Goal: Task Accomplishment & Management: Complete application form

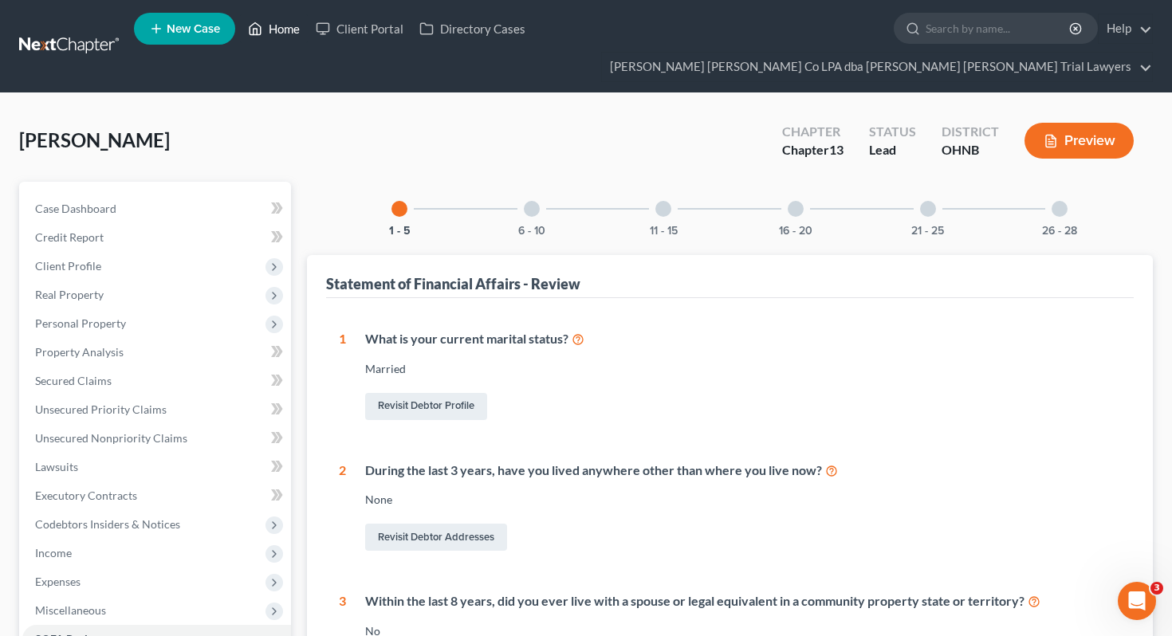
click at [282, 30] on link "Home" at bounding box center [274, 28] width 68 height 29
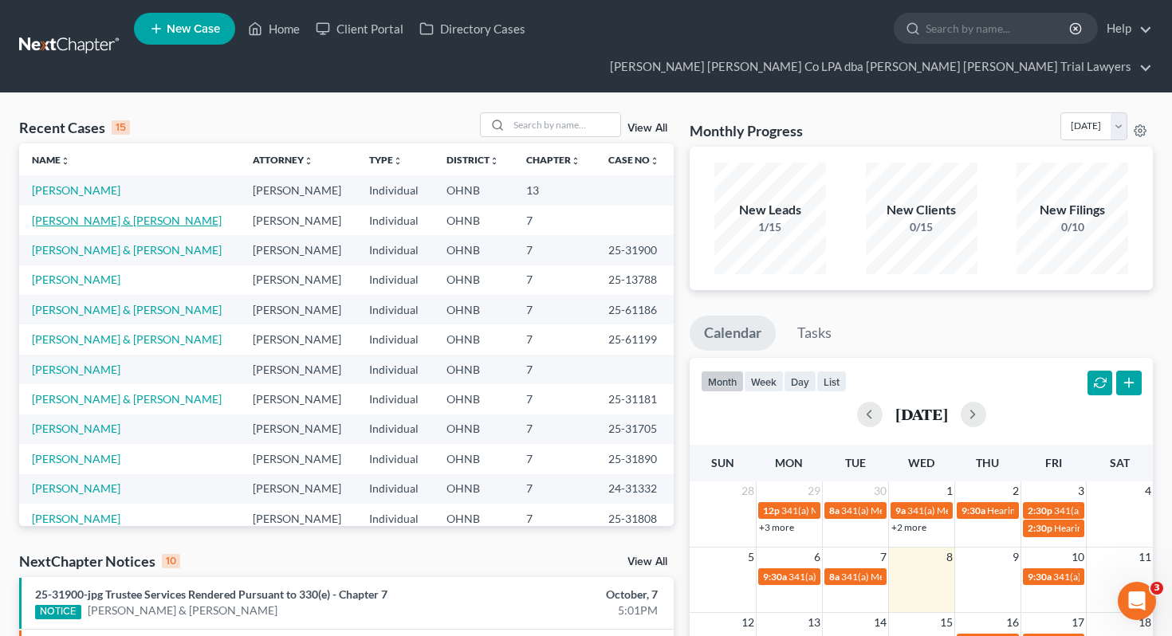
click at [74, 214] on link "[PERSON_NAME] & [PERSON_NAME]" at bounding box center [127, 221] width 190 height 14
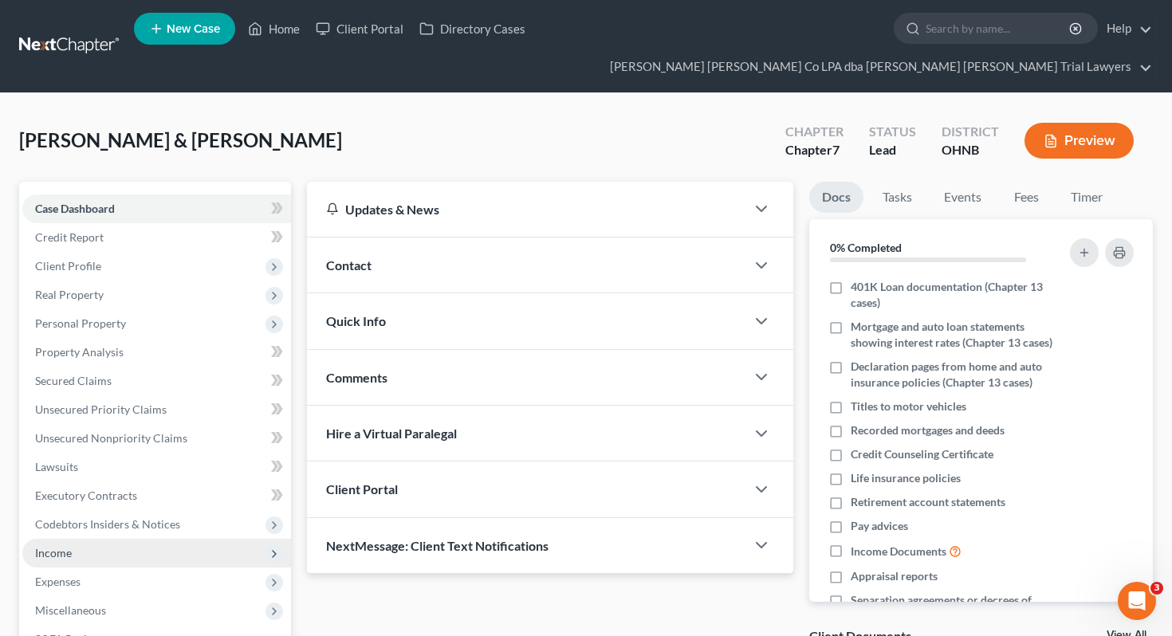
click at [97, 539] on span "Income" at bounding box center [156, 553] width 269 height 29
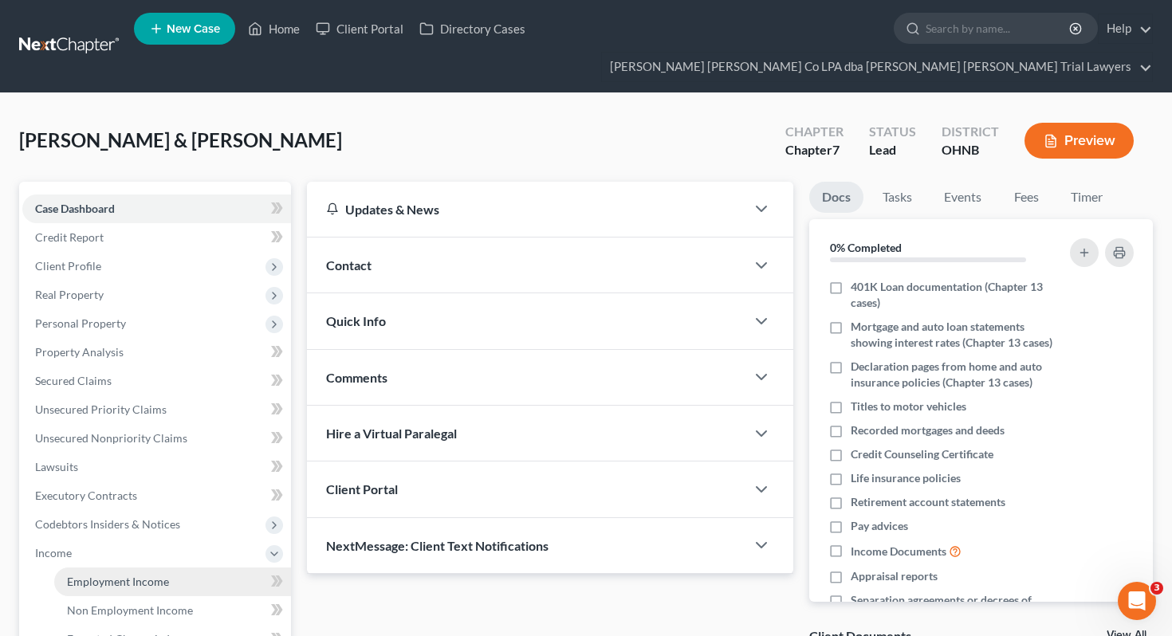
click at [104, 575] on span "Employment Income" at bounding box center [118, 582] width 102 height 14
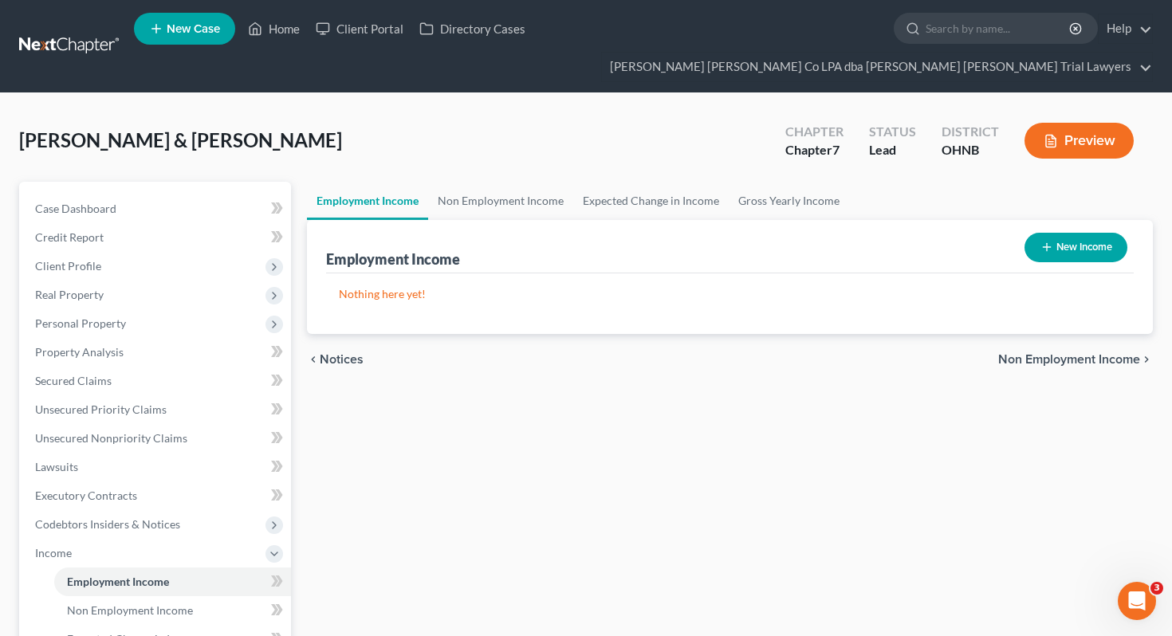
click at [1054, 233] on button "New Income" at bounding box center [1076, 248] width 103 height 30
select select "0"
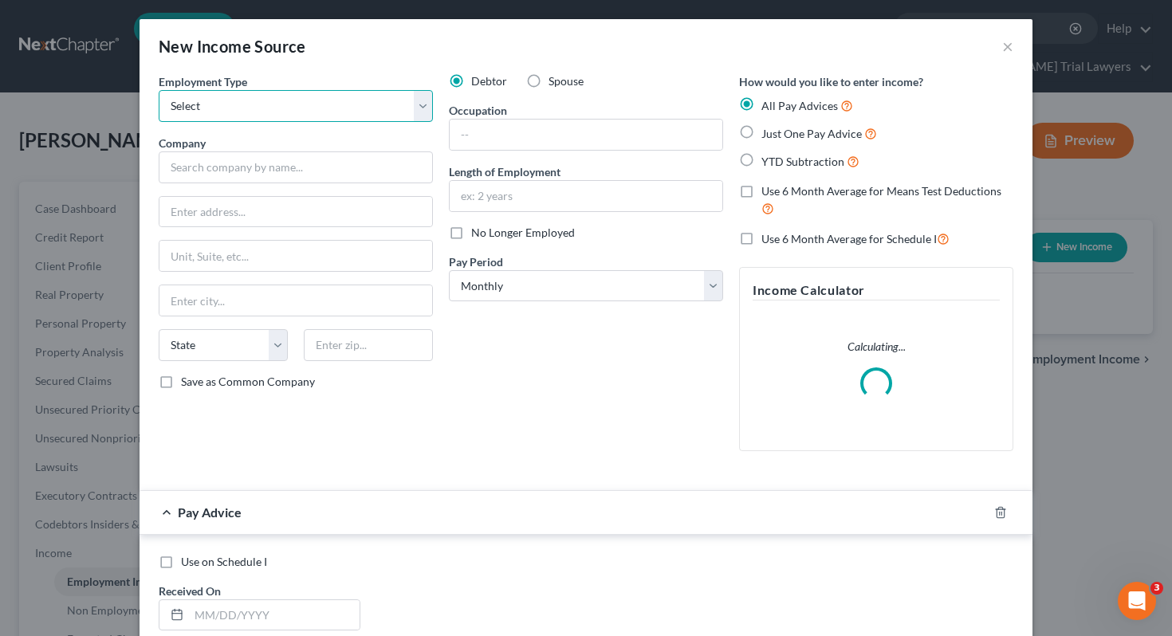
click at [411, 104] on select "Select Full or [DEMOGRAPHIC_DATA] Employment Self Employment" at bounding box center [296, 106] width 274 height 32
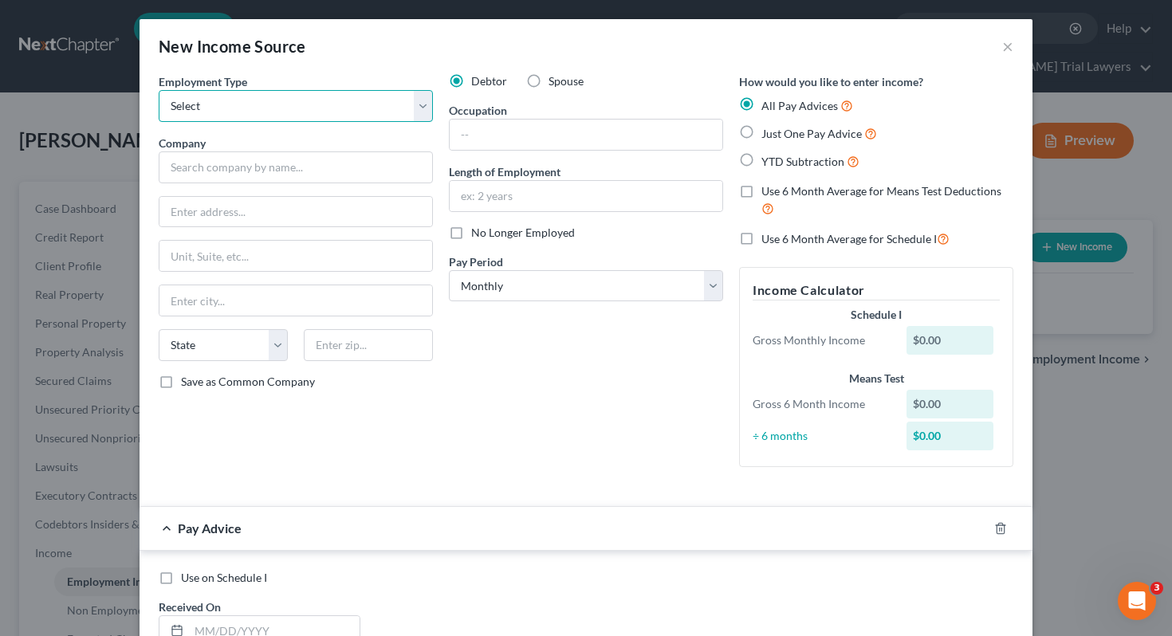
select select "0"
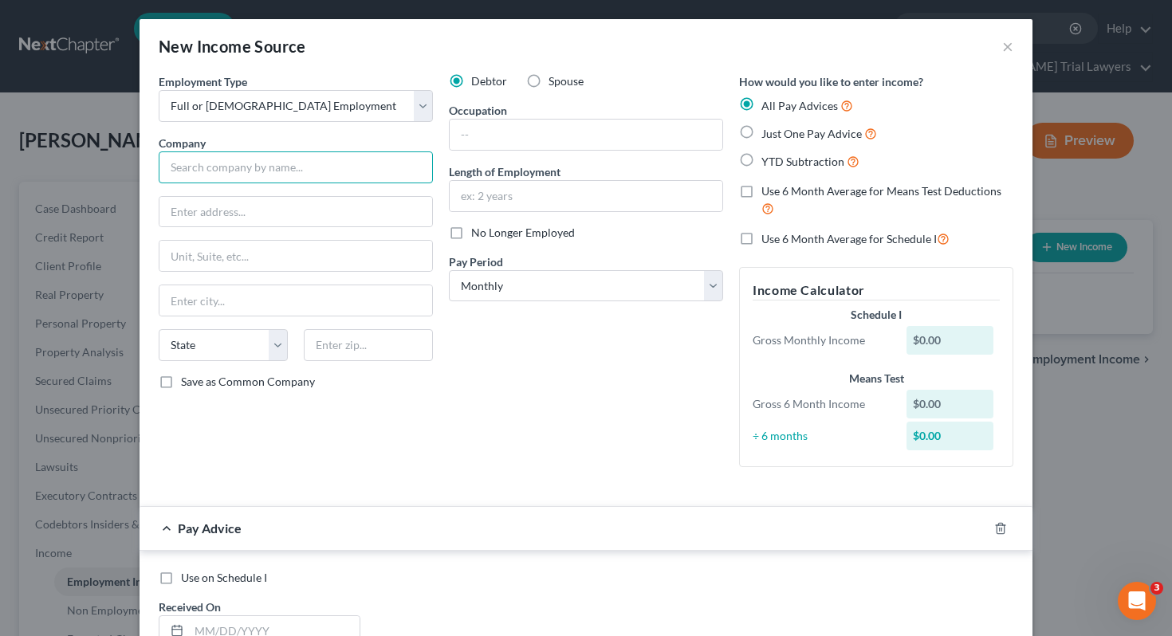
click at [385, 167] on input "text" at bounding box center [296, 168] width 274 height 32
type input "DanFloss Power Solutions"
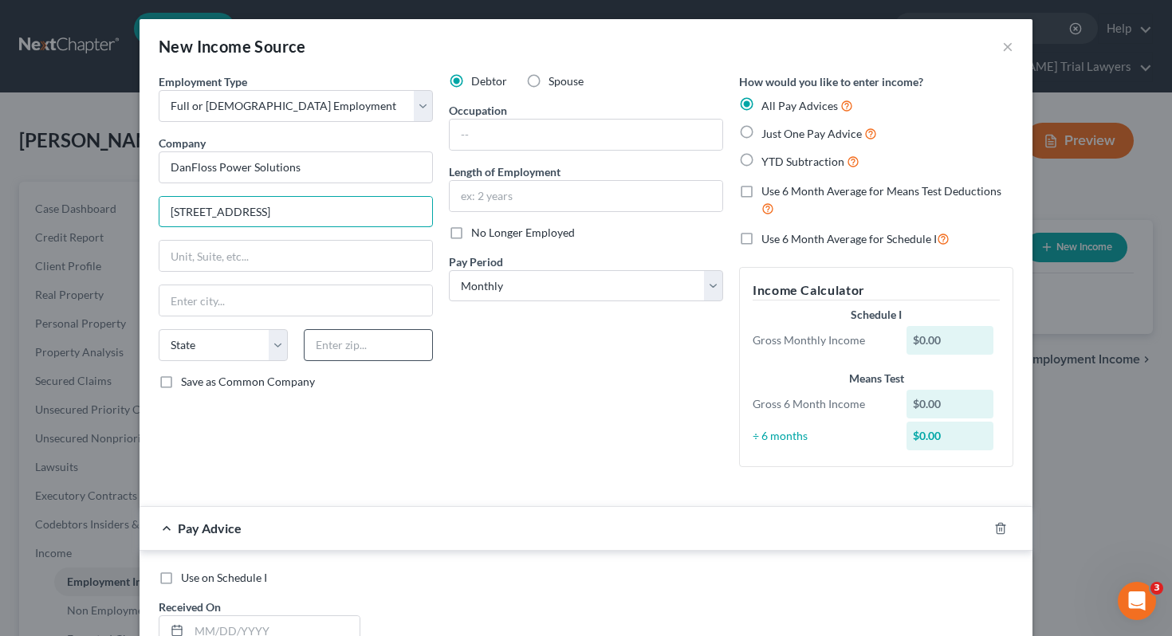
type input "[STREET_ADDRESS]"
click at [397, 336] on input "text" at bounding box center [368, 345] width 129 height 32
type input "45891"
type input "[PERSON_NAME]"
select select "36"
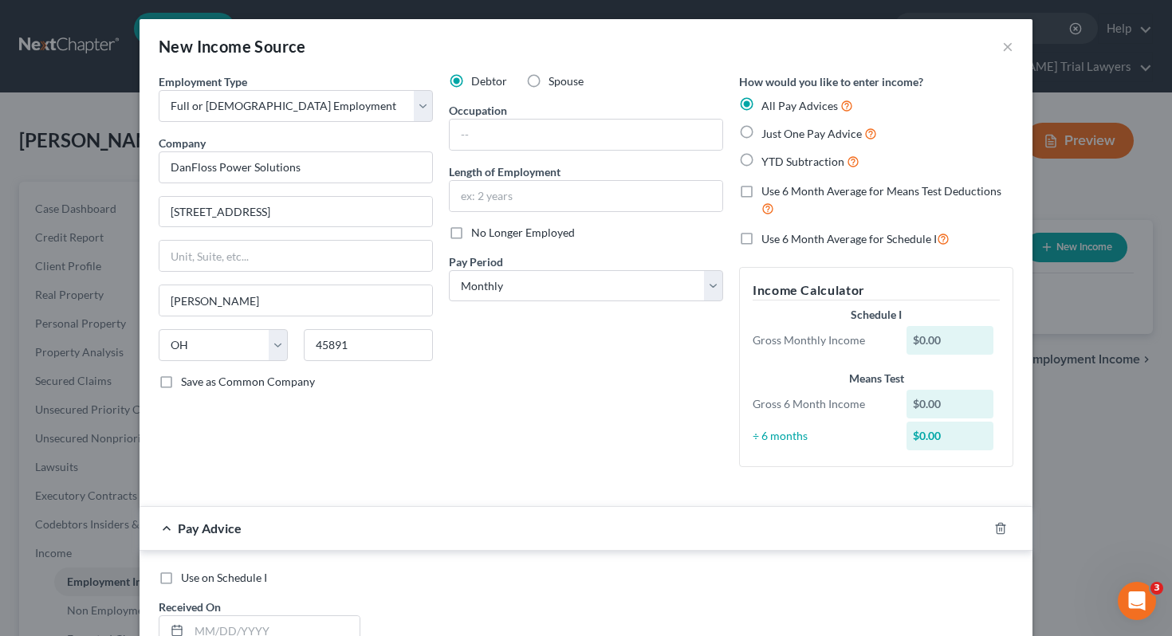
click at [488, 468] on div "Debtor Spouse Occupation Length of Employment No Longer Employed Pay Period * S…" at bounding box center [586, 276] width 290 height 407
click at [508, 140] on input "text" at bounding box center [586, 135] width 273 height 30
type input "Engineer Tech"
click at [514, 191] on input "text" at bounding box center [586, 196] width 273 height 30
type input "14 Years"
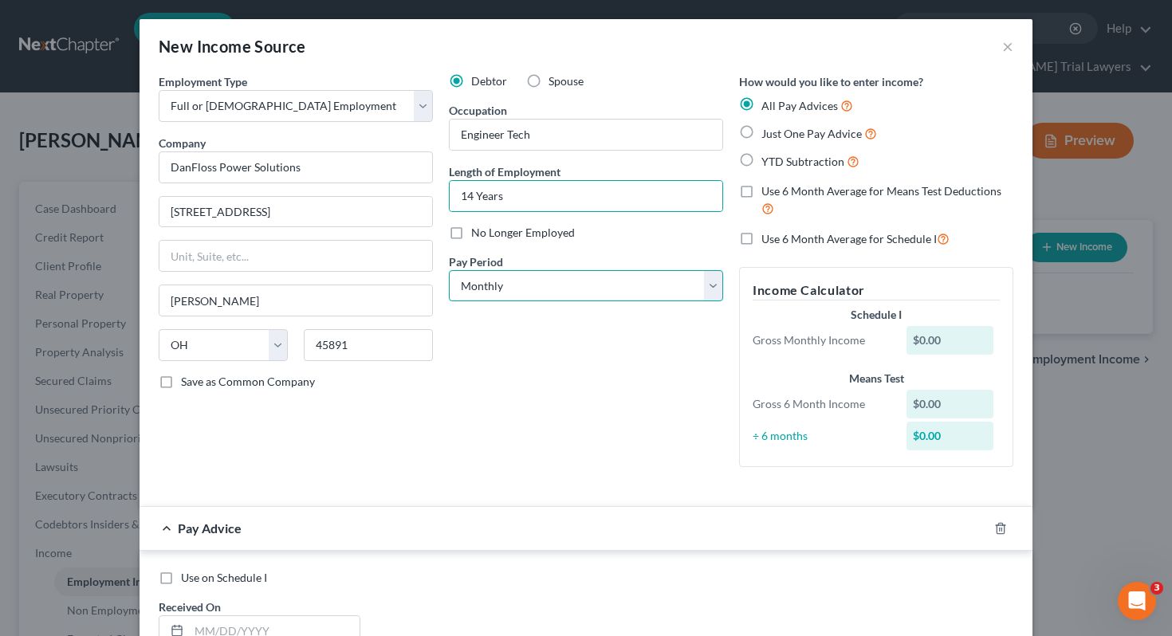
click at [585, 285] on select "Select Monthly Twice Monthly Every Other Week Weekly" at bounding box center [586, 286] width 274 height 32
select select "2"
click at [789, 131] on span "Just One Pay Advice" at bounding box center [812, 134] width 100 height 14
click at [778, 131] on input "Just One Pay Advice" at bounding box center [773, 129] width 10 height 10
radio input "true"
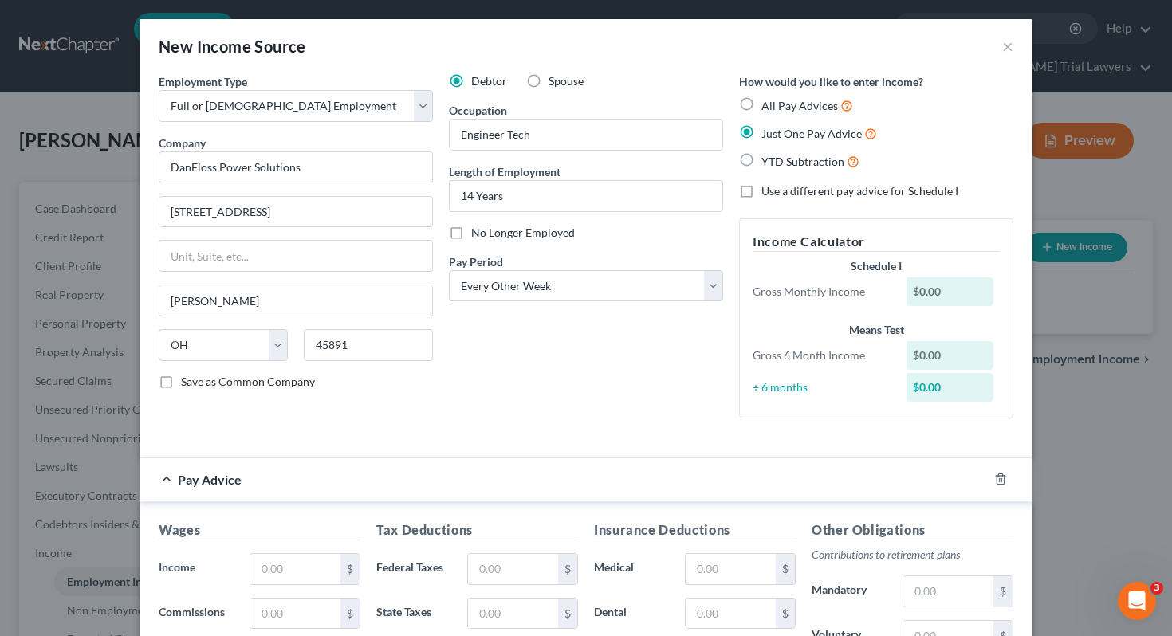
click at [591, 349] on div "Debtor Spouse Occupation Engineer Tech Length of Employment 14 Years No Longer …" at bounding box center [586, 252] width 290 height 358
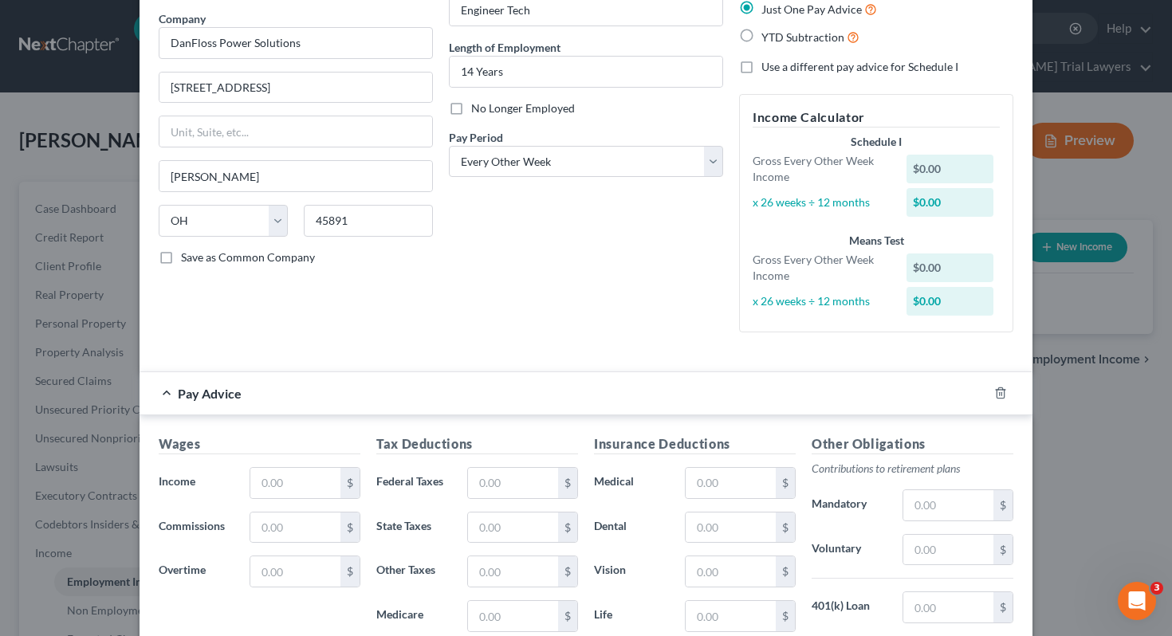
scroll to position [127, 0]
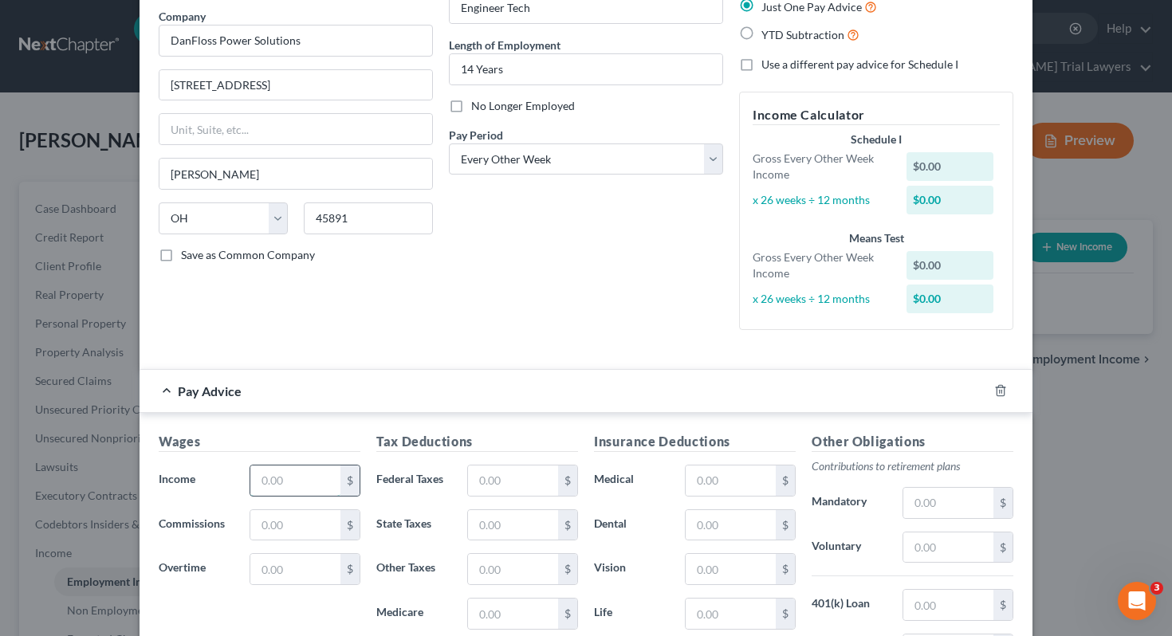
click at [303, 471] on input "text" at bounding box center [295, 481] width 90 height 30
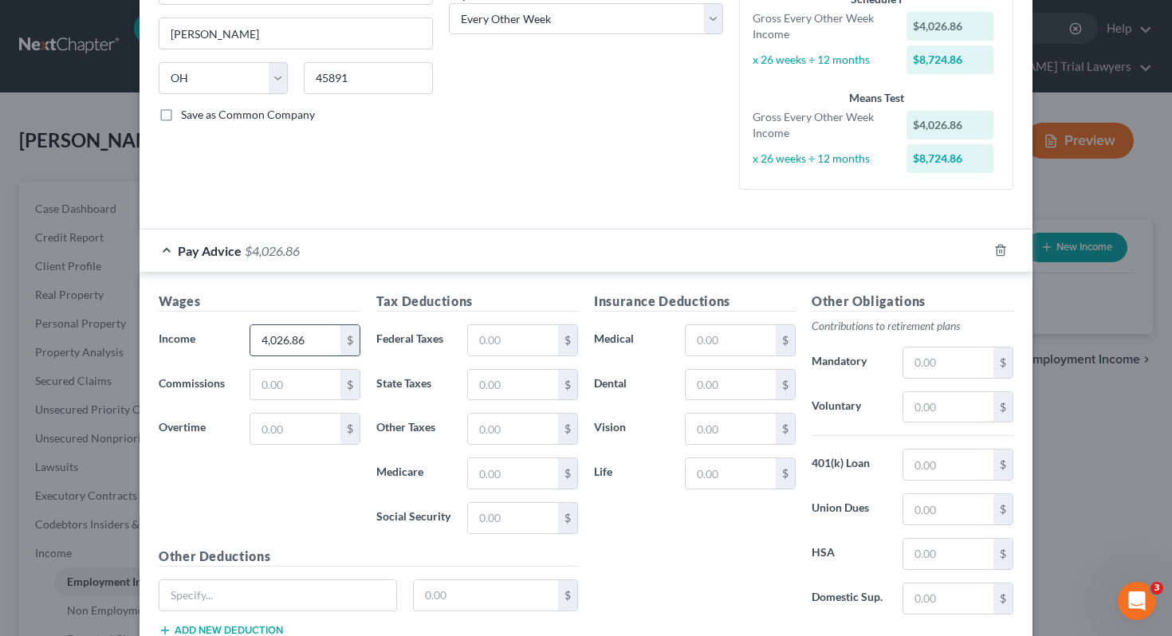
scroll to position [336, 0]
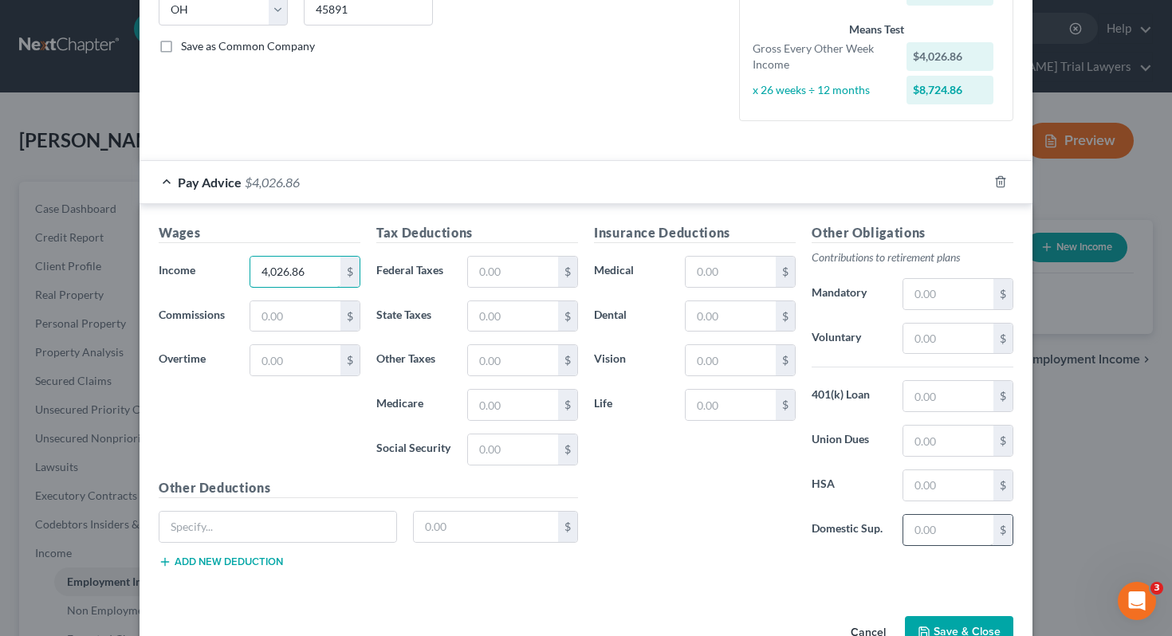
type input "4,026.86"
click at [951, 530] on input "text" at bounding box center [949, 530] width 90 height 30
click at [915, 339] on input "text" at bounding box center [949, 339] width 90 height 30
type input "188.53"
click at [947, 532] on input "text" at bounding box center [949, 530] width 90 height 30
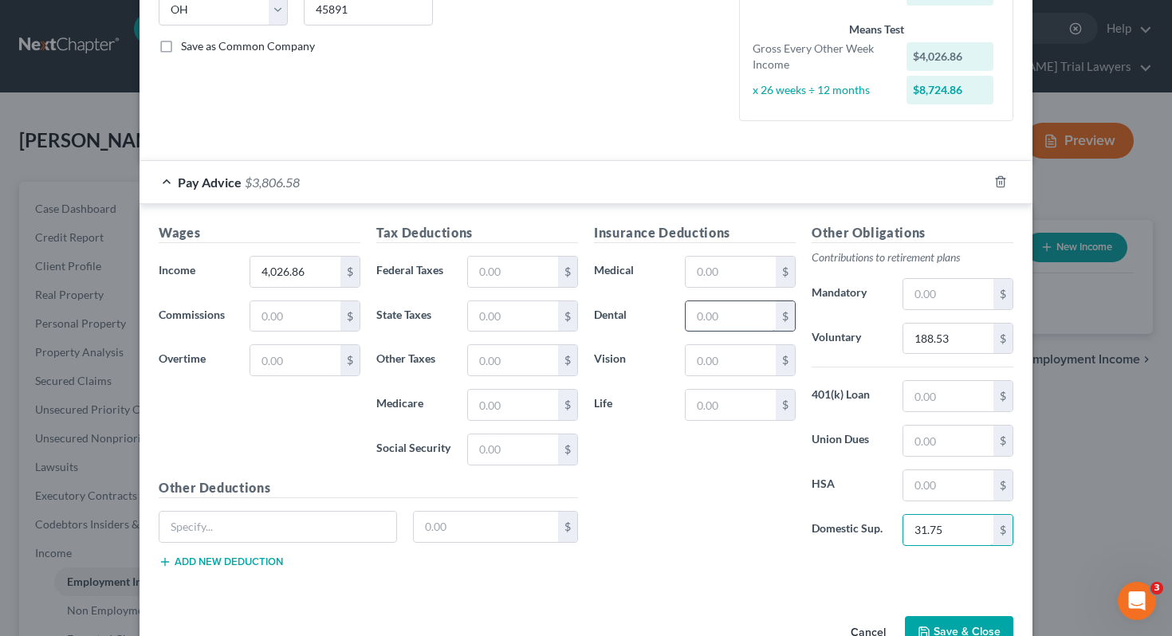
type input "31.75"
click at [753, 321] on input "text" at bounding box center [731, 316] width 90 height 30
type input "26.48"
click at [348, 528] on input "text" at bounding box center [278, 527] width 237 height 30
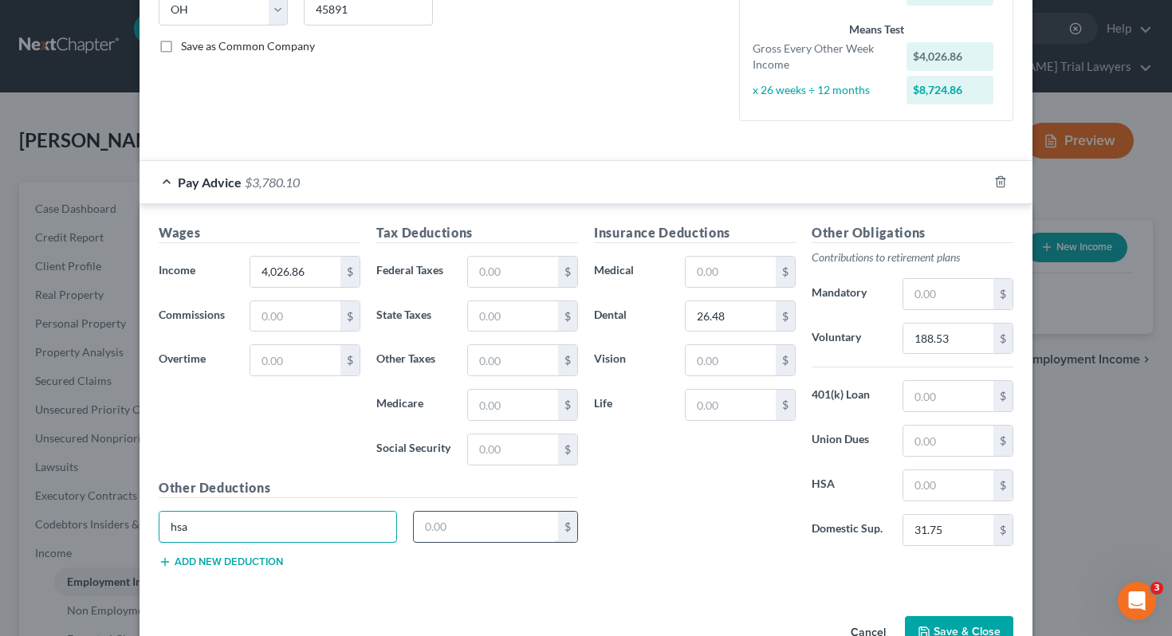
type input "hsa"
click at [476, 522] on input "text" at bounding box center [486, 527] width 145 height 30
type input "208.02"
click at [710, 272] on input "text" at bounding box center [731, 272] width 90 height 30
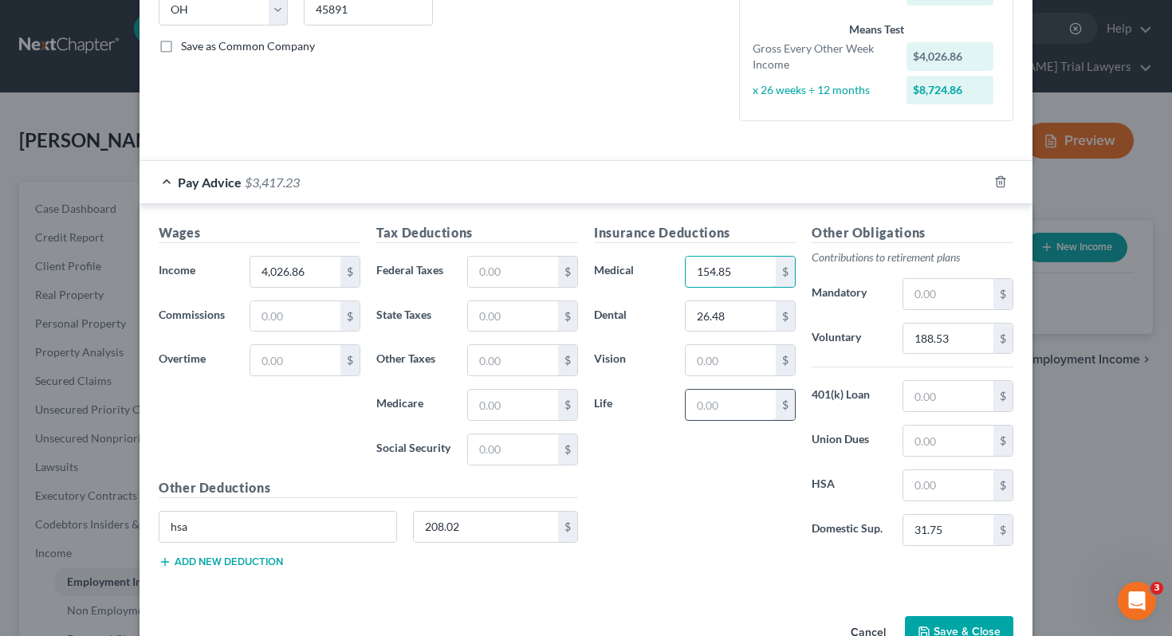
type input "154.85"
click at [701, 410] on input "text" at bounding box center [731, 405] width 90 height 30
type input "21.54"
click at [707, 356] on input "text" at bounding box center [731, 360] width 90 height 30
type input "9.50"
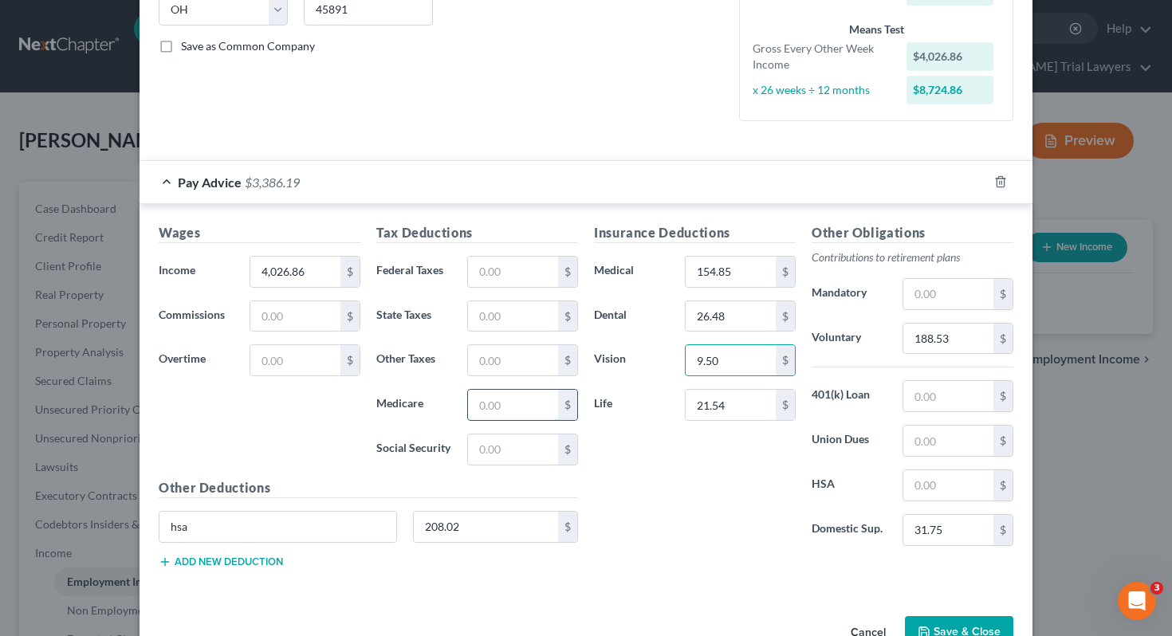
click at [494, 406] on input "text" at bounding box center [513, 405] width 90 height 30
type input "52.78"
click at [497, 456] on input "text" at bounding box center [513, 450] width 90 height 30
type input "225.70"
click at [488, 316] on input "text" at bounding box center [513, 316] width 90 height 30
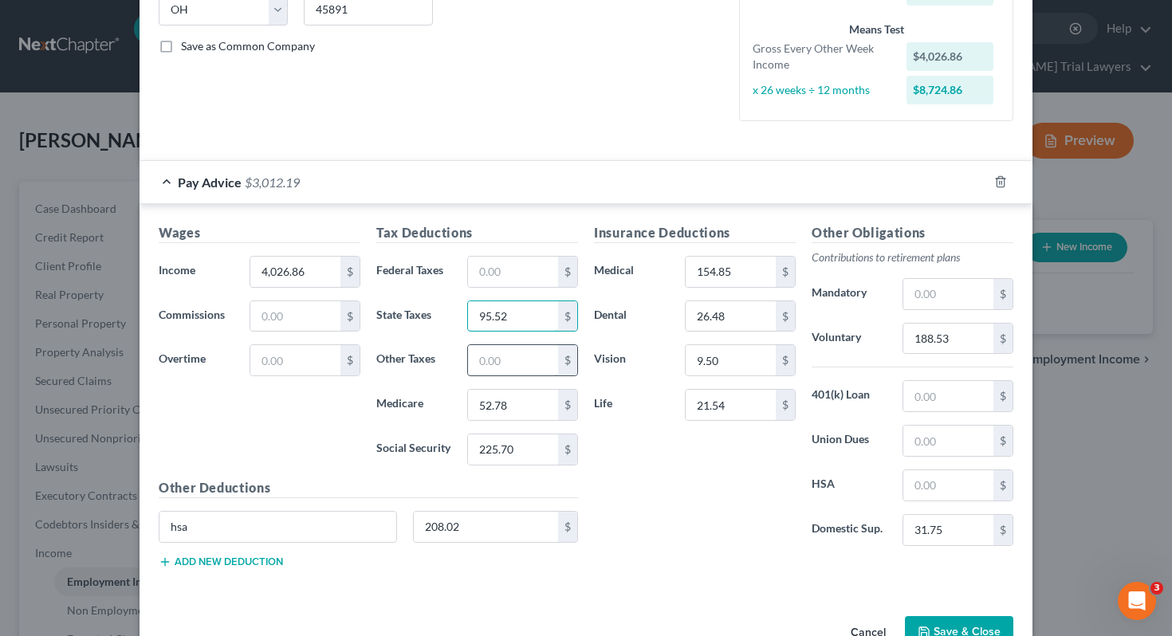
type input "95.52"
click at [497, 364] on input "text" at bounding box center [513, 360] width 90 height 30
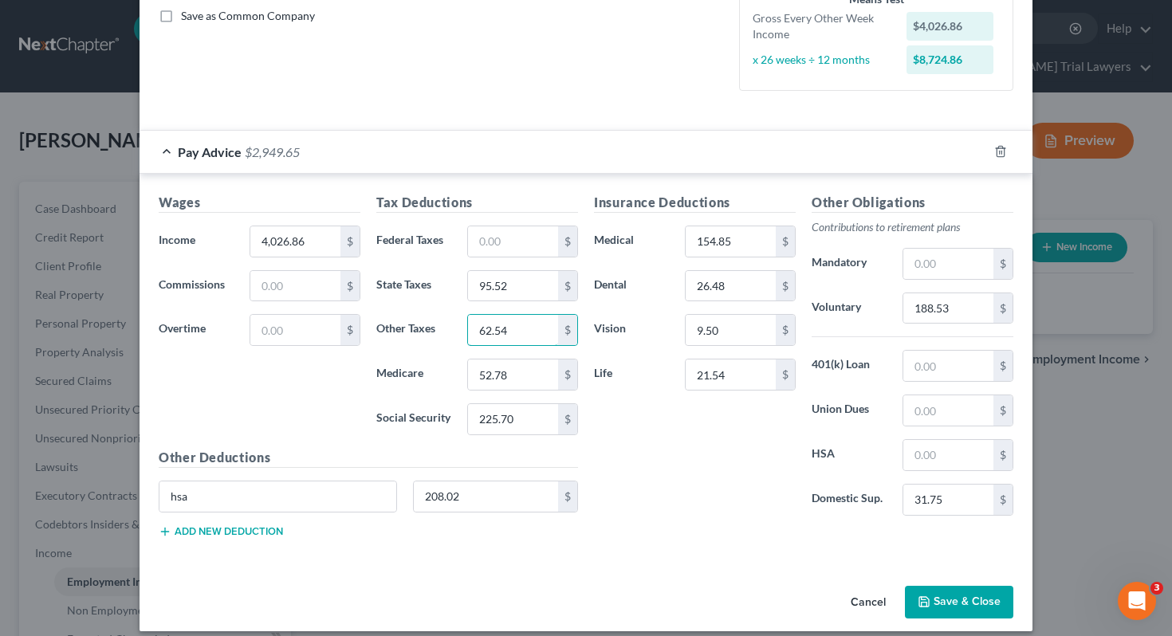
scroll to position [380, 0]
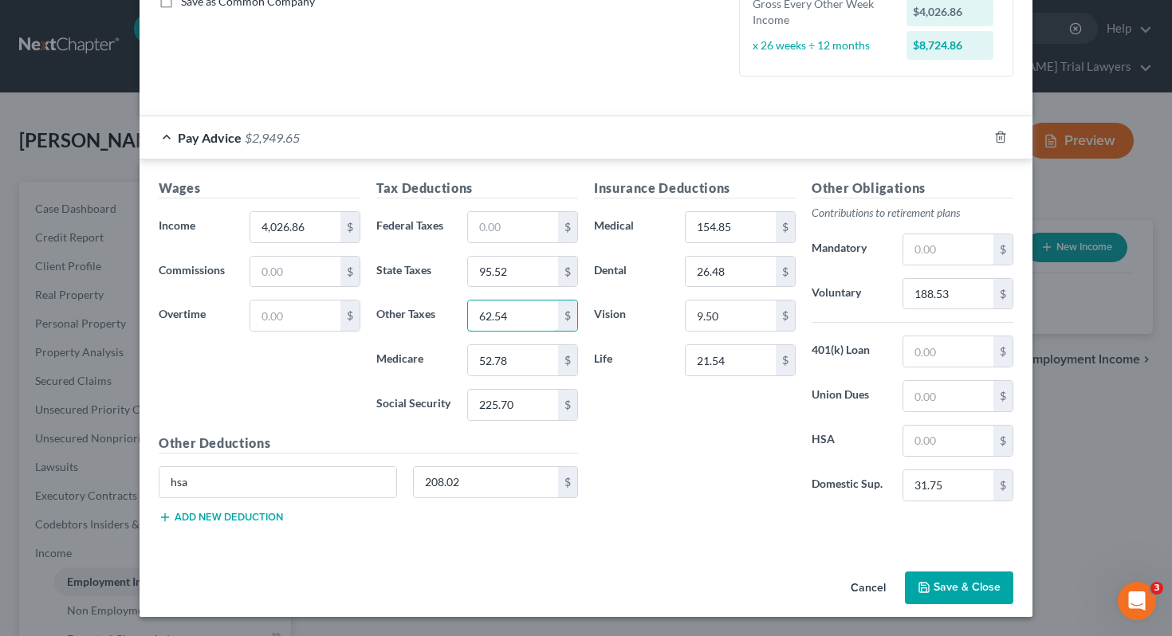
type input "62.54"
click at [965, 584] on button "Save & Close" at bounding box center [959, 588] width 108 height 33
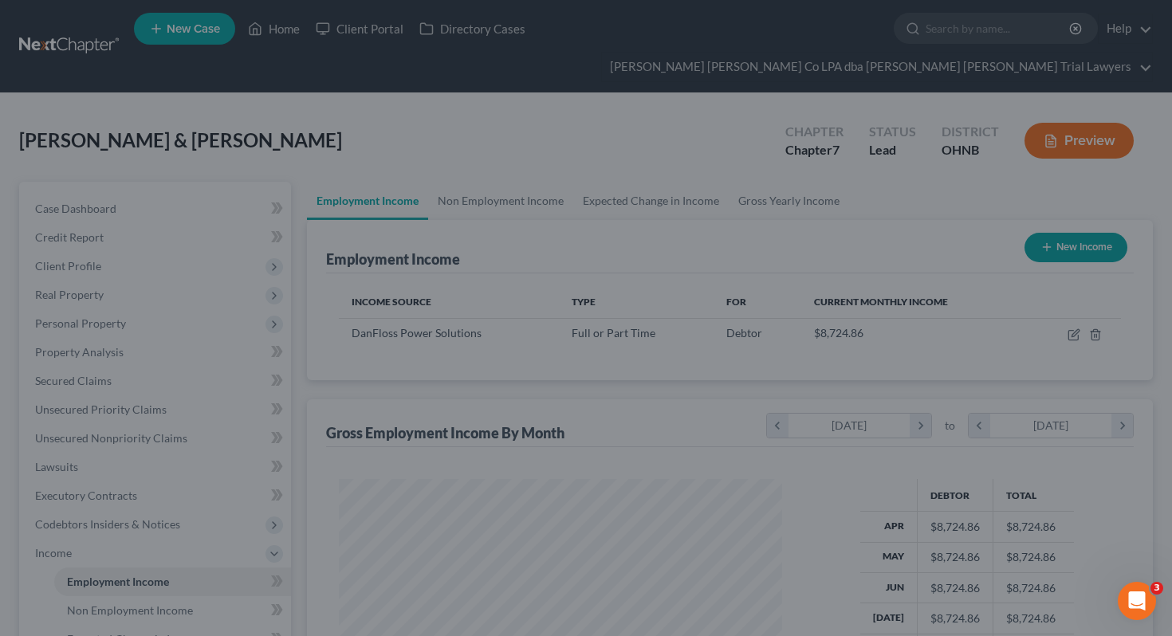
scroll to position [286, 475]
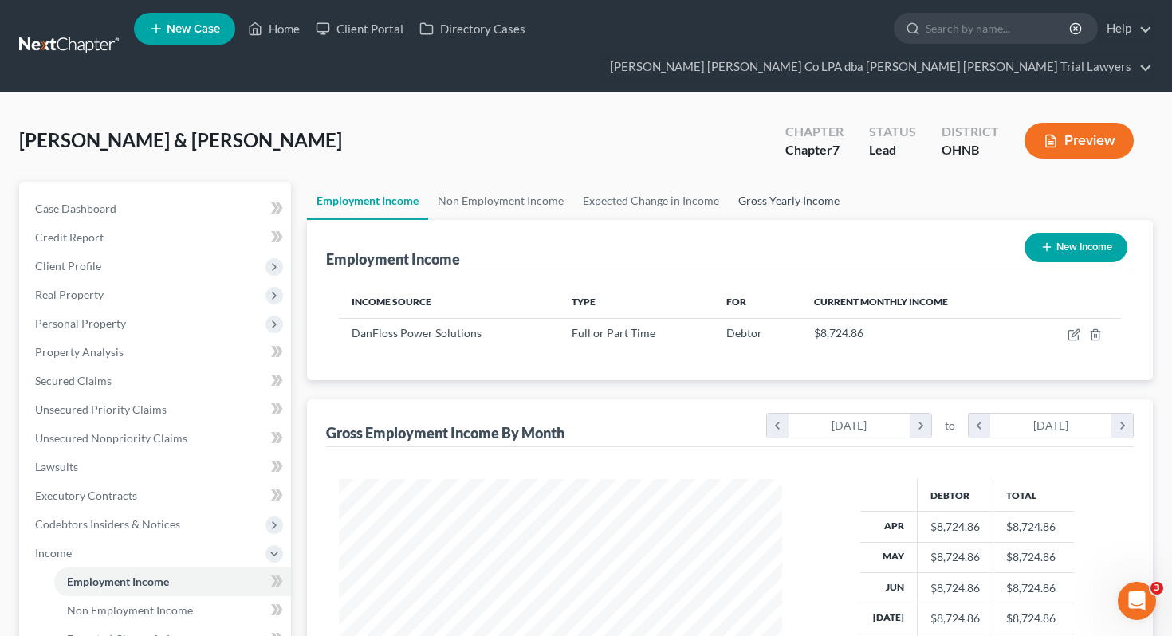
click at [743, 182] on link "Gross Yearly Income" at bounding box center [789, 201] width 120 height 38
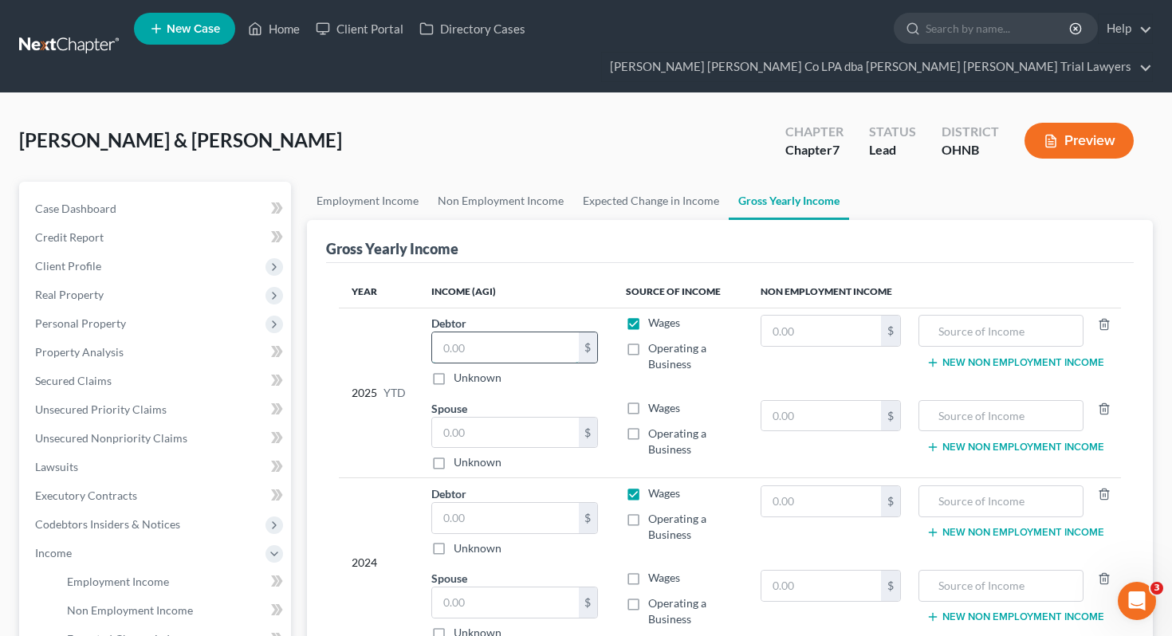
click at [530, 333] on input "text" at bounding box center [505, 348] width 147 height 30
type input "74,041.50"
click at [357, 182] on link "Employment Income" at bounding box center [367, 201] width 121 height 38
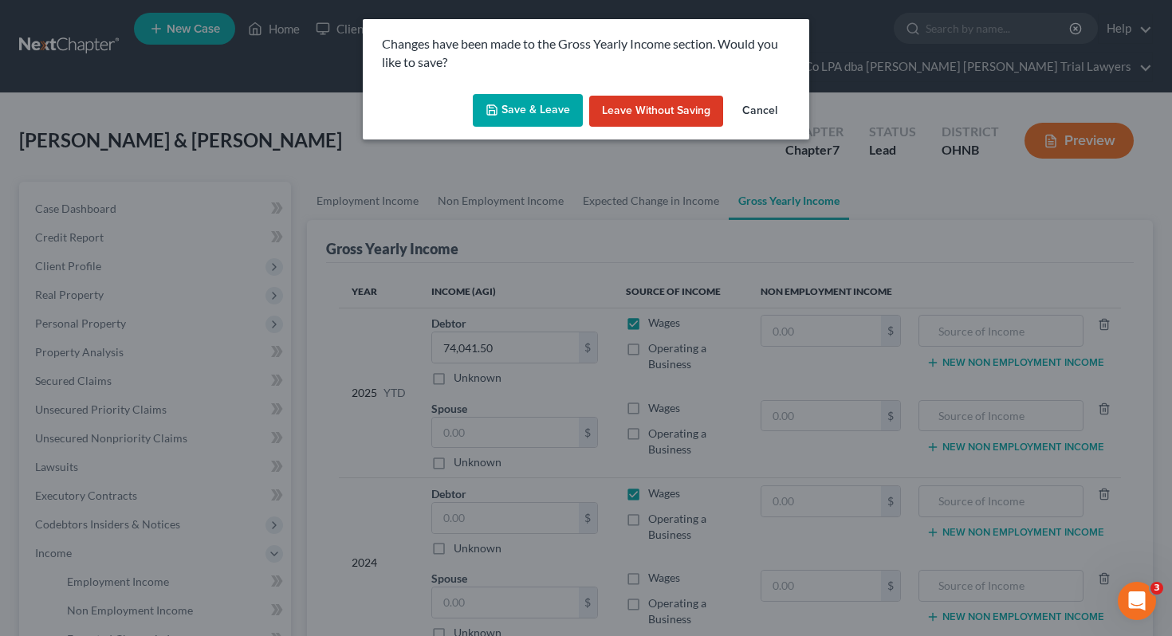
click at [533, 108] on button "Save & Leave" at bounding box center [528, 110] width 110 height 33
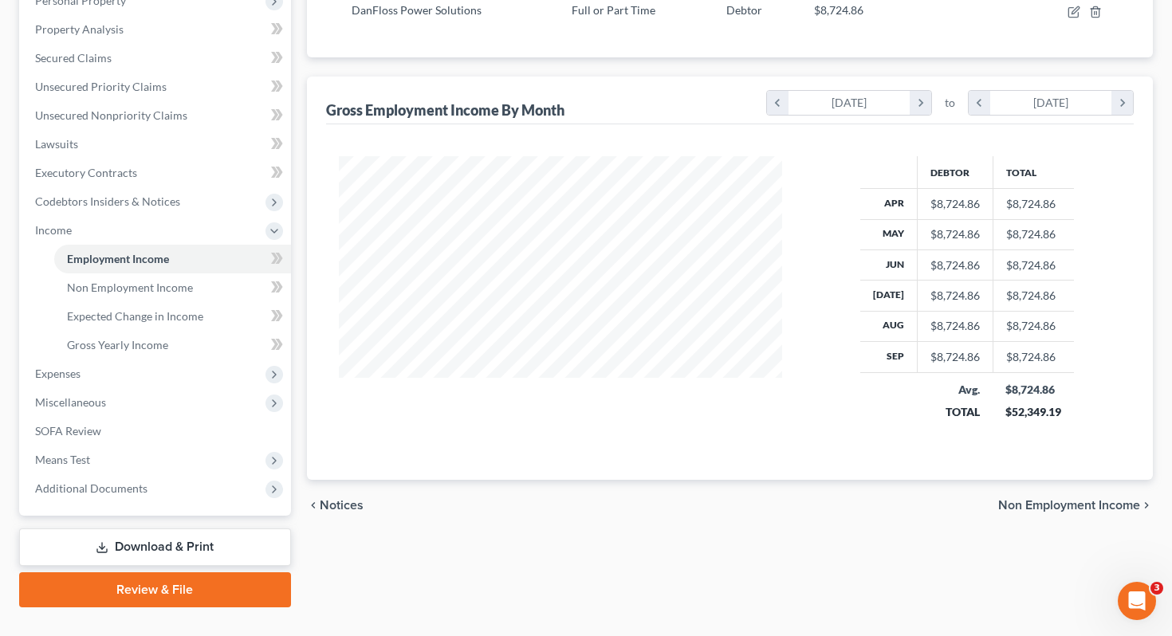
scroll to position [325, 0]
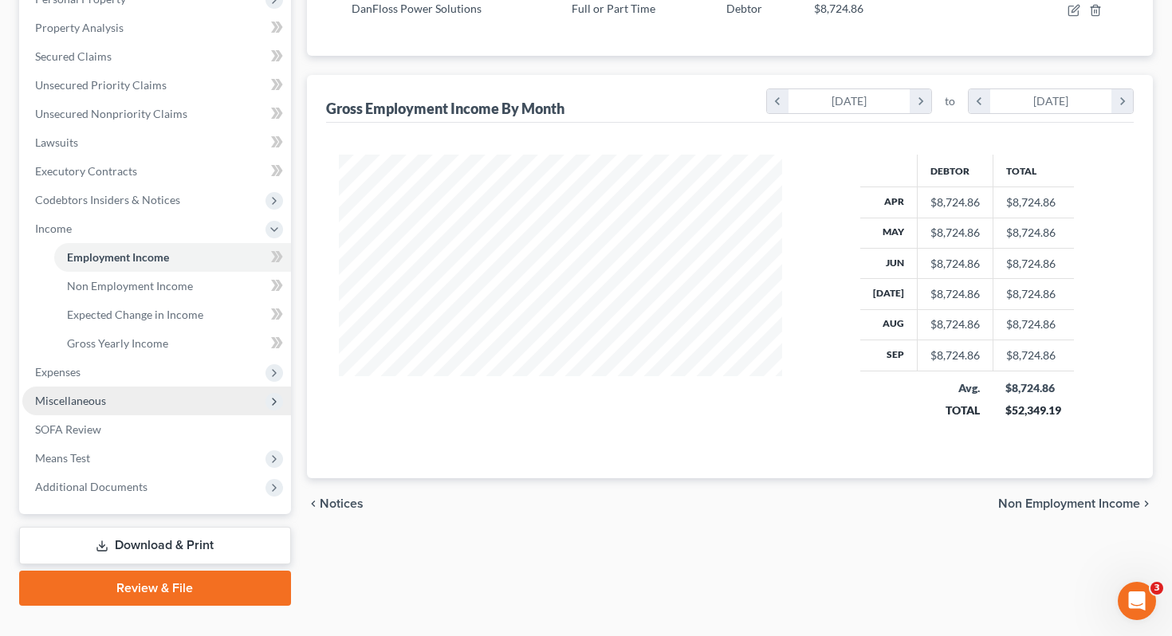
click at [179, 387] on span "Miscellaneous" at bounding box center [156, 401] width 269 height 29
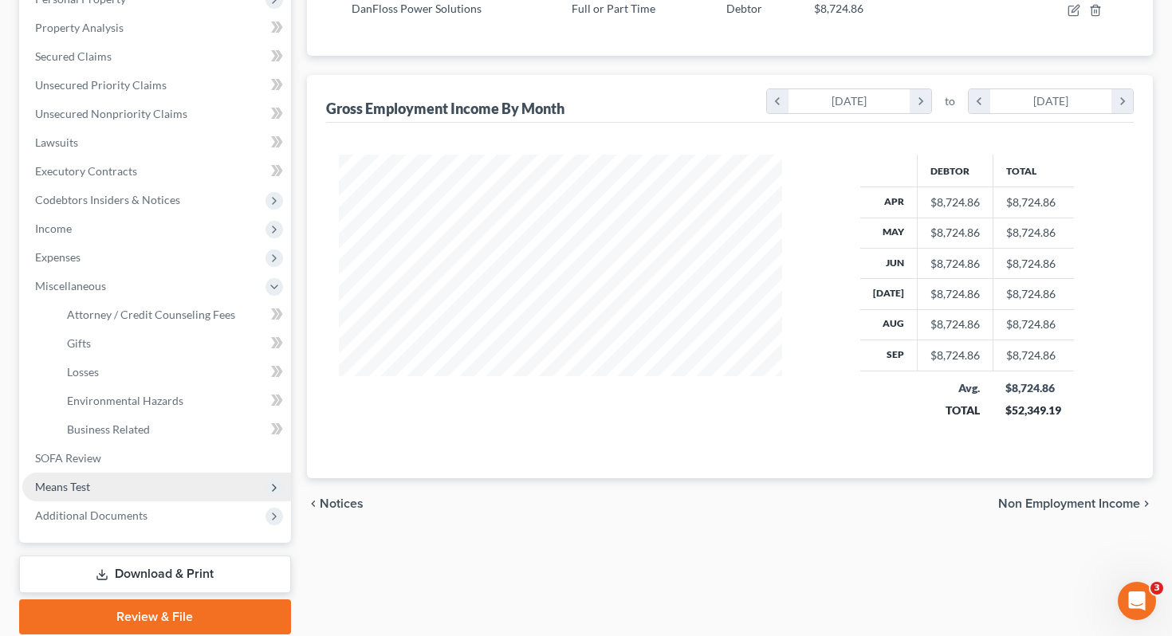
click at [152, 473] on span "Means Test" at bounding box center [156, 487] width 269 height 29
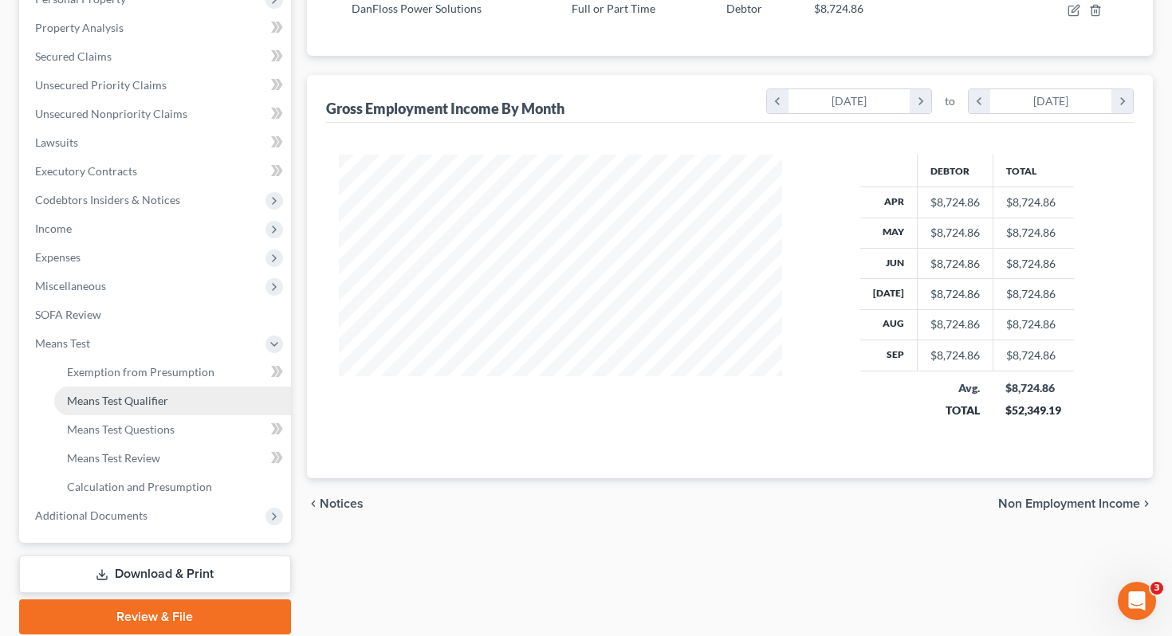
click at [153, 394] on span "Means Test Qualifier" at bounding box center [117, 401] width 101 height 14
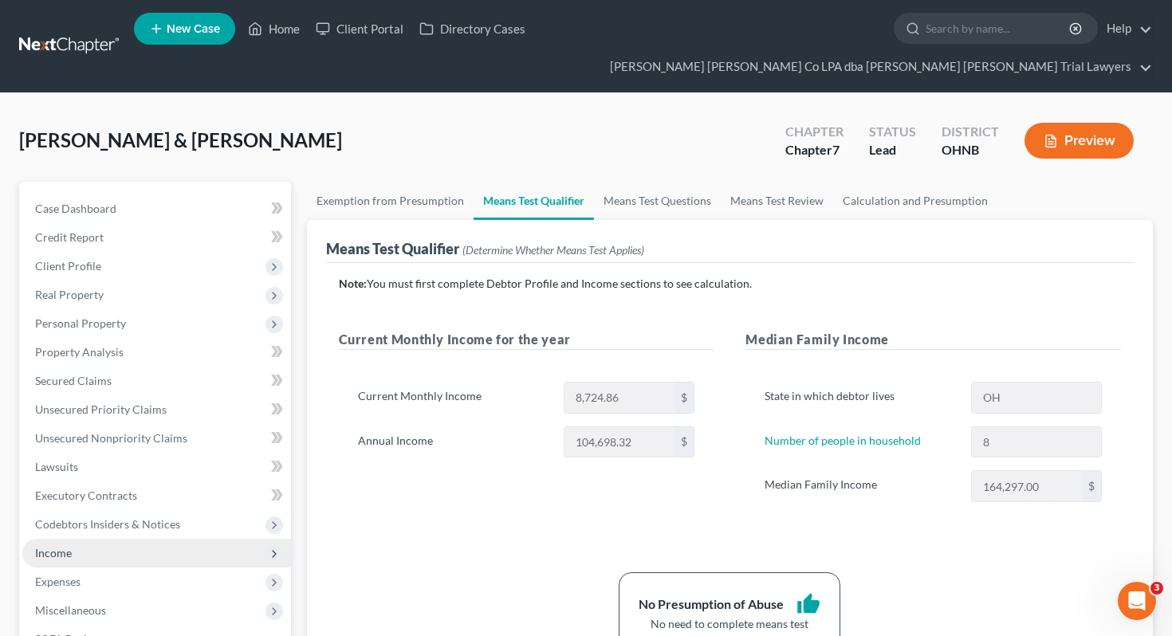
click at [136, 539] on span "Income" at bounding box center [156, 553] width 269 height 29
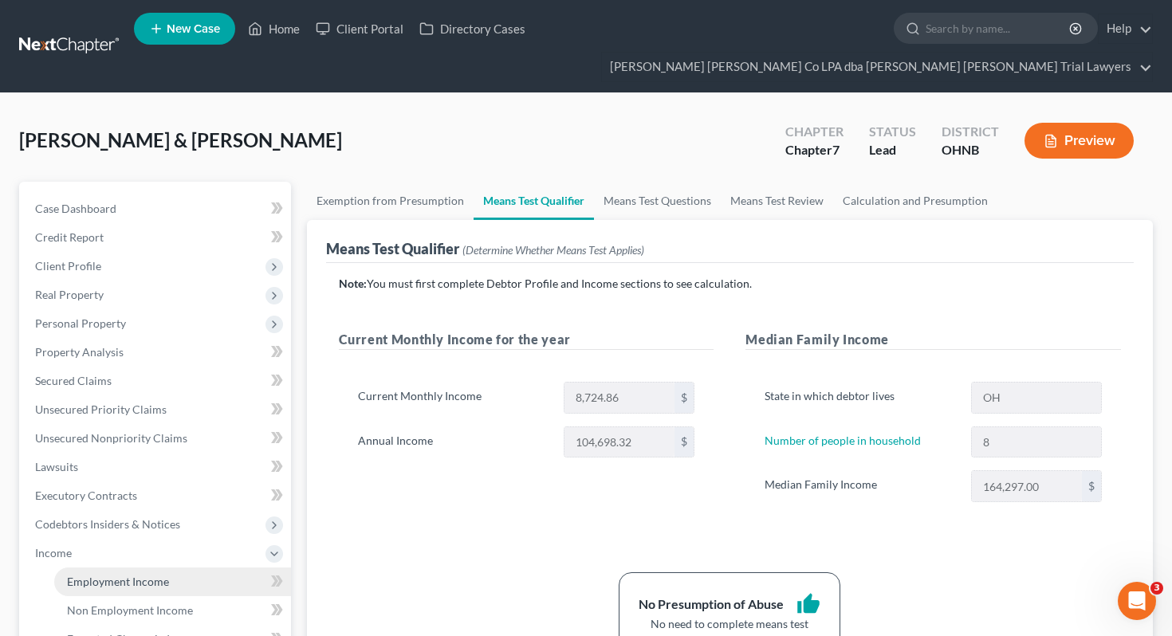
click at [135, 568] on link "Employment Income" at bounding box center [172, 582] width 237 height 29
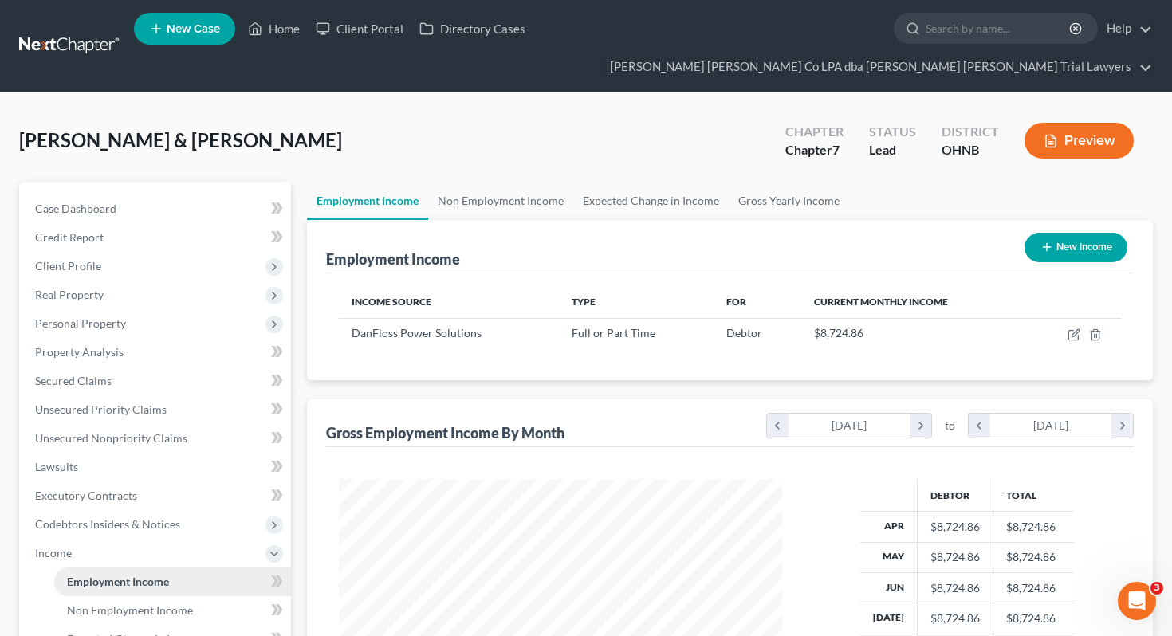
scroll to position [286, 475]
click at [1058, 233] on button "New Income" at bounding box center [1076, 248] width 103 height 30
select select "0"
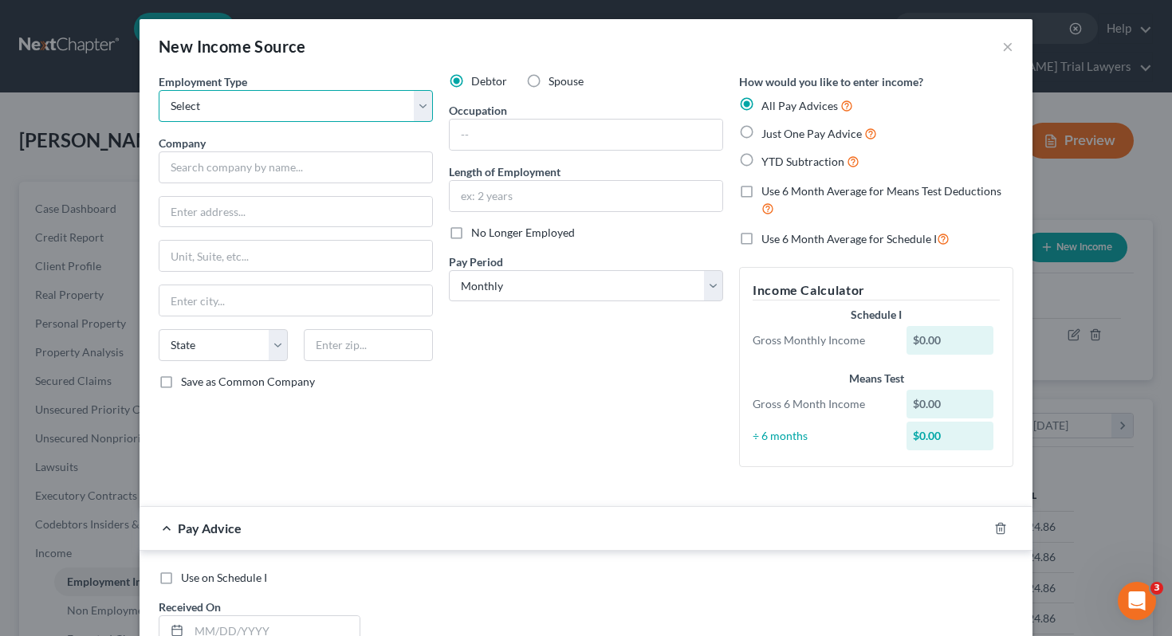
click at [405, 104] on select "Select Full or [DEMOGRAPHIC_DATA] Employment Self Employment" at bounding box center [296, 106] width 274 height 32
select select "0"
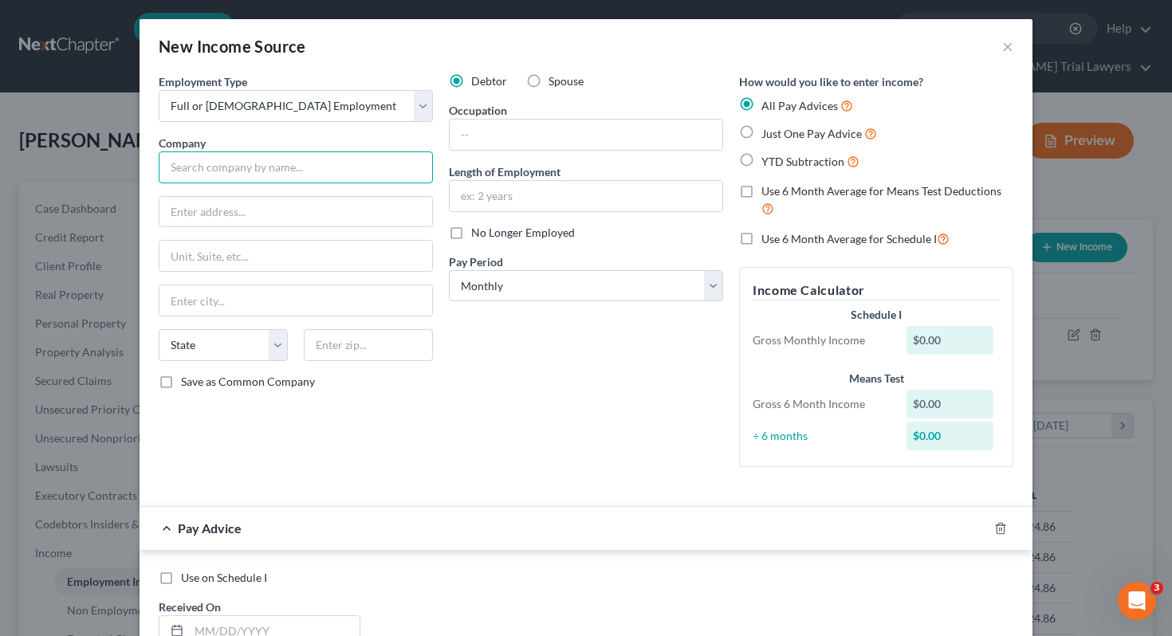
click at [381, 160] on input "text" at bounding box center [296, 168] width 274 height 32
type input "American Point Recylers"
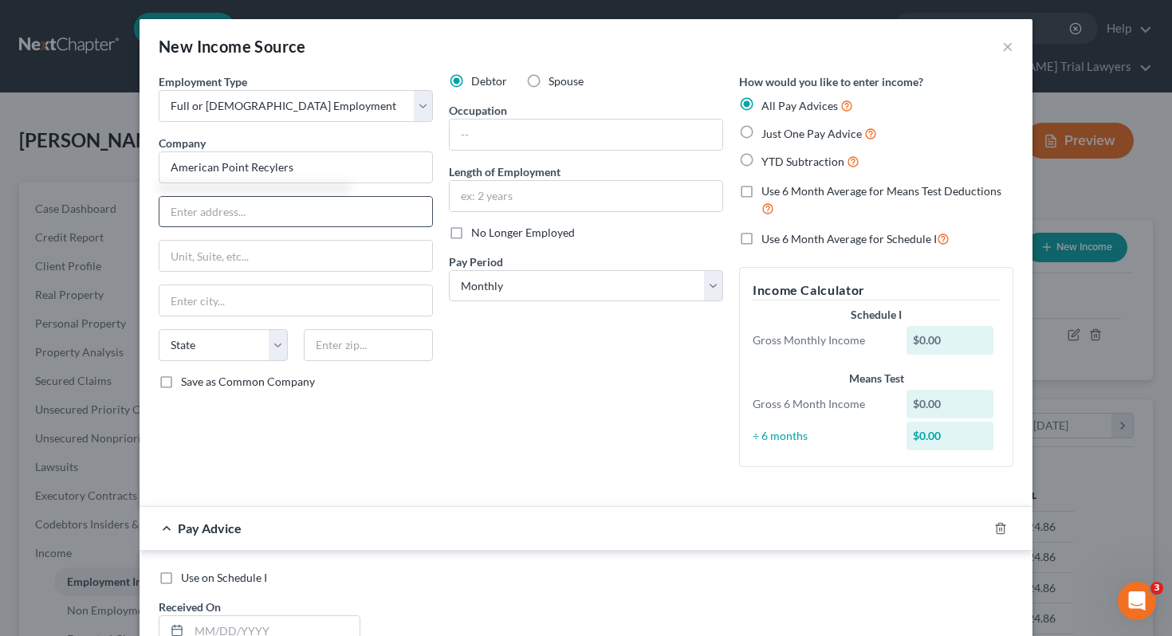
click at [368, 215] on input "text" at bounding box center [296, 212] width 273 height 30
type input "[STREET_ADDRESS]"
click at [368, 345] on input "text" at bounding box center [368, 345] width 129 height 32
type input "45891"
click at [421, 417] on div "Employment Type * Select Full or [DEMOGRAPHIC_DATA] Employment Self Employment …" at bounding box center [296, 276] width 290 height 407
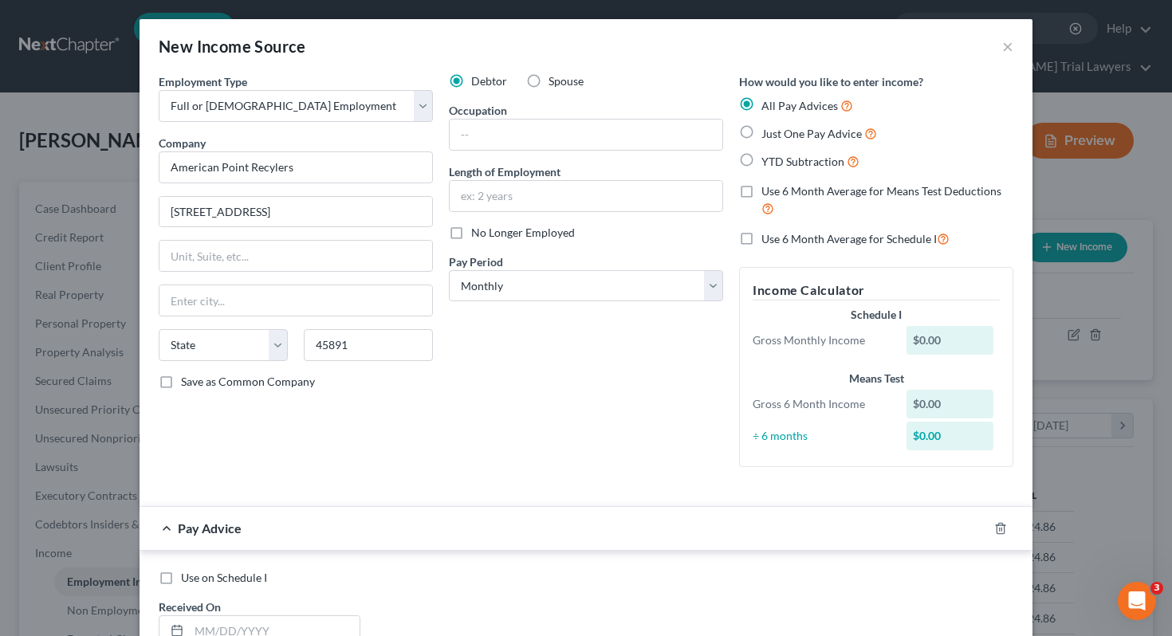
type input "[PERSON_NAME]"
select select "36"
click at [550, 136] on input "text" at bounding box center [586, 135] width 273 height 30
type input "Office Manager"
click at [565, 183] on input "text" at bounding box center [586, 196] width 273 height 30
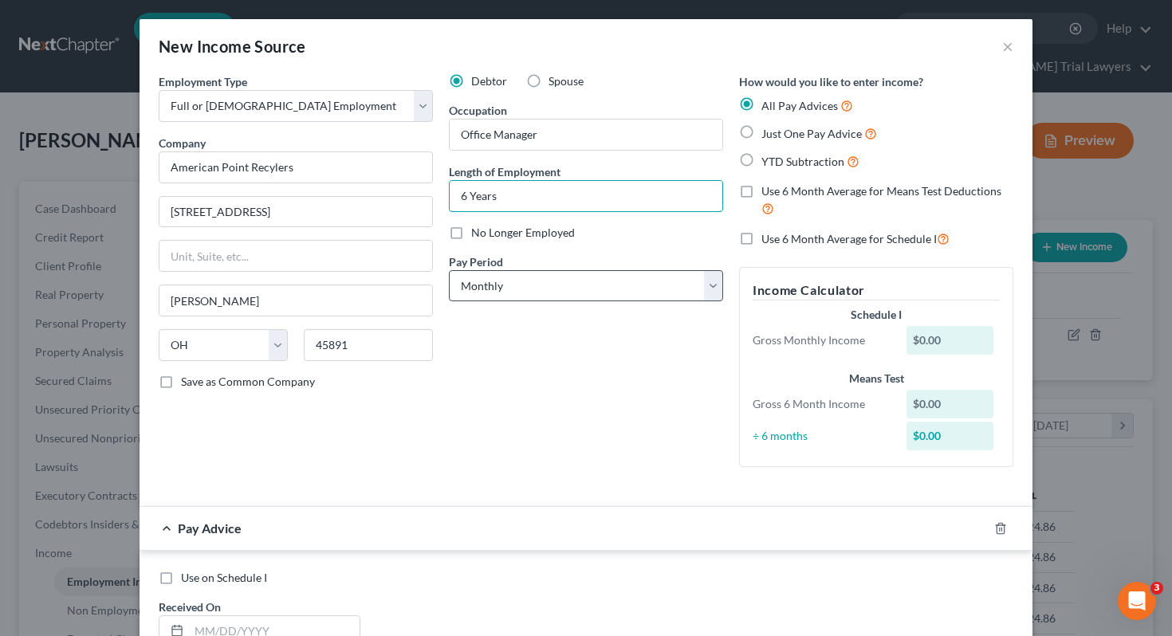
type input "6 Years"
click at [589, 288] on select "Select Monthly Twice Monthly Every Other Week Weekly" at bounding box center [586, 286] width 274 height 32
select select "2"
click at [761, 133] on div "Just One Pay Advice" at bounding box center [876, 133] width 274 height 18
click at [762, 132] on label "Just One Pay Advice" at bounding box center [820, 133] width 116 height 18
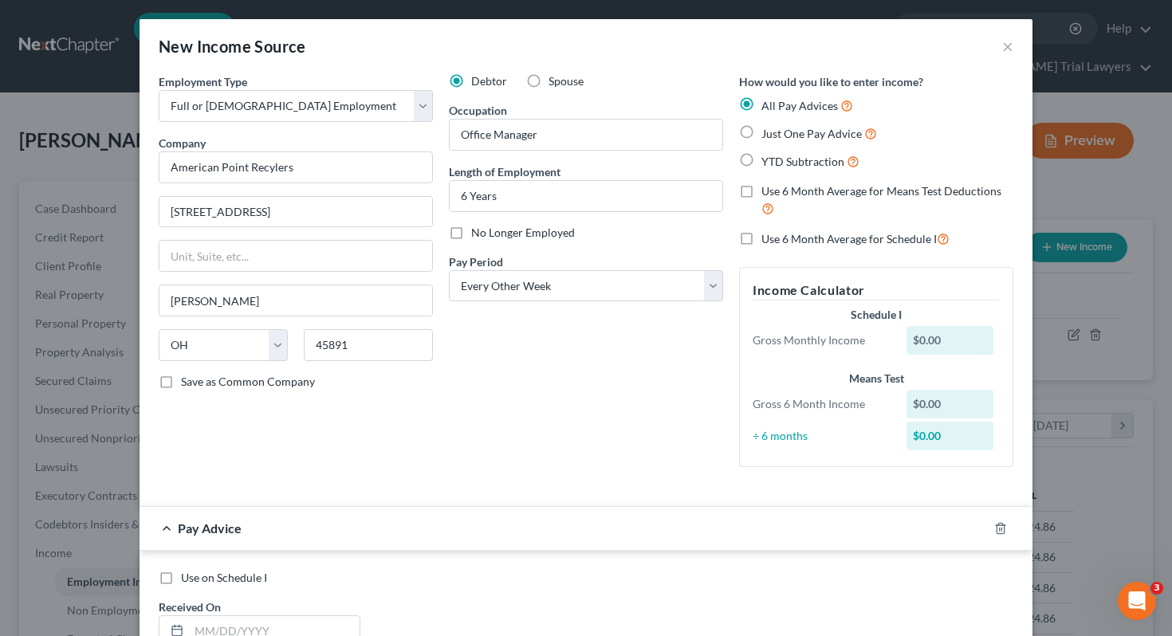
click at [768, 132] on input "Just One Pay Advice" at bounding box center [773, 129] width 10 height 10
radio input "true"
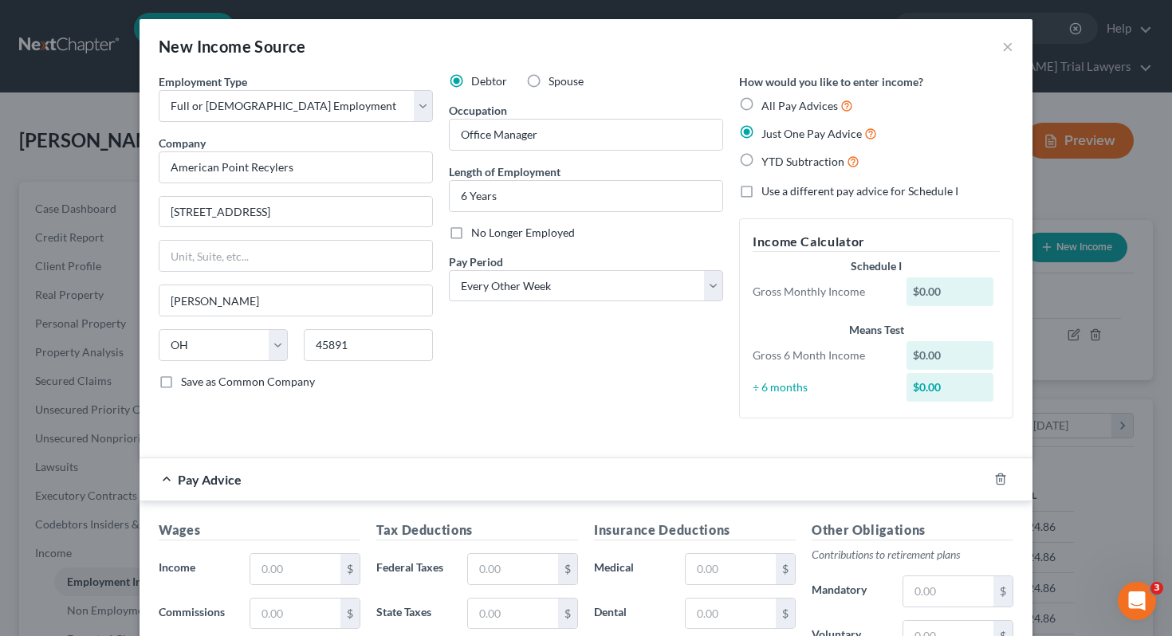
click at [674, 329] on div "Debtor Spouse Occupation Office Manager Length of Employment 6 Years No Longer …" at bounding box center [586, 252] width 290 height 358
click at [549, 78] on label "Spouse" at bounding box center [566, 81] width 35 height 16
click at [555, 78] on input "Spouse" at bounding box center [560, 78] width 10 height 10
radio input "true"
click at [568, 377] on div "Debtor Spouse Occupation Office Manager Length of Employment 6 Years No Longer …" at bounding box center [586, 252] width 290 height 358
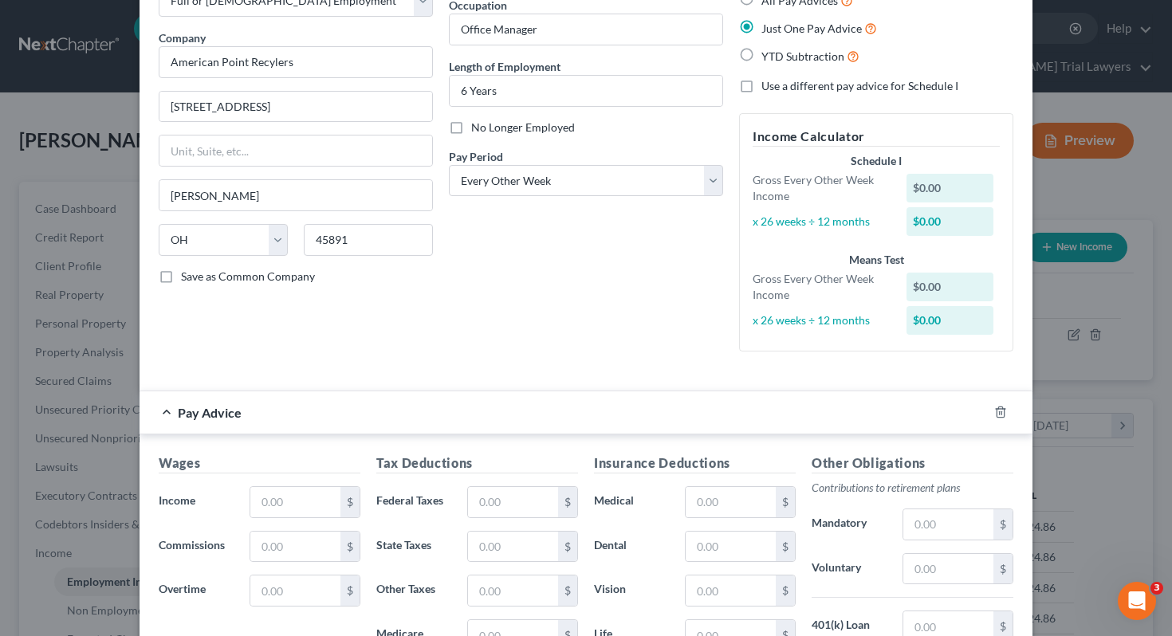
scroll to position [115, 0]
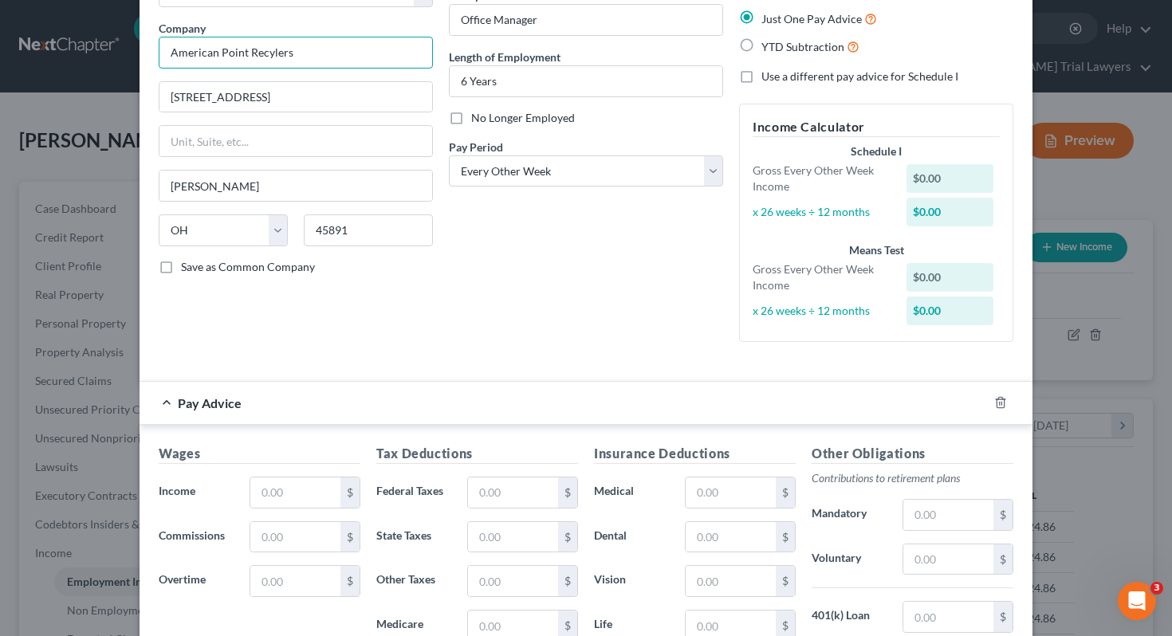
click at [230, 53] on input "American Point Recylers" at bounding box center [296, 53] width 274 height 32
type input "American Paint Recylers"
click at [315, 501] on input "text" at bounding box center [295, 493] width 90 height 30
type input "1,317.13"
click at [504, 490] on input "text" at bounding box center [513, 493] width 90 height 30
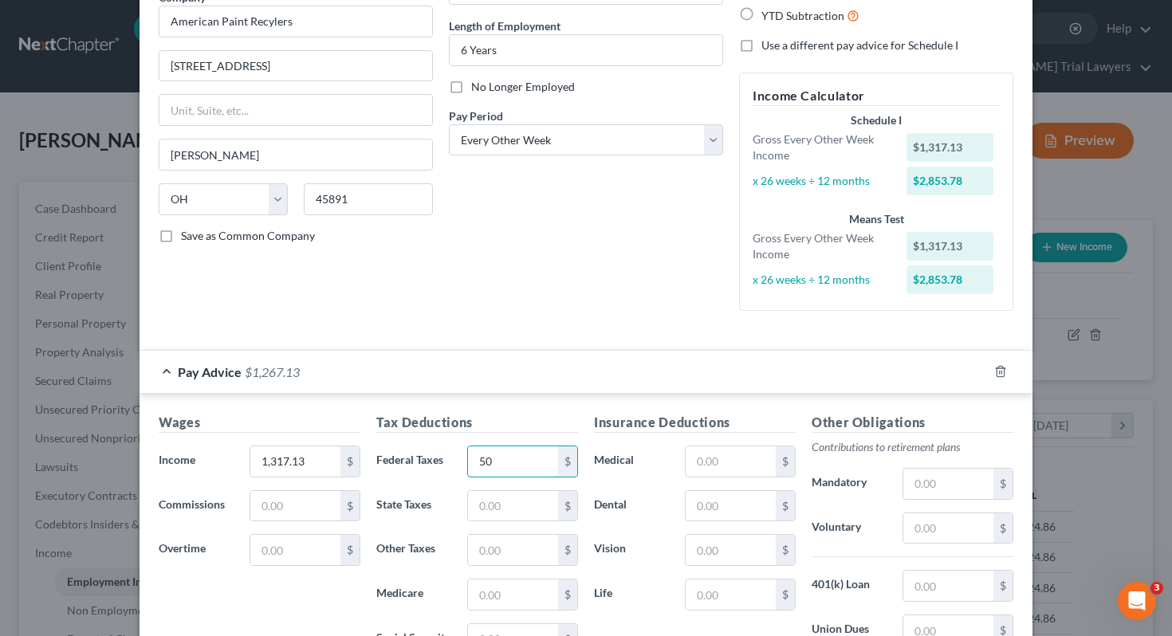
scroll to position [159, 0]
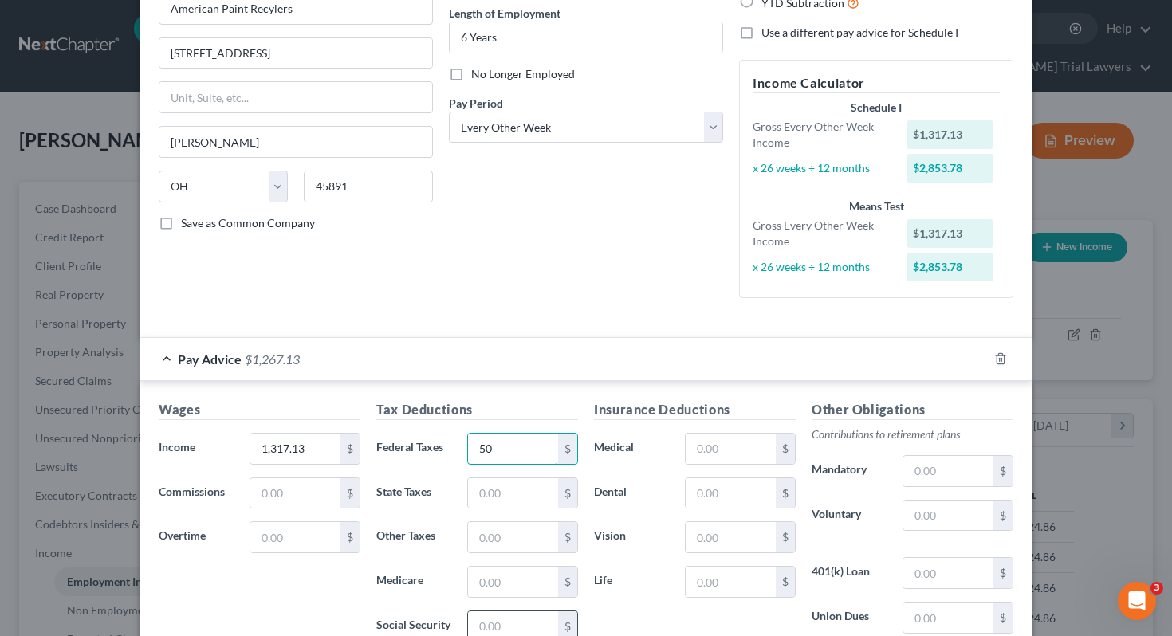
type input "50"
click at [503, 623] on input "text" at bounding box center [513, 627] width 90 height 30
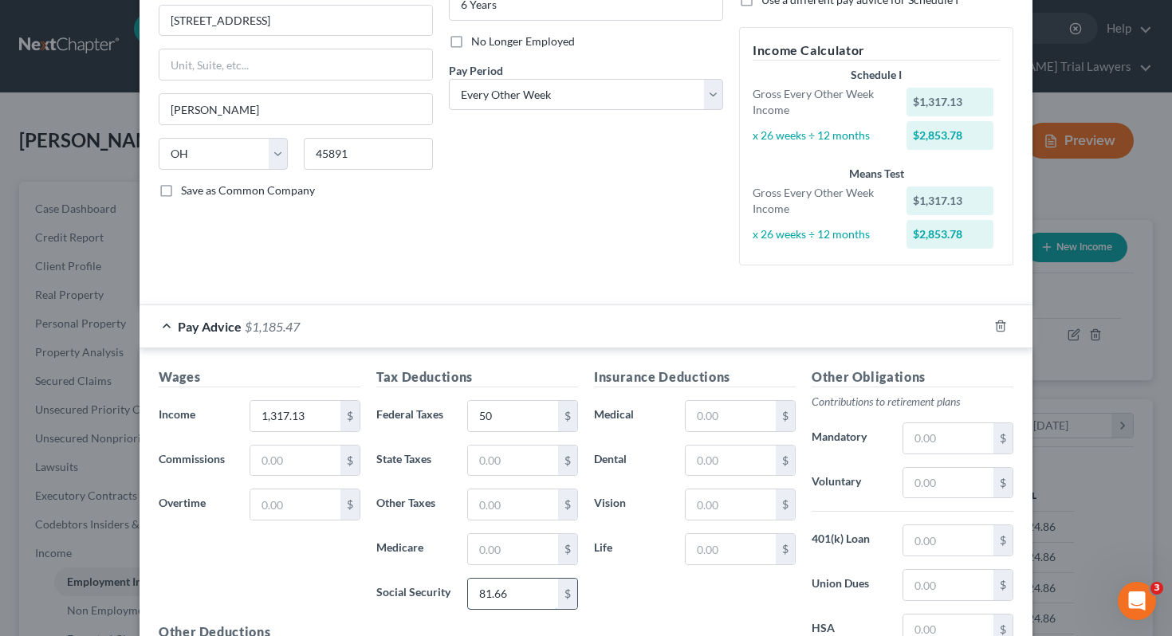
scroll to position [215, 0]
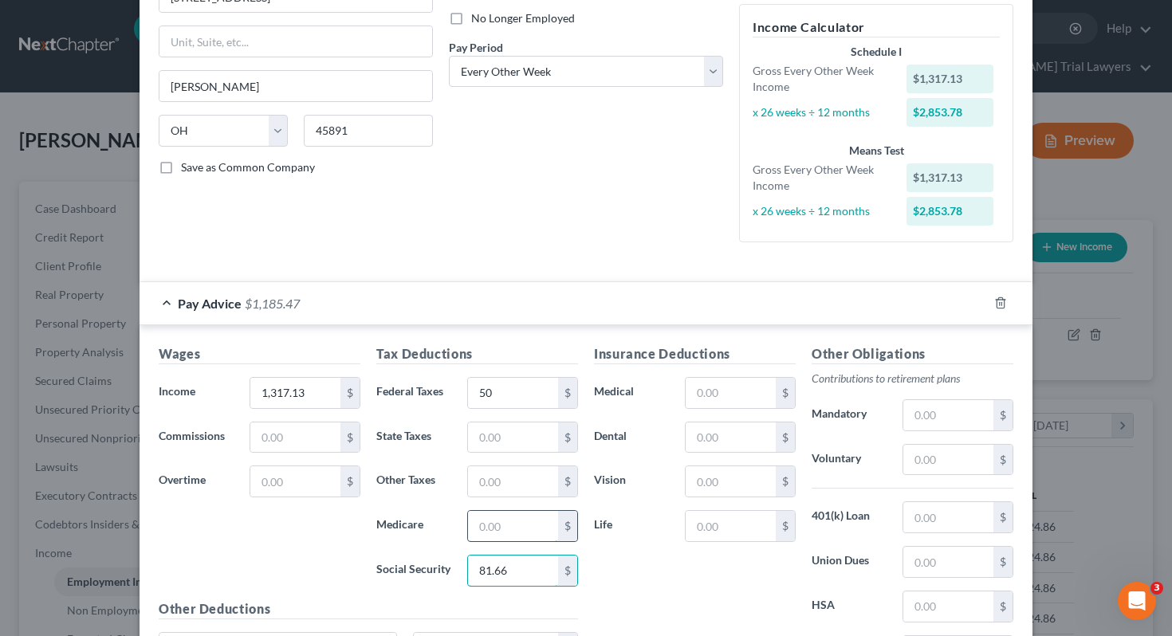
type input "81.66"
click at [498, 539] on input "text" at bounding box center [513, 526] width 90 height 30
type input "19.09"
click at [502, 435] on input "text" at bounding box center [513, 438] width 90 height 30
type input "20.59"
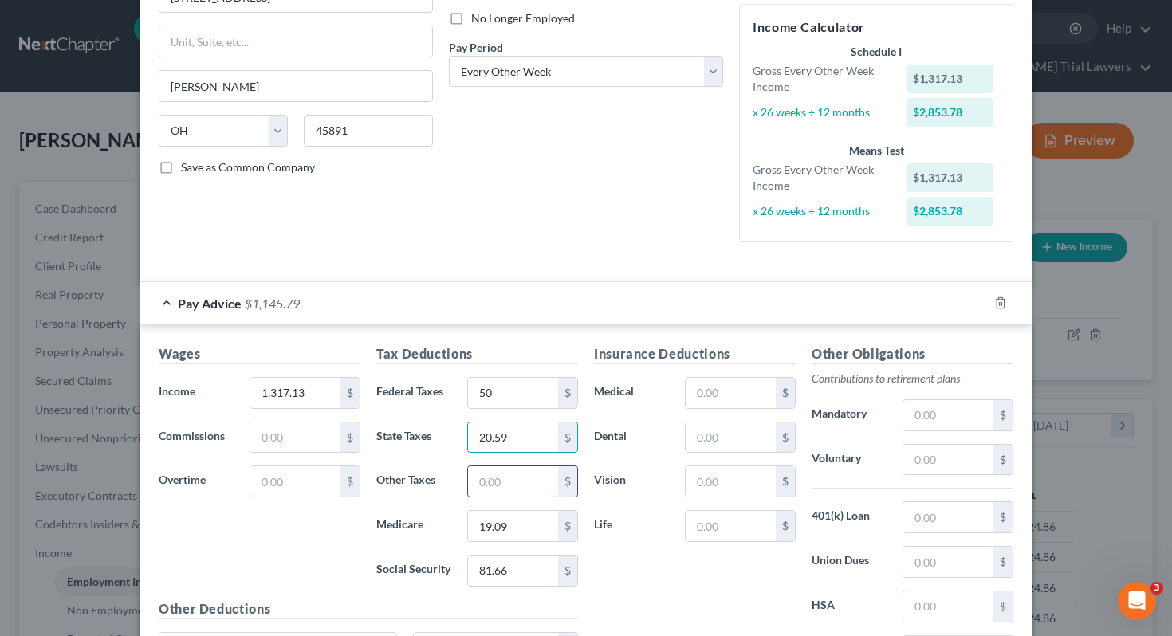
click at [498, 485] on input "text" at bounding box center [513, 482] width 90 height 30
type input "34.49"
click at [948, 452] on input "text" at bounding box center [949, 460] width 90 height 30
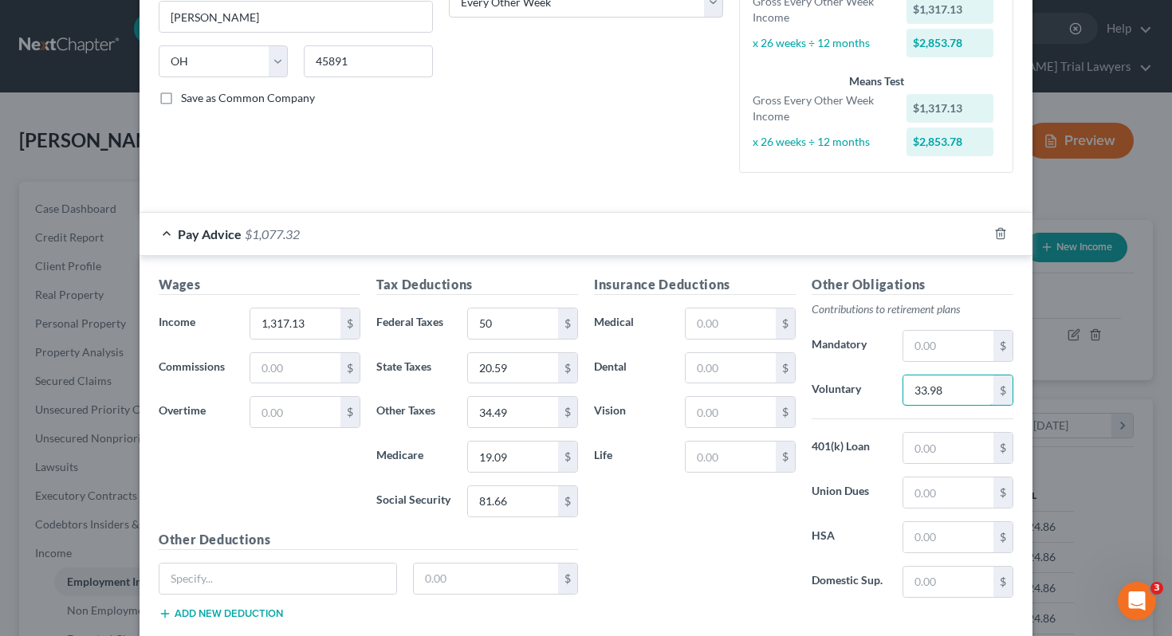
scroll to position [344, 0]
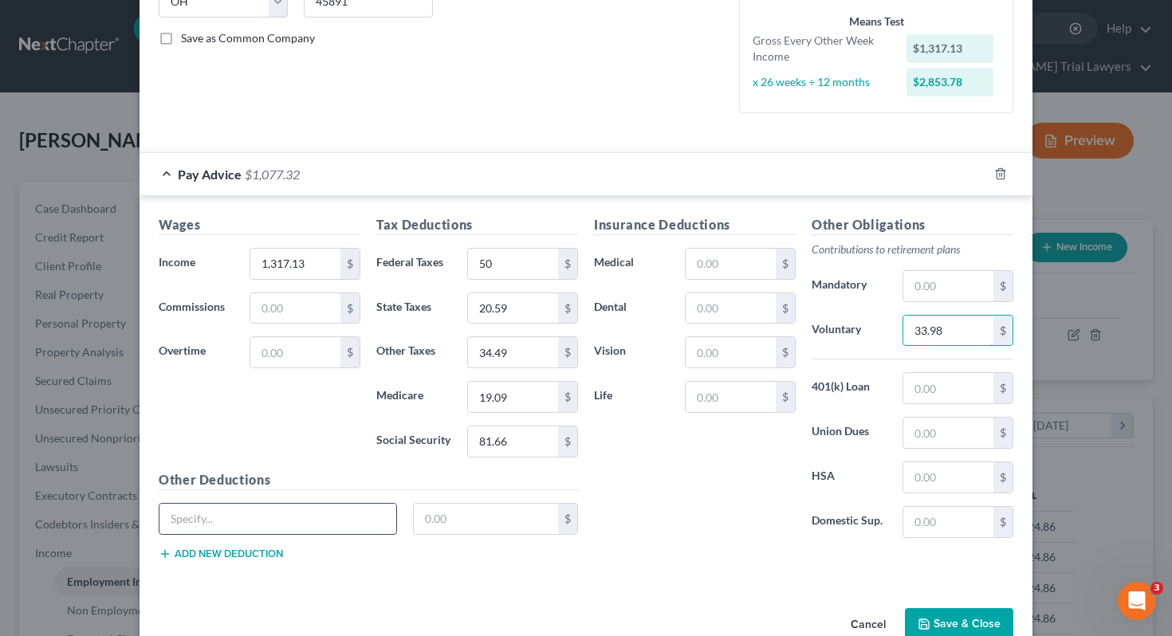
type input "33.98"
click at [291, 509] on input "text" at bounding box center [278, 519] width 237 height 30
type input "AFLAC"
click at [435, 523] on input "text" at bounding box center [486, 519] width 145 height 30
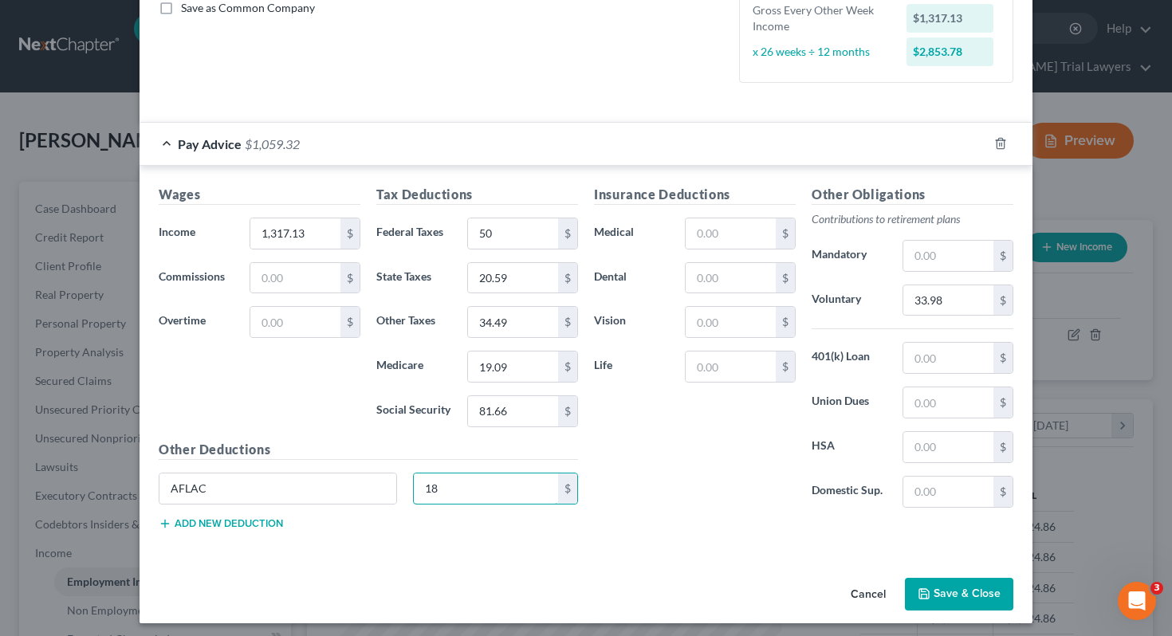
scroll to position [380, 0]
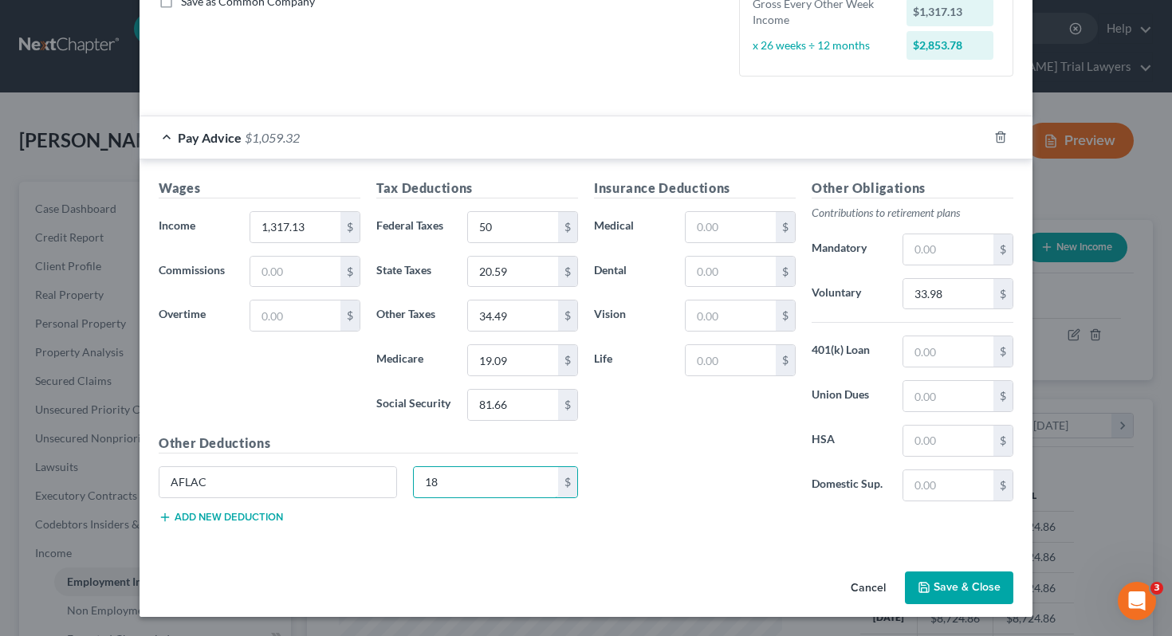
type input "18"
click at [949, 589] on button "Save & Close" at bounding box center [959, 588] width 108 height 33
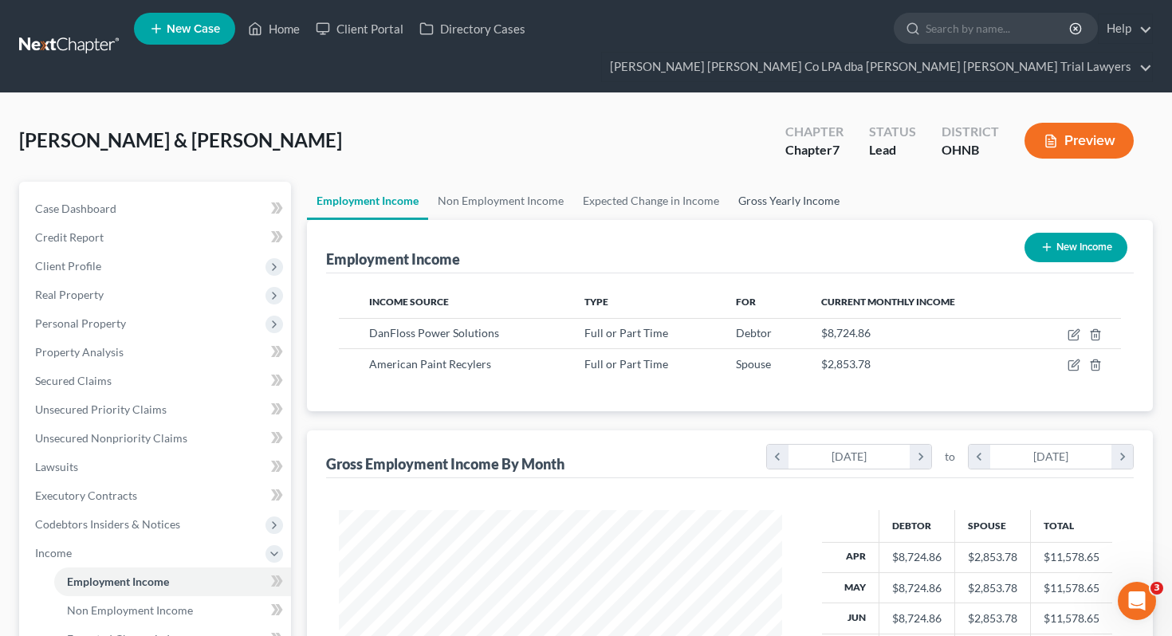
click at [766, 182] on link "Gross Yearly Income" at bounding box center [789, 201] width 120 height 38
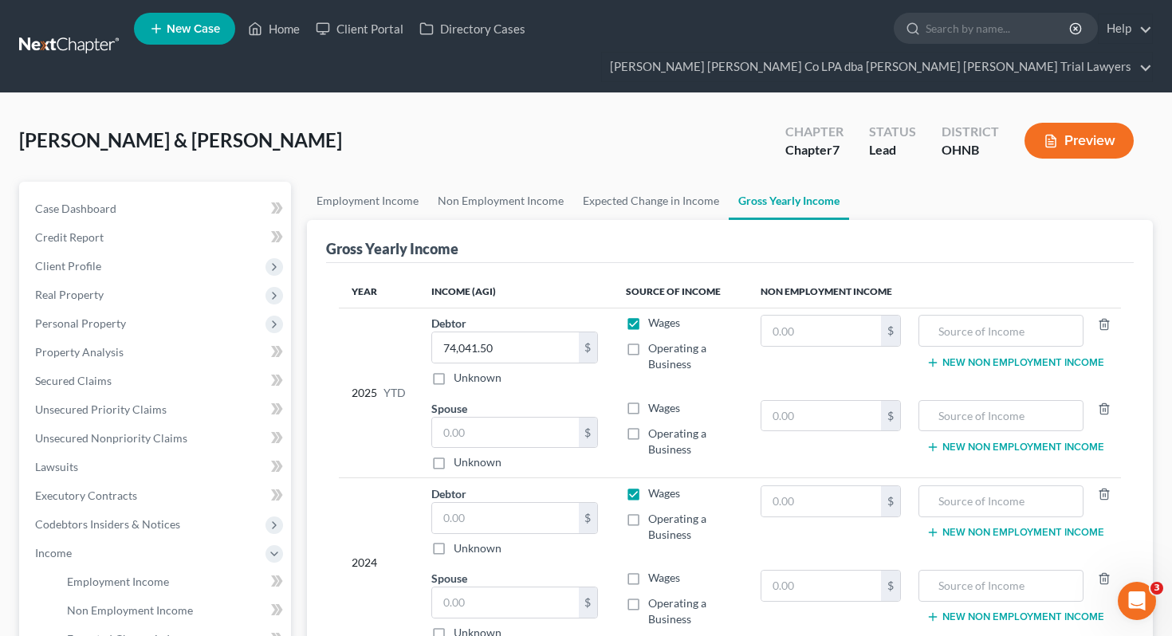
click at [503, 423] on div "$ Unknown" at bounding box center [514, 444] width 167 height 54
click at [493, 418] on input "text" at bounding box center [505, 433] width 147 height 30
type input "21,821.43"
click at [502, 182] on link "Non Employment Income" at bounding box center [500, 201] width 145 height 38
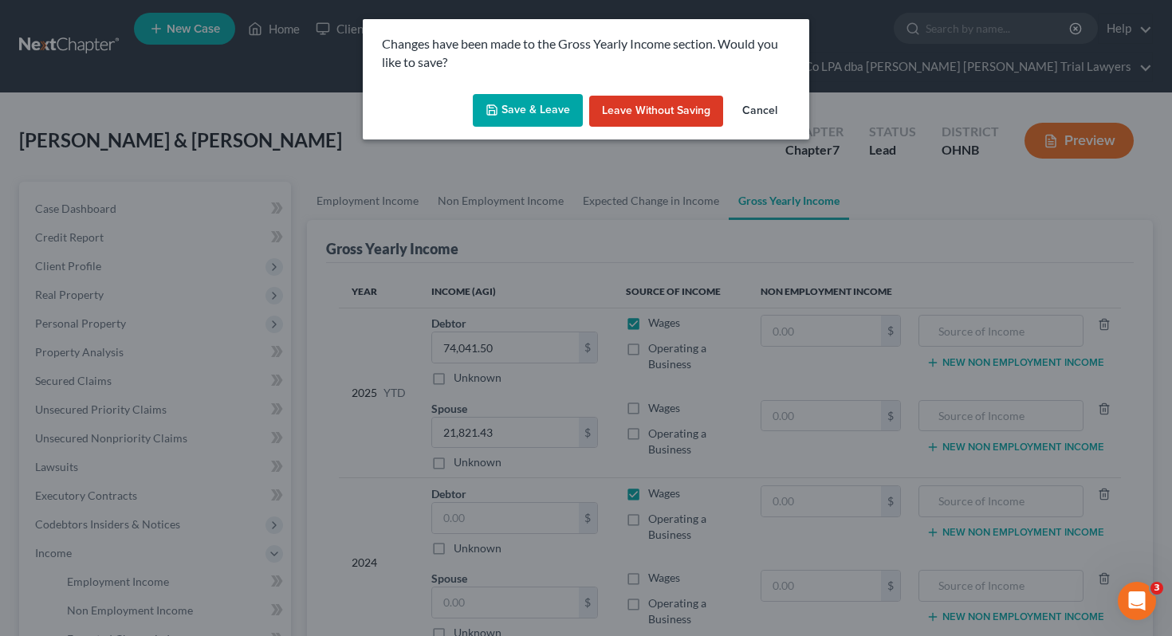
click at [528, 118] on button "Save & Leave" at bounding box center [528, 110] width 110 height 33
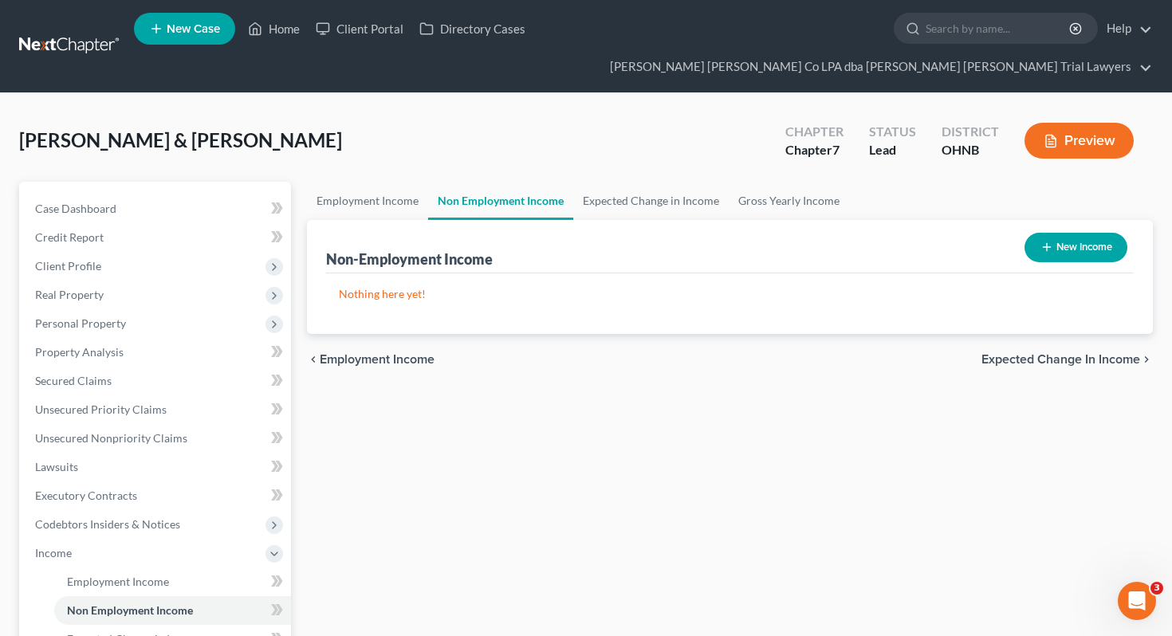
click at [1049, 247] on line "button" at bounding box center [1046, 247] width 7 height 0
select select "0"
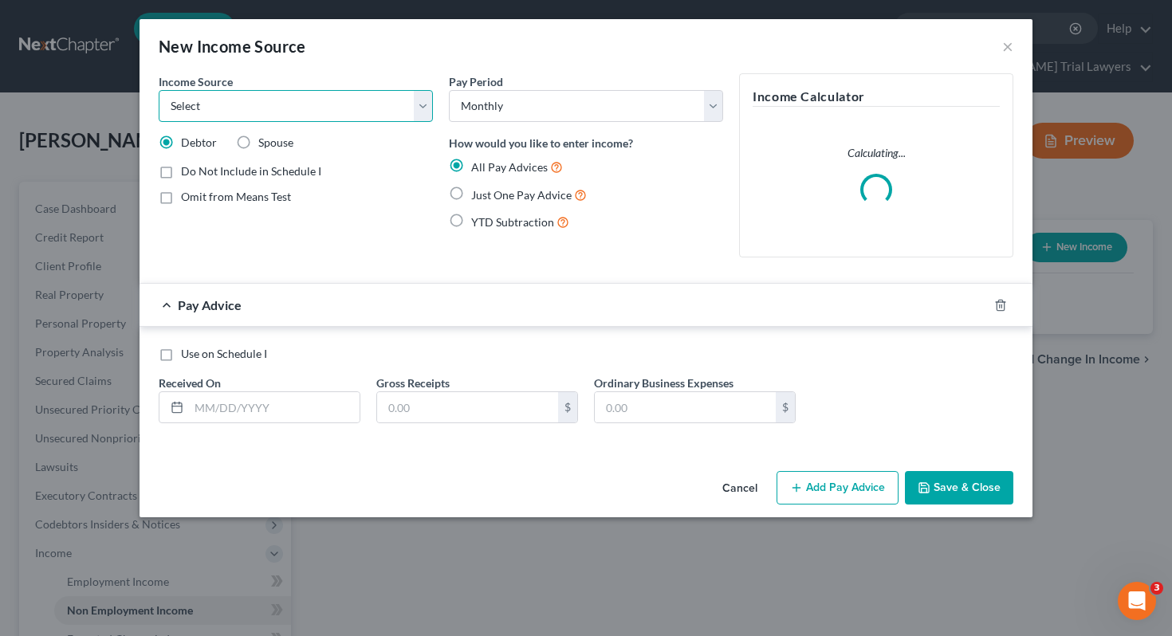
click at [398, 112] on select "Select Unemployment Disability (from employer) Pension Retirement Social Securi…" at bounding box center [296, 106] width 274 height 32
select select "7"
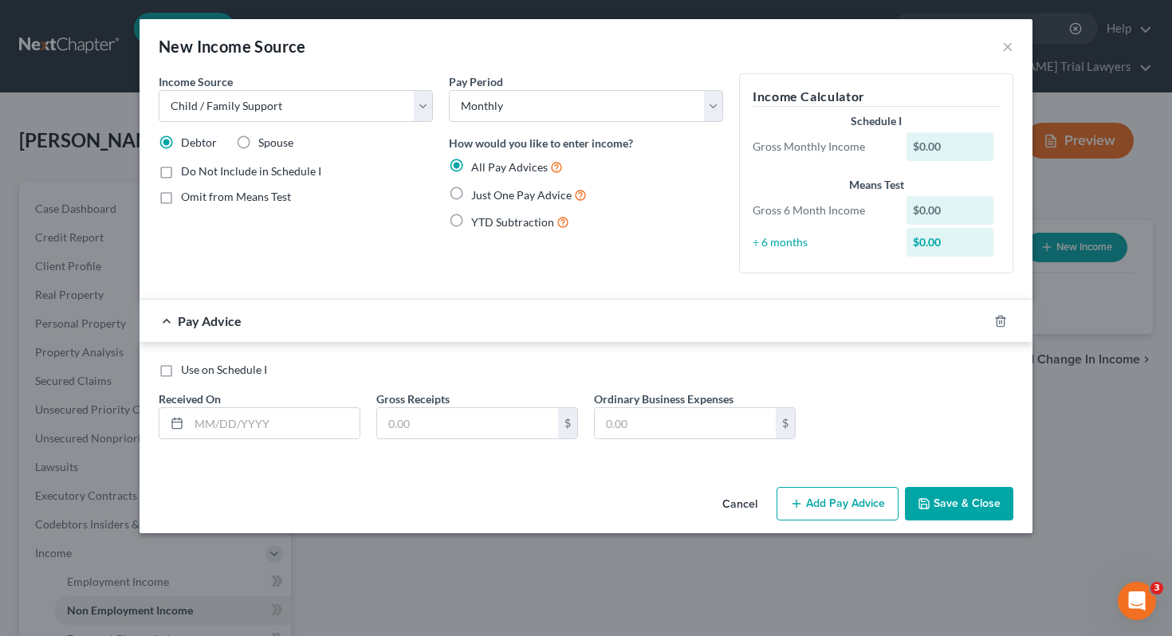
click at [258, 147] on label "Spouse" at bounding box center [275, 143] width 35 height 16
click at [265, 145] on input "Spouse" at bounding box center [270, 140] width 10 height 10
radio input "true"
click at [522, 111] on select "Select Monthly Twice Monthly Every Other Week Weekly" at bounding box center [586, 106] width 274 height 32
select select "3"
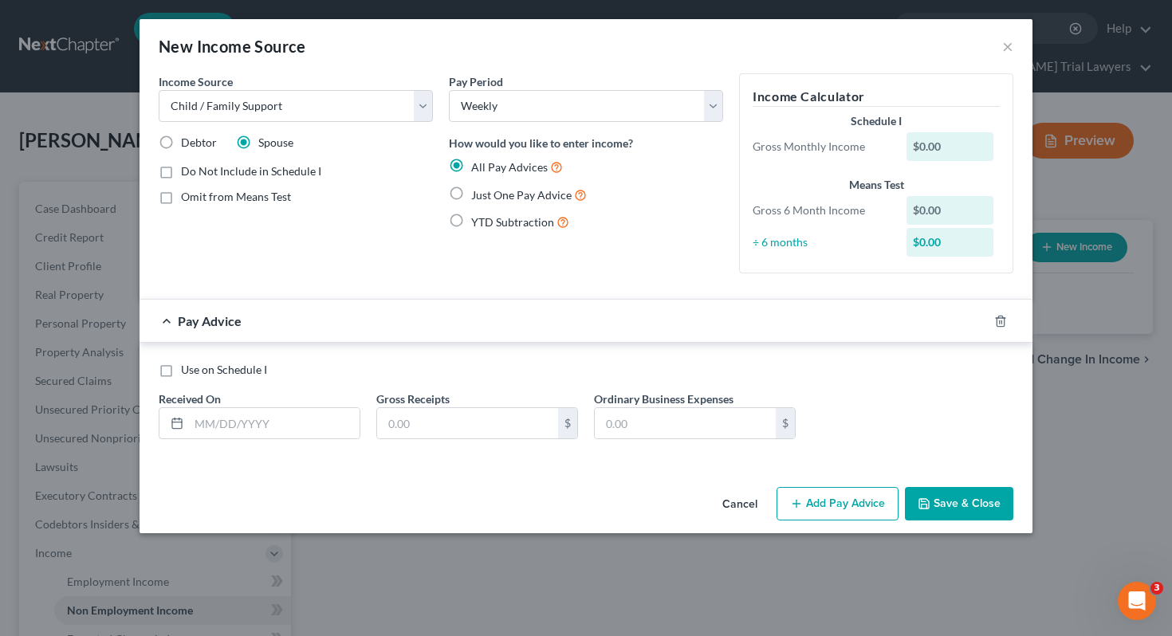
click at [514, 201] on span "Just One Pay Advice" at bounding box center [521, 195] width 100 height 14
click at [488, 196] on input "Just One Pay Advice" at bounding box center [483, 191] width 10 height 10
radio input "true"
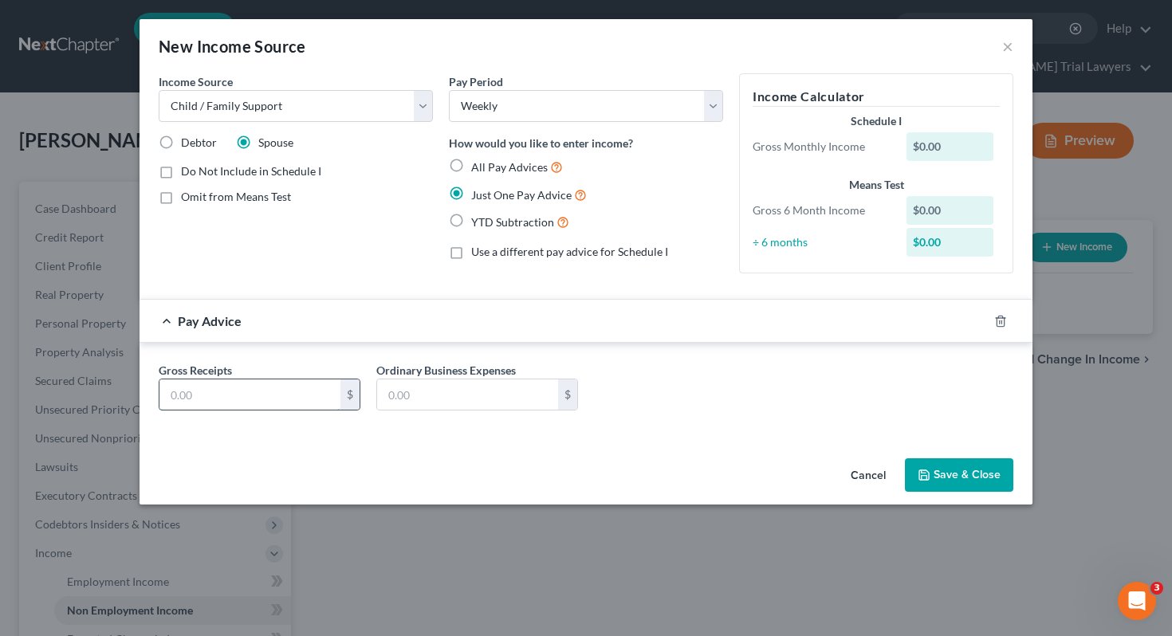
click at [303, 388] on input "text" at bounding box center [250, 395] width 181 height 30
type input "9.33"
click at [964, 470] on button "Save & Close" at bounding box center [959, 475] width 108 height 33
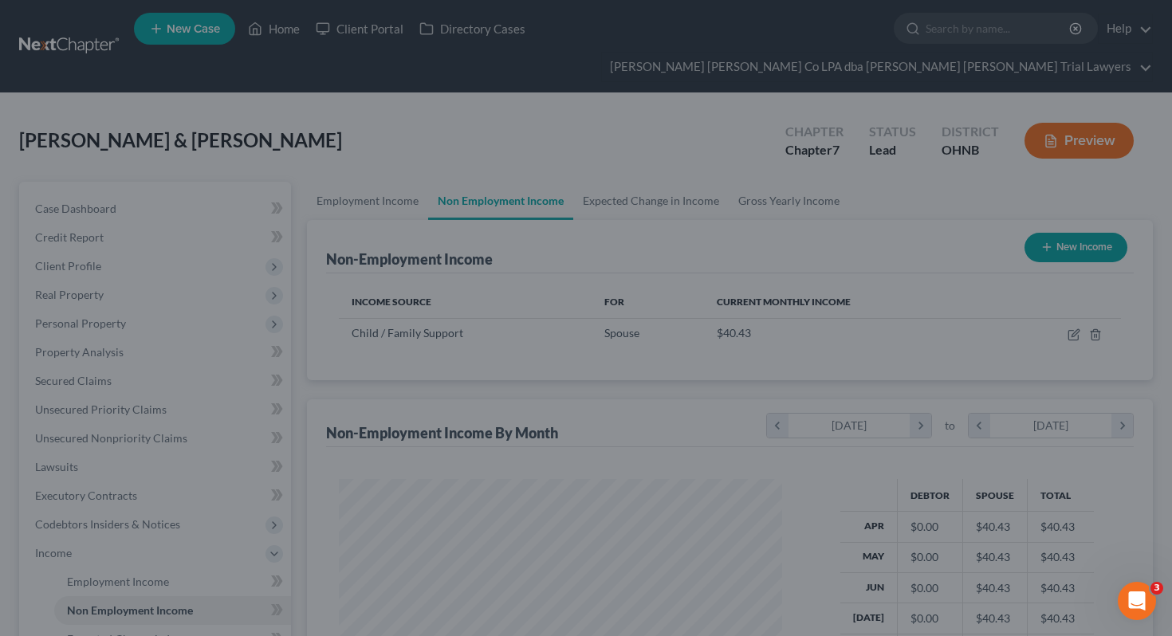
scroll to position [286, 475]
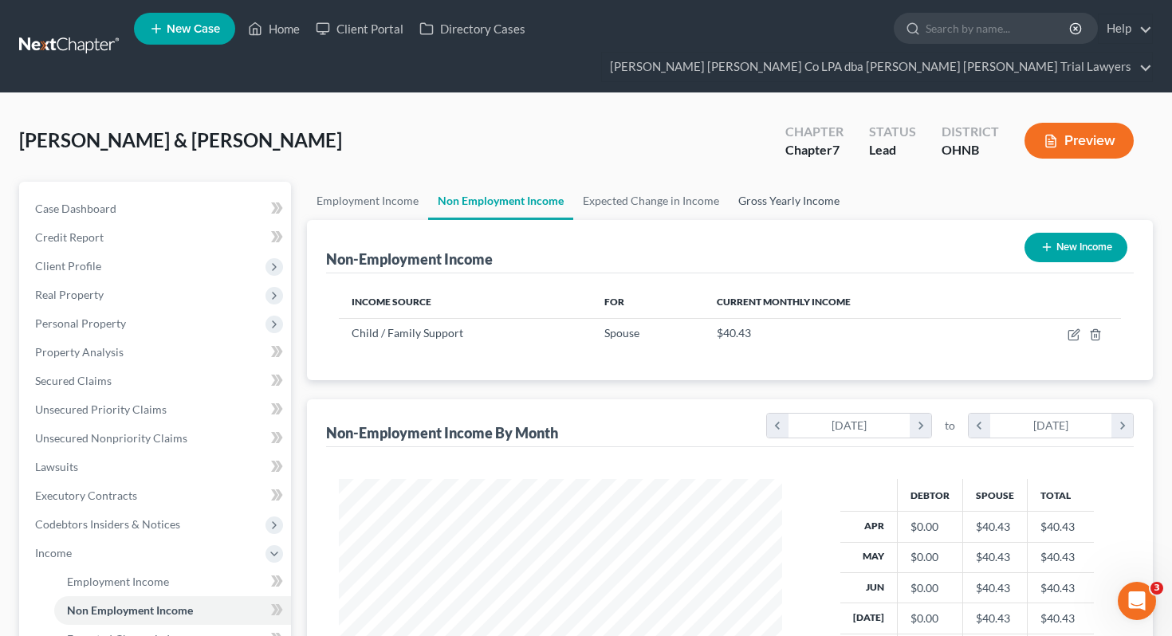
click at [788, 182] on link "Gross Yearly Income" at bounding box center [789, 201] width 120 height 38
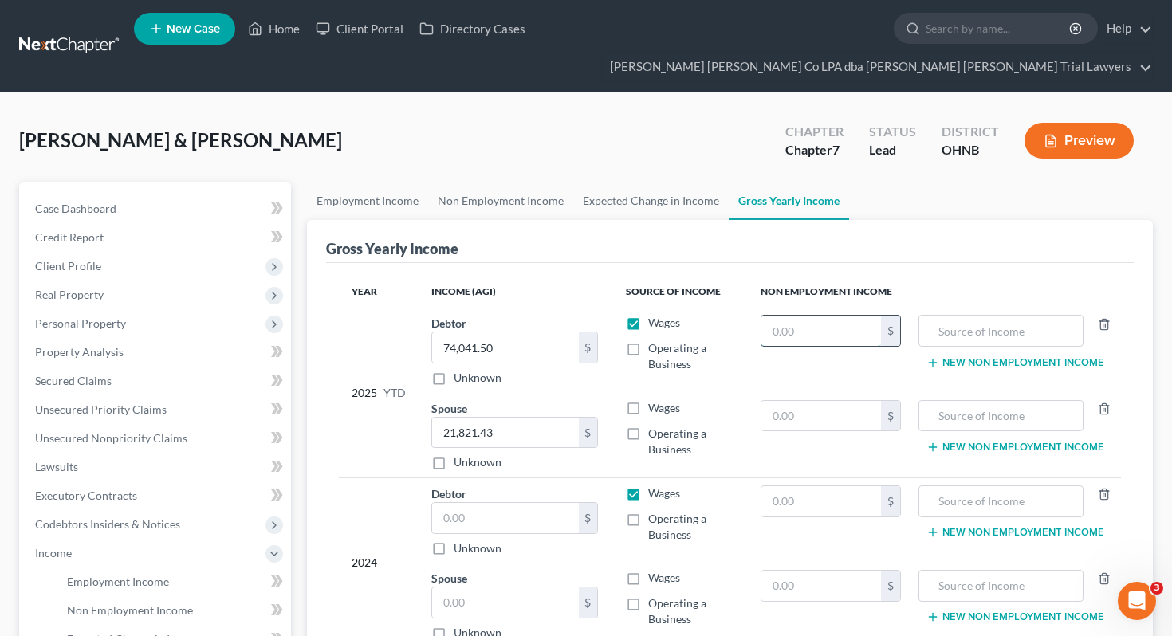
click at [831, 316] on input "text" at bounding box center [822, 331] width 120 height 30
type input "382"
click at [992, 316] on input "text" at bounding box center [1001, 331] width 147 height 30
click at [1027, 316] on input "Child Support" at bounding box center [1001, 331] width 147 height 30
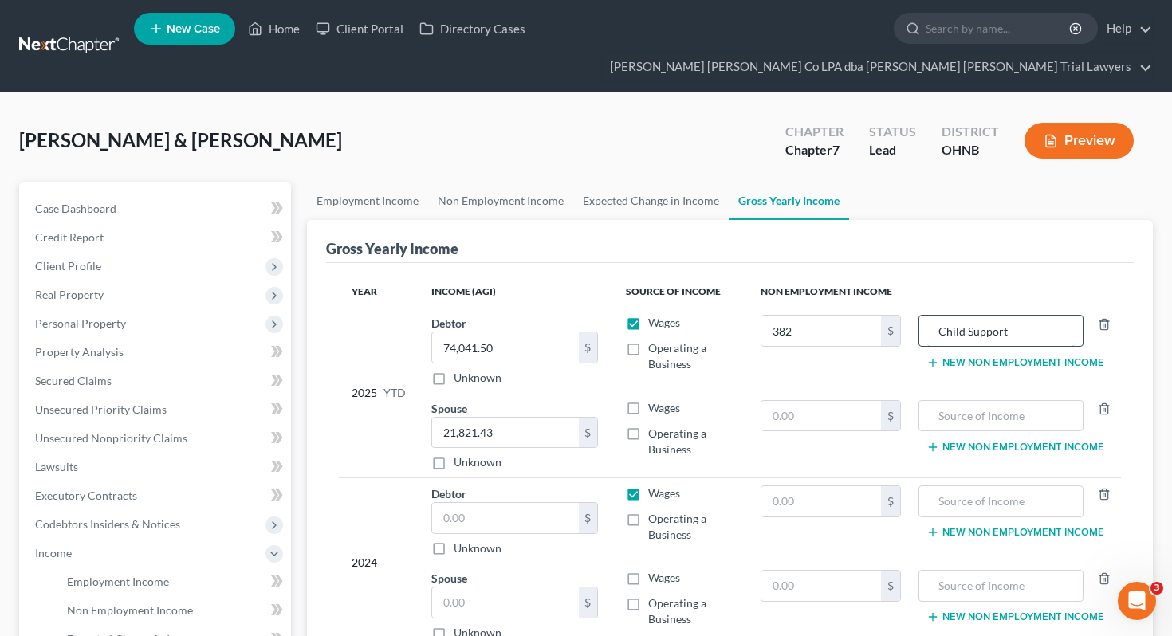
click at [1027, 316] on input "Child Support" at bounding box center [1001, 331] width 147 height 30
type input "Child Support"
click at [1024, 401] on input "text" at bounding box center [1001, 416] width 147 height 30
paste input "Child Support"
type input "Child Support"
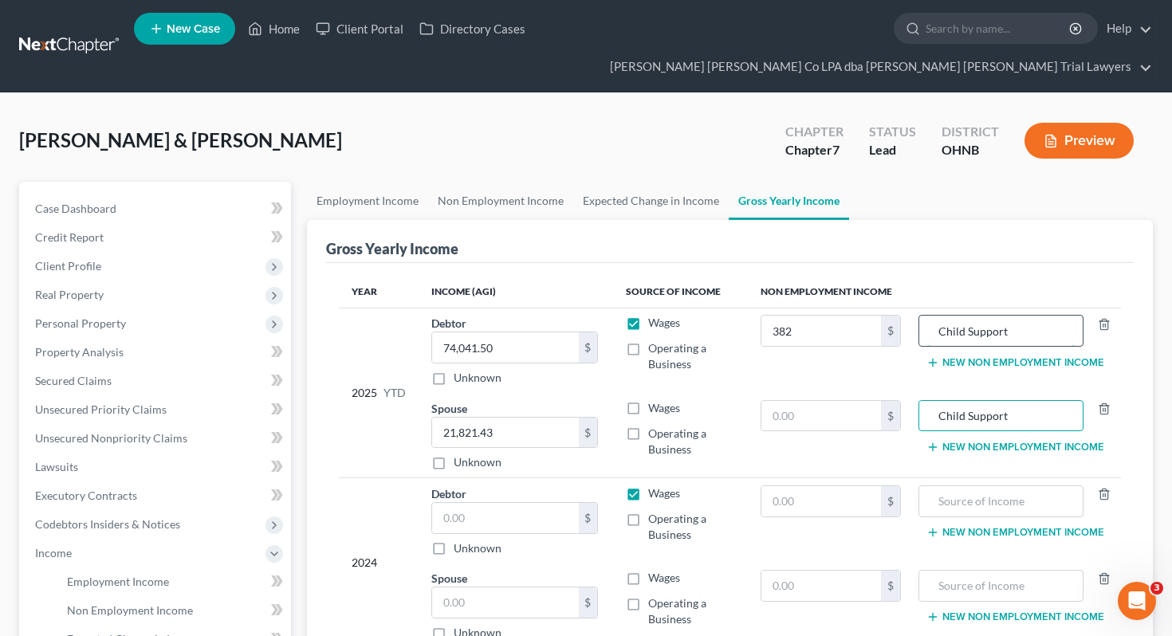
click at [1029, 316] on input "Child Support" at bounding box center [1001, 331] width 147 height 30
click at [853, 316] on input "382" at bounding box center [822, 331] width 120 height 30
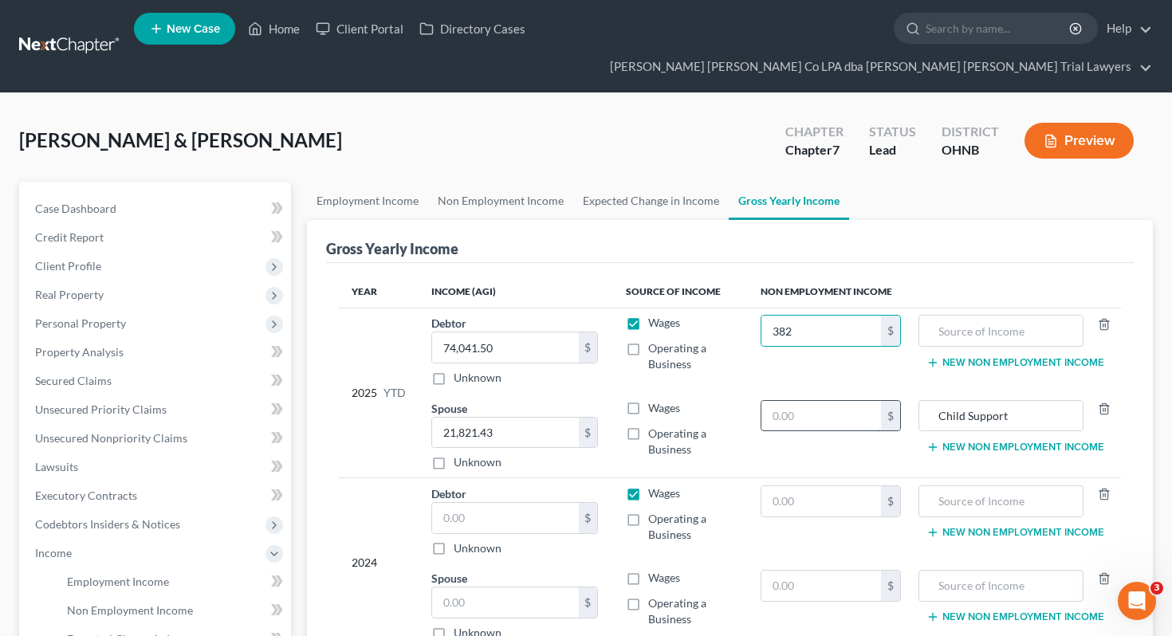
click at [837, 401] on input "text" at bounding box center [822, 416] width 120 height 30
paste input "382"
type input "382"
click at [821, 316] on input "382" at bounding box center [822, 331] width 120 height 30
type input "0"
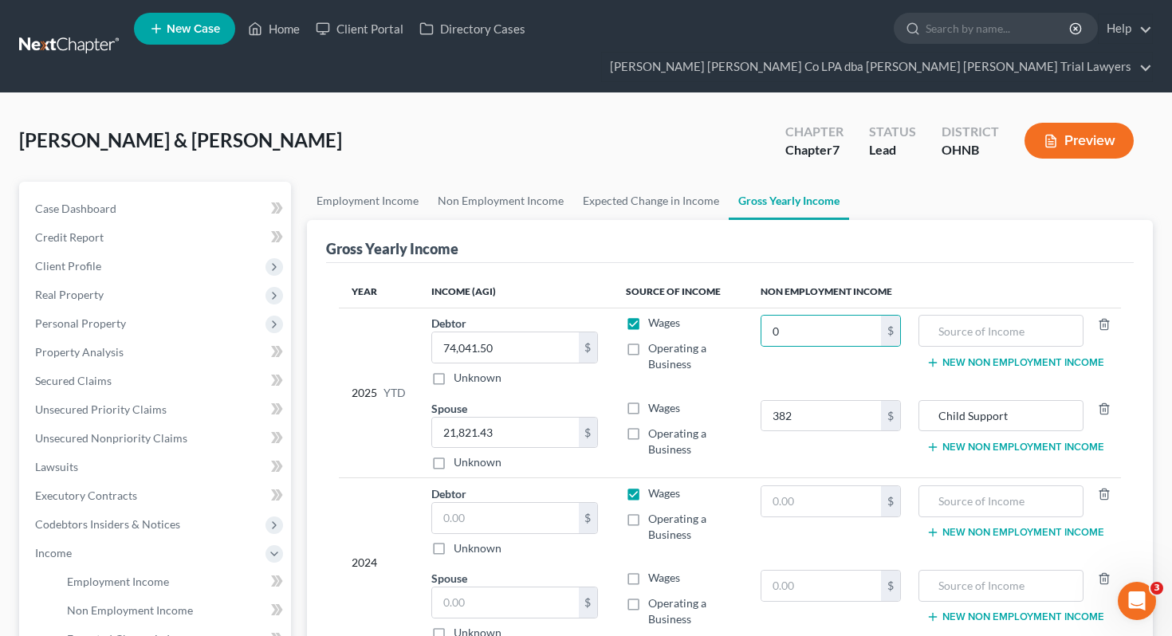
click at [748, 337] on td "Wages Operating a Business" at bounding box center [680, 350] width 135 height 85
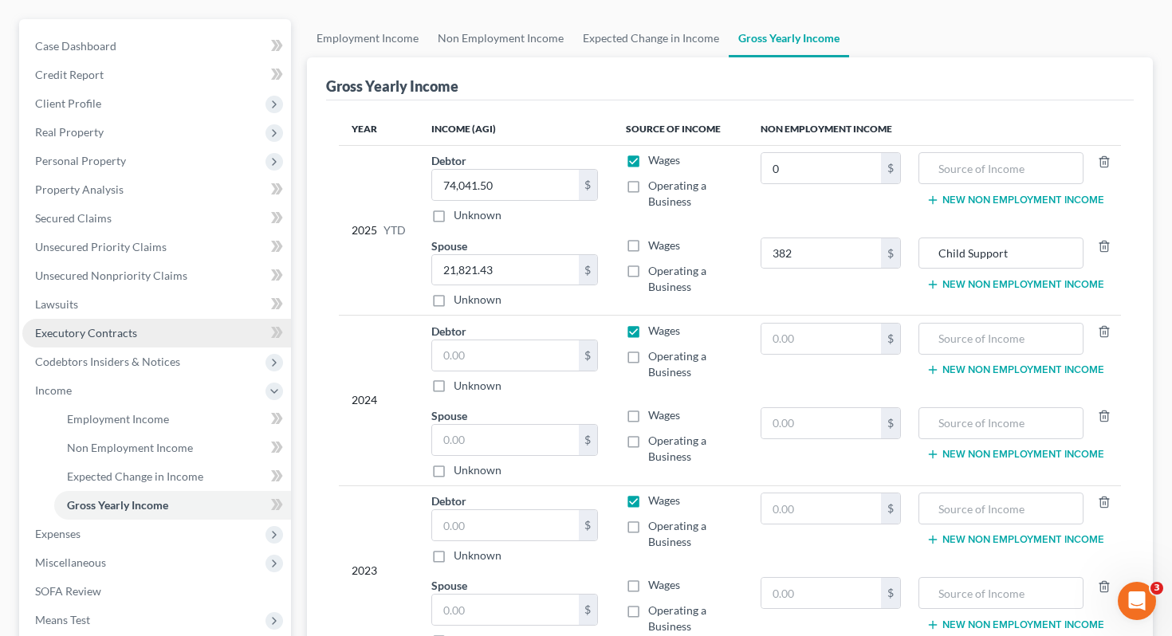
scroll to position [162, 0]
click at [473, 341] on input "text" at bounding box center [505, 356] width 147 height 30
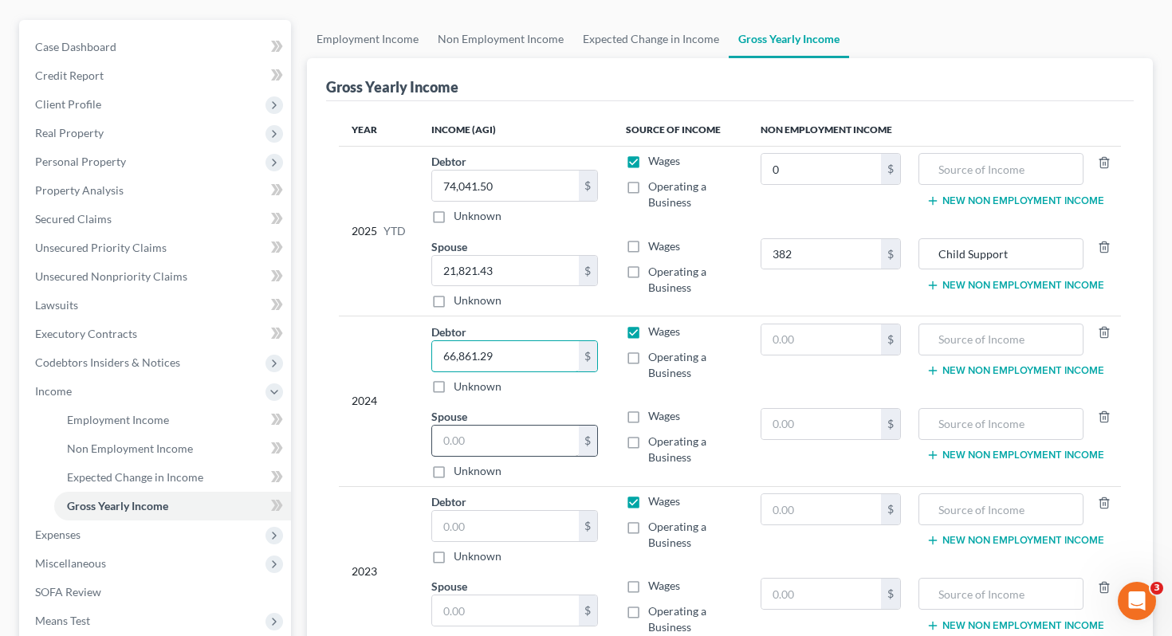
type input "66,861.29"
click at [469, 426] on input "text" at bounding box center [505, 441] width 147 height 30
click at [506, 426] on input "27,262.58" at bounding box center [505, 441] width 147 height 30
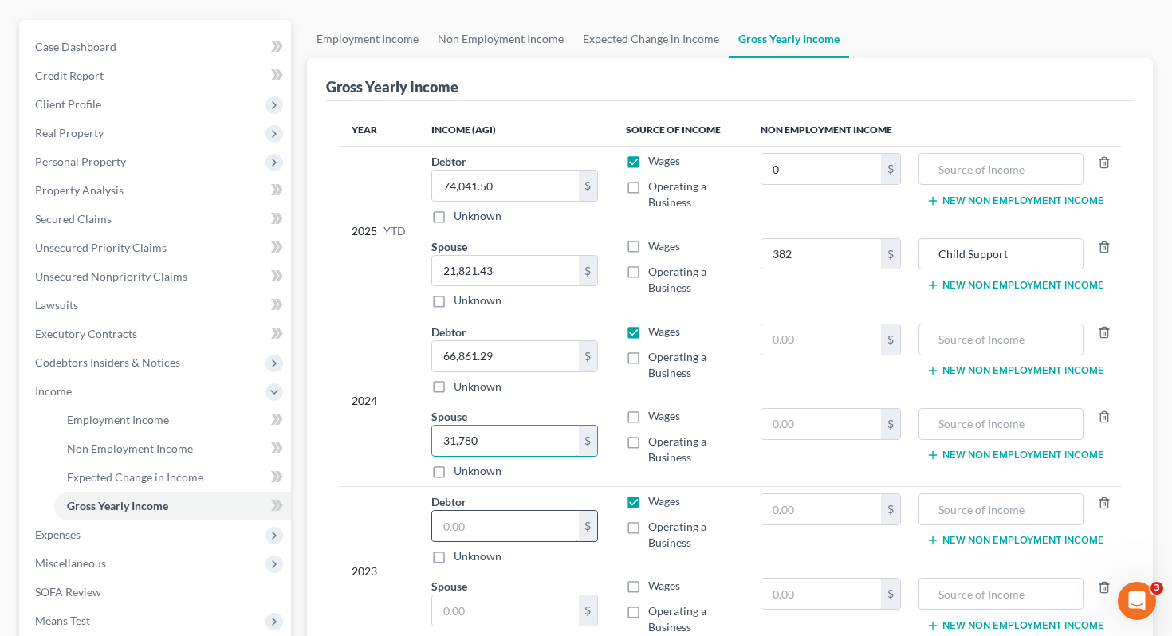
type input "31,780"
click at [499, 511] on input "text" at bounding box center [505, 526] width 147 height 30
type input "82,517"
click at [484, 596] on input "text" at bounding box center [505, 611] width 147 height 30
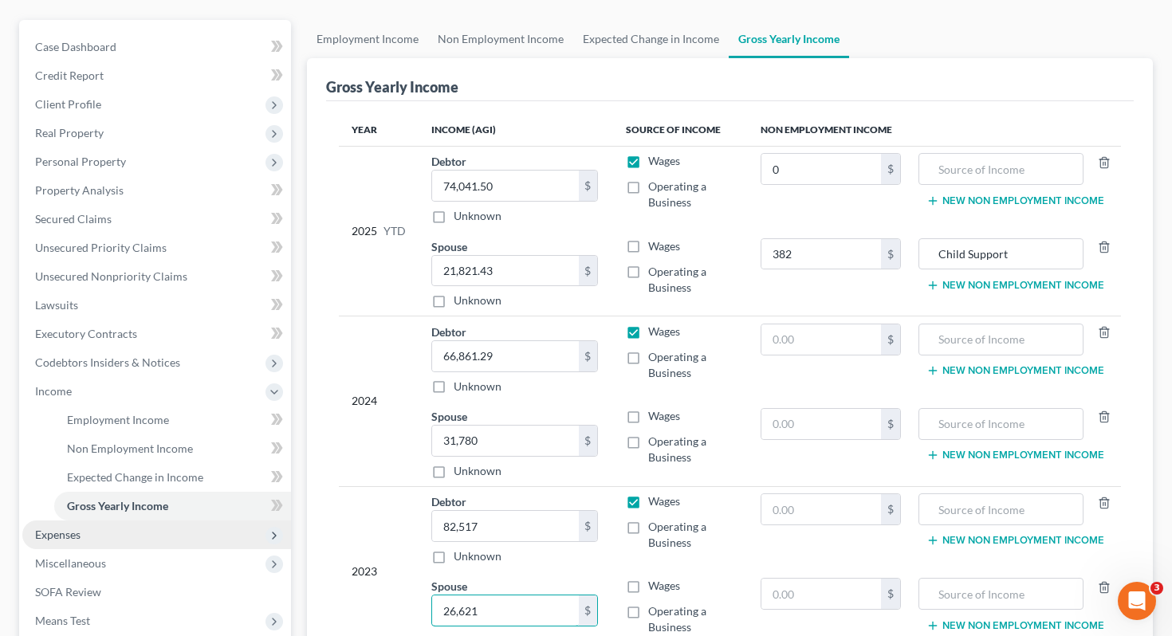
type input "26,621"
click at [158, 521] on span "Expenses" at bounding box center [156, 535] width 269 height 29
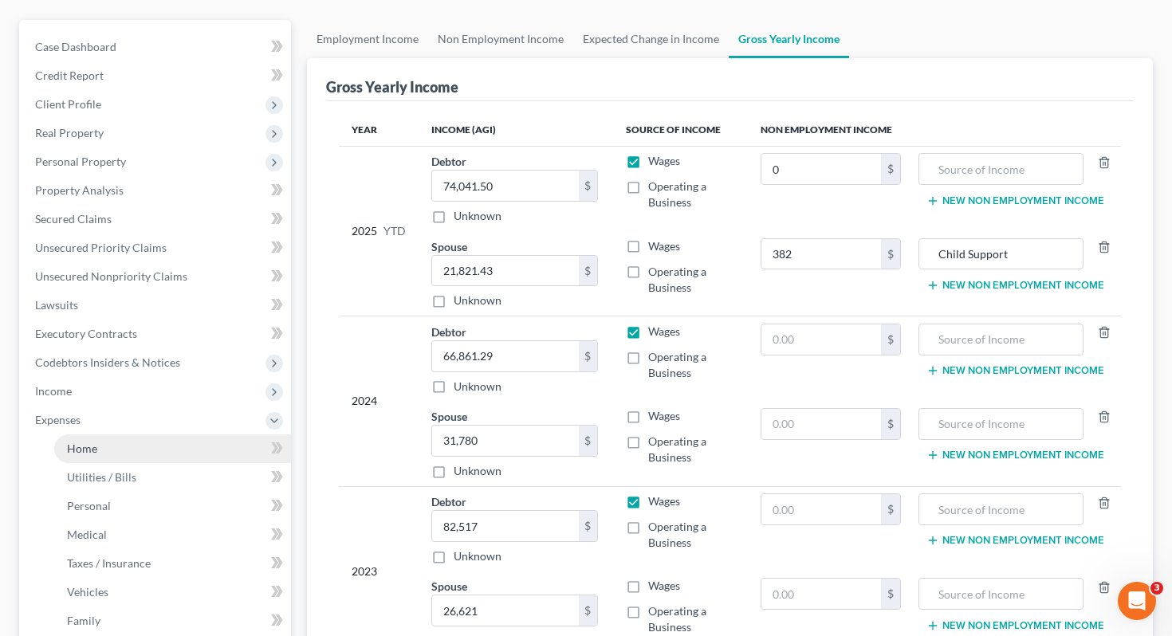
click at [141, 435] on link "Home" at bounding box center [172, 449] width 237 height 29
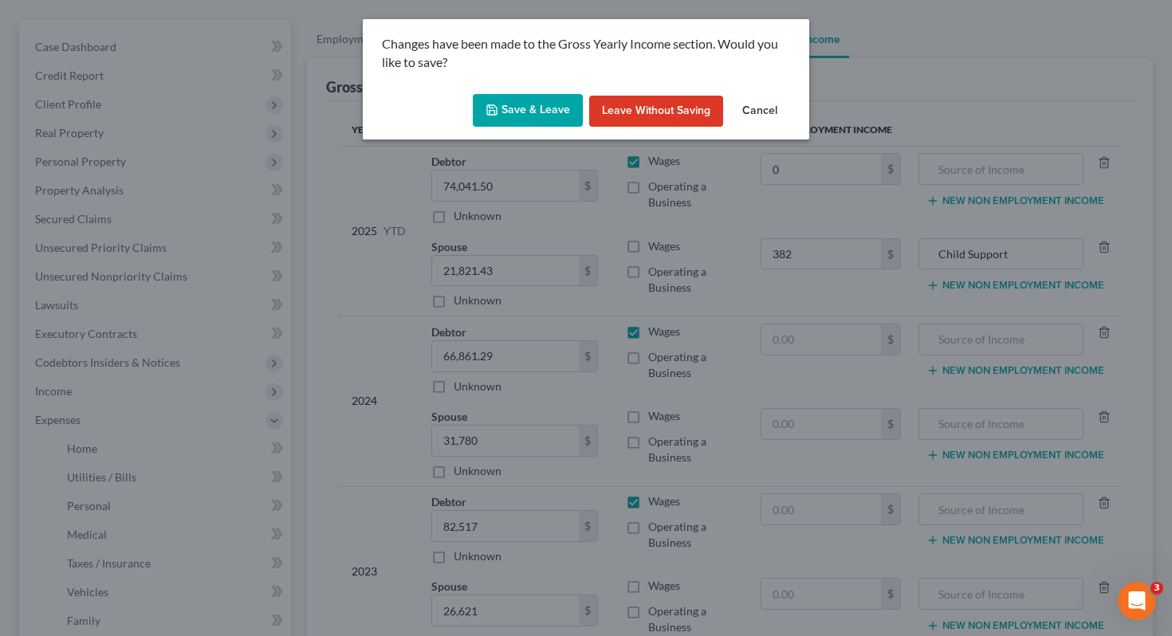
click at [543, 115] on button "Save & Leave" at bounding box center [528, 110] width 110 height 33
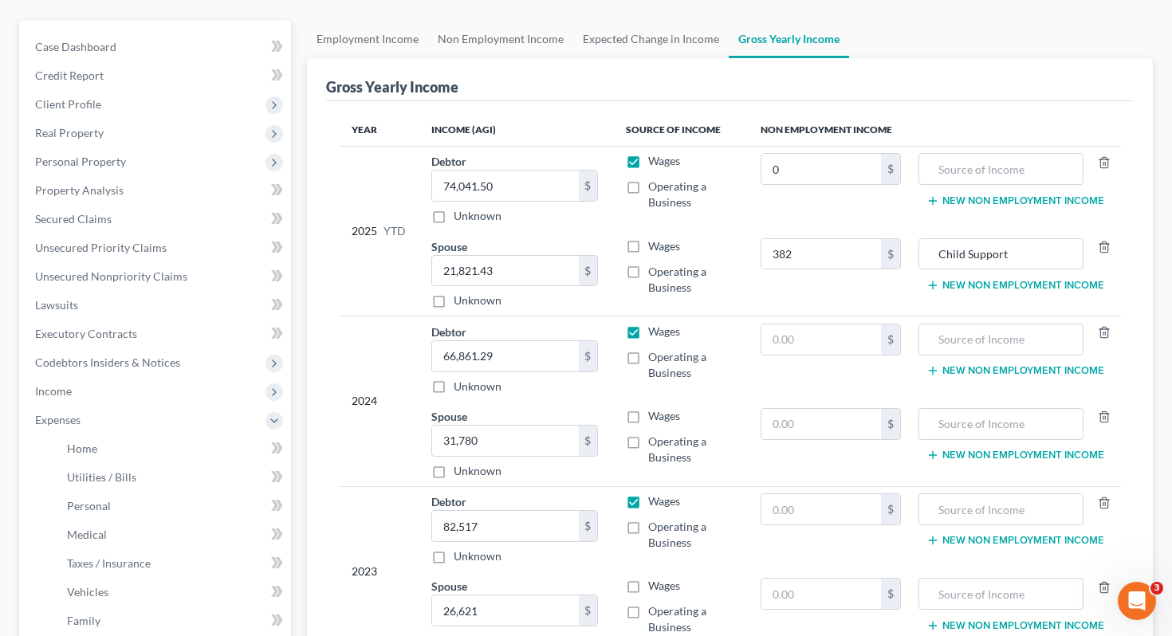
type input "0.00"
type input "382.00"
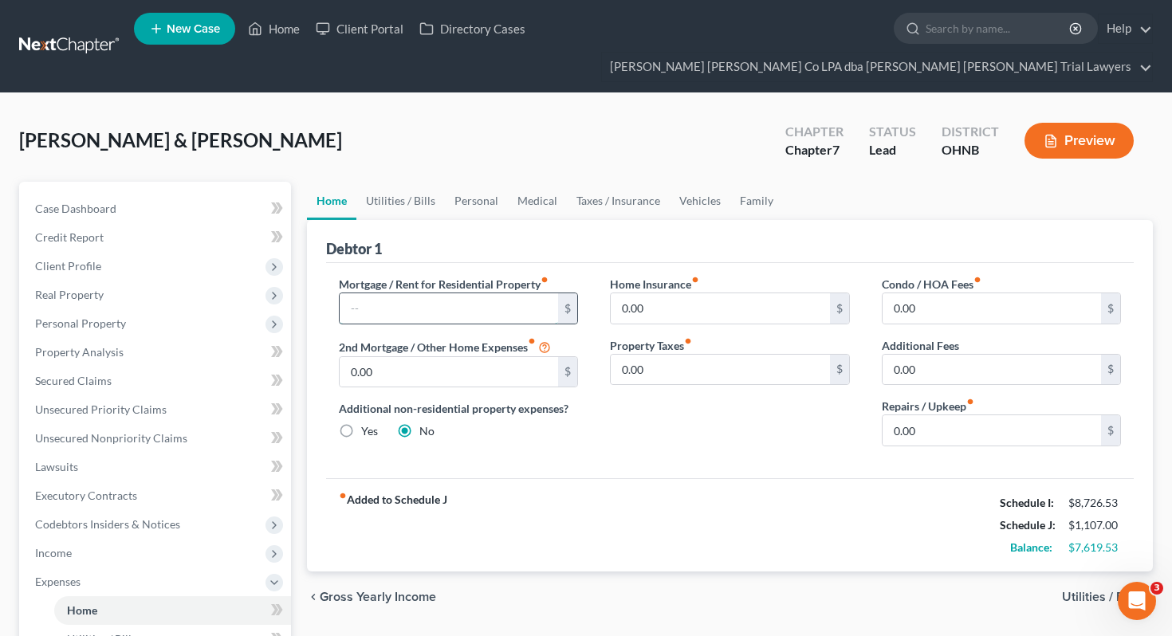
click at [498, 293] on input "text" at bounding box center [449, 308] width 219 height 30
type input "1,034.95"
click at [416, 182] on link "Utilities / Bills" at bounding box center [400, 201] width 89 height 38
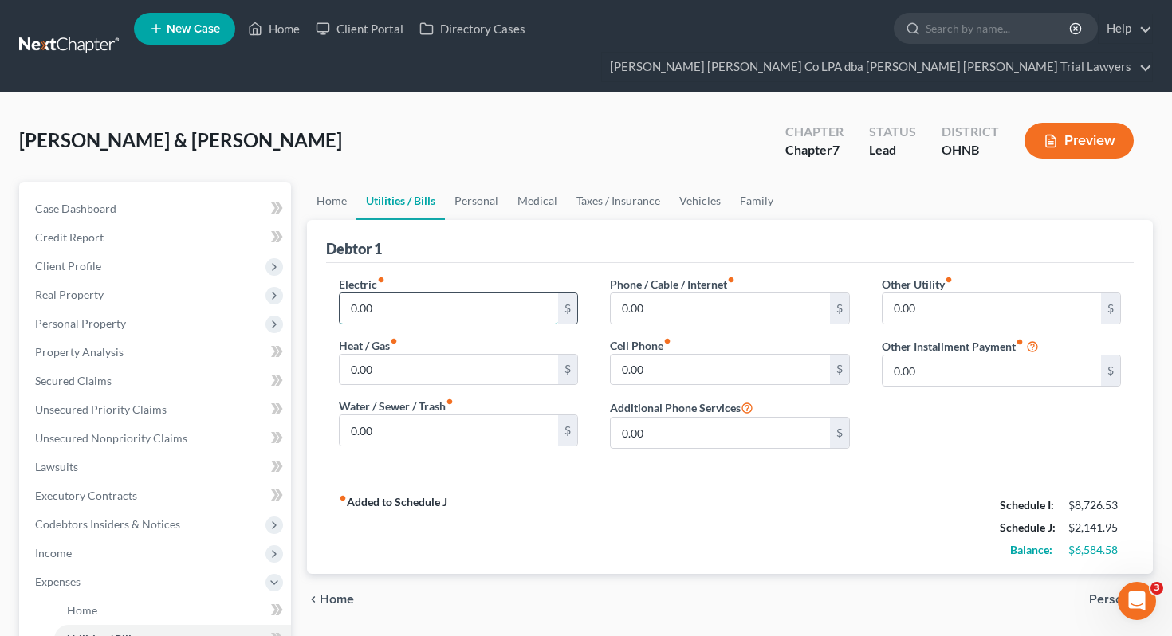
click at [408, 293] on input "0.00" at bounding box center [449, 308] width 219 height 30
type input "220"
click at [403, 355] on input "0.00" at bounding box center [449, 370] width 219 height 30
type input "106"
click at [404, 416] on input "0.00" at bounding box center [449, 431] width 219 height 30
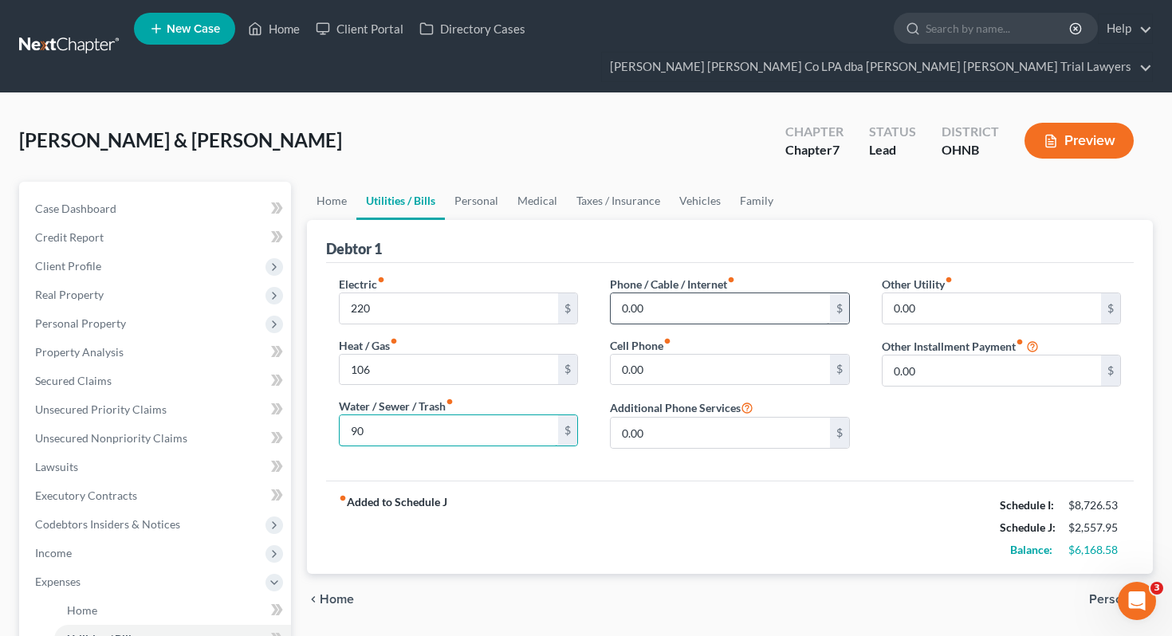
type input "90"
click at [702, 293] on input "0.00" at bounding box center [720, 308] width 219 height 30
type input "140"
click at [717, 355] on input "0.00" at bounding box center [720, 370] width 219 height 30
type input "328"
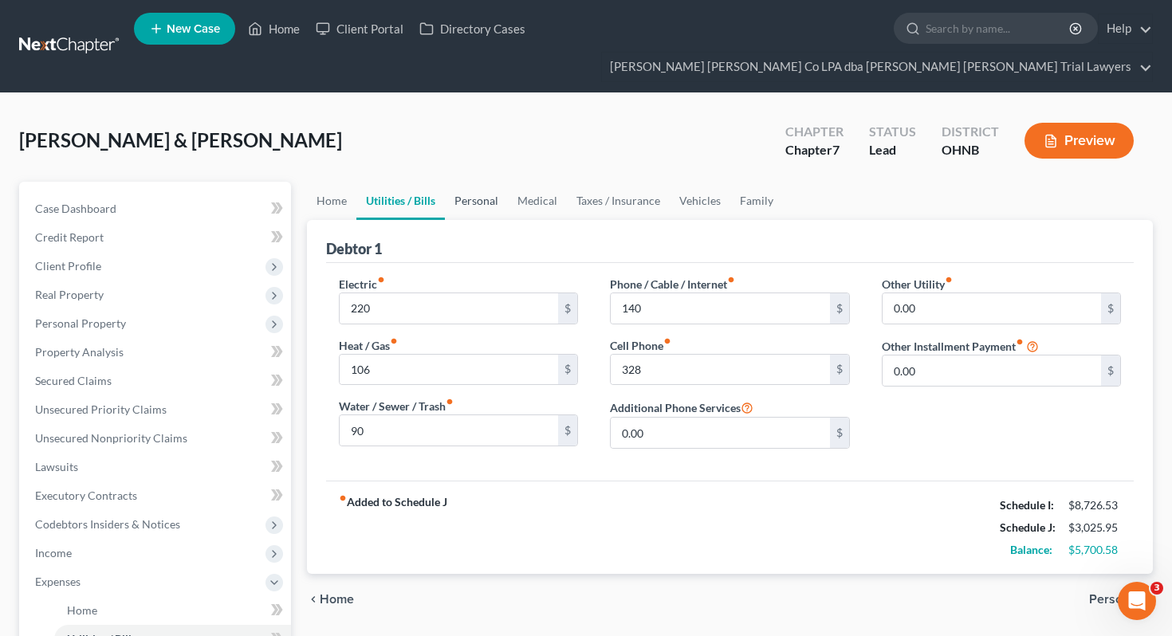
click at [475, 182] on link "Personal" at bounding box center [476, 201] width 63 height 38
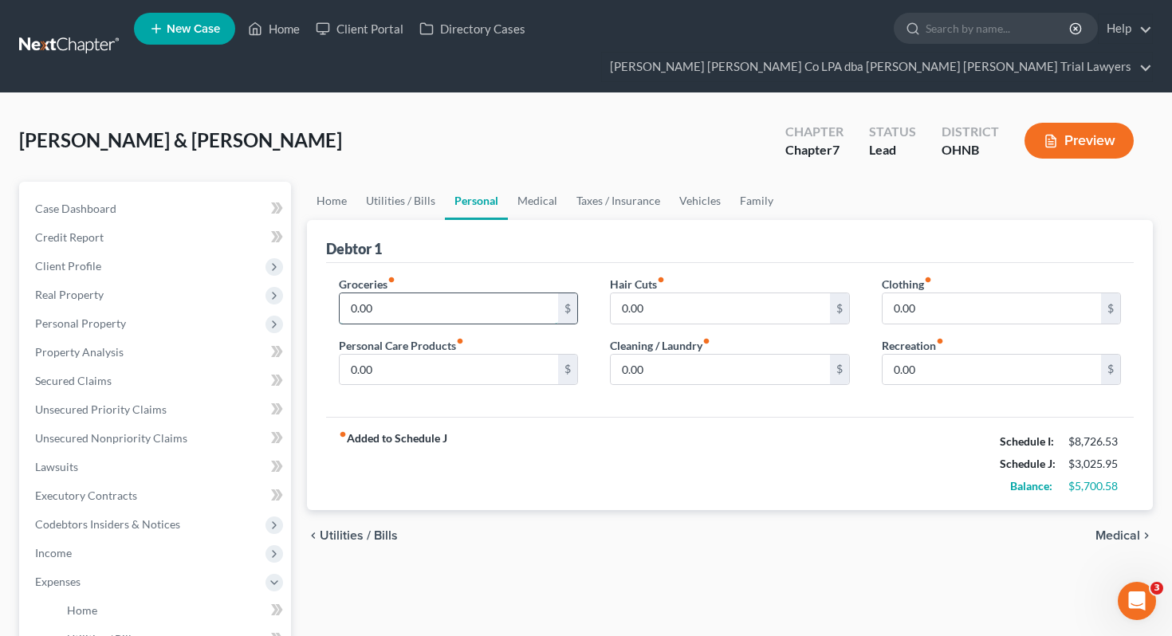
click at [463, 293] on input "0.00" at bounding box center [449, 308] width 219 height 30
type input "1,000"
click at [457, 355] on input "0.00" at bounding box center [449, 370] width 219 height 30
type input "100"
click at [695, 293] on input "0.00" at bounding box center [720, 308] width 219 height 30
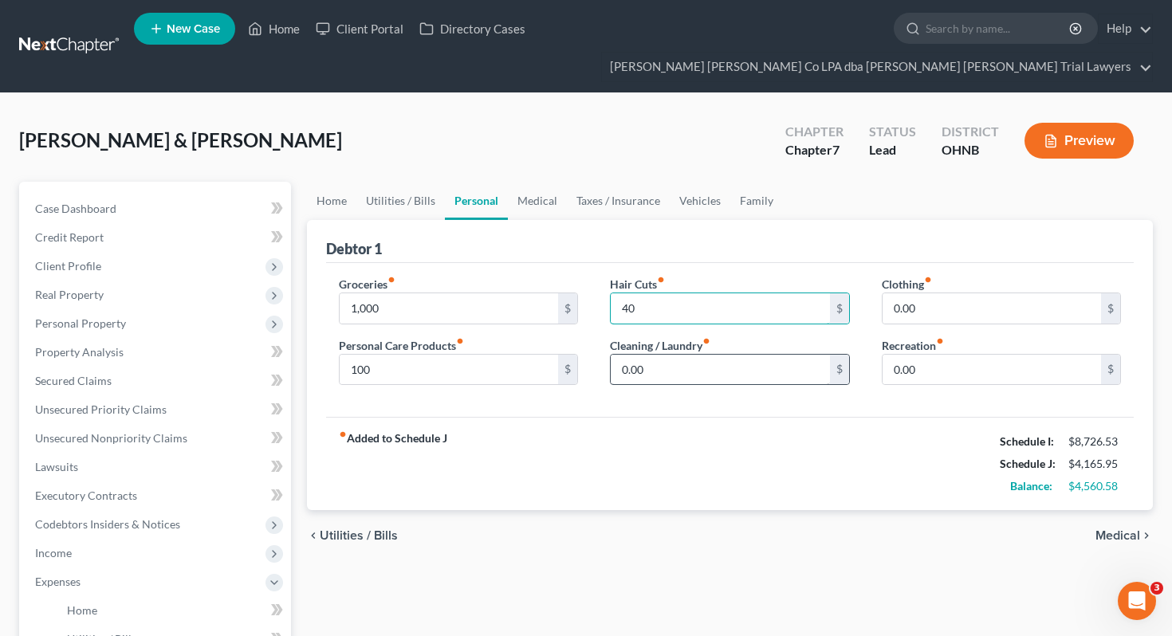
type input "40"
click at [703, 355] on input "0.00" at bounding box center [720, 370] width 219 height 30
type input "100"
click at [959, 293] on input "0.00" at bounding box center [992, 308] width 219 height 30
type input "100"
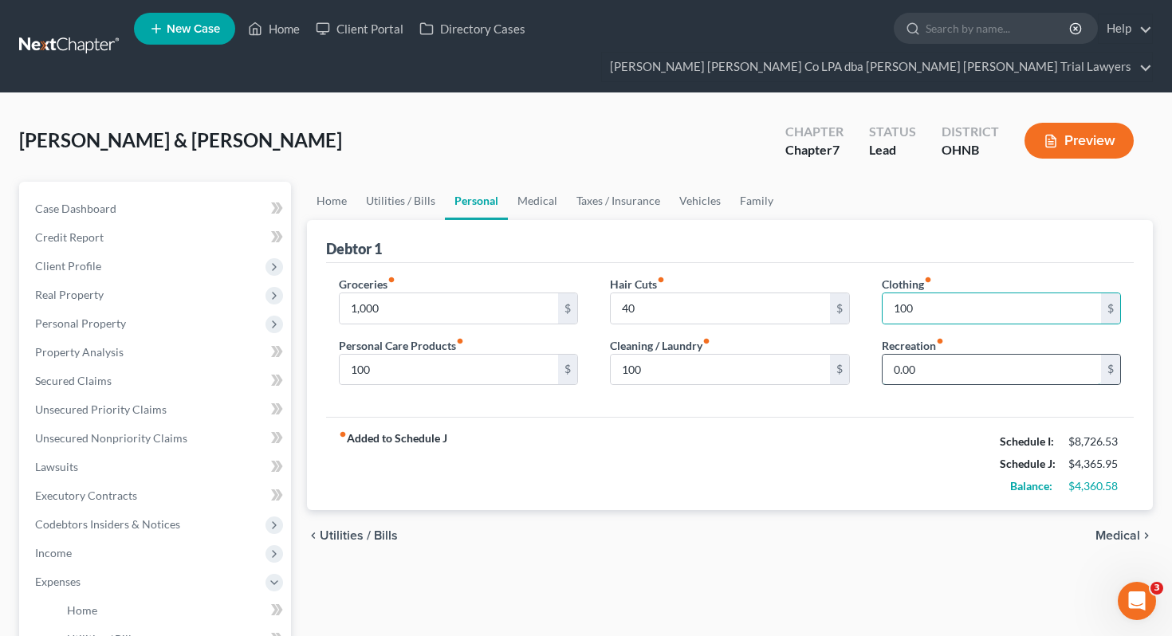
click at [974, 355] on input "0.00" at bounding box center [992, 370] width 219 height 30
type input "25"
click at [530, 183] on link "Medical" at bounding box center [537, 201] width 59 height 38
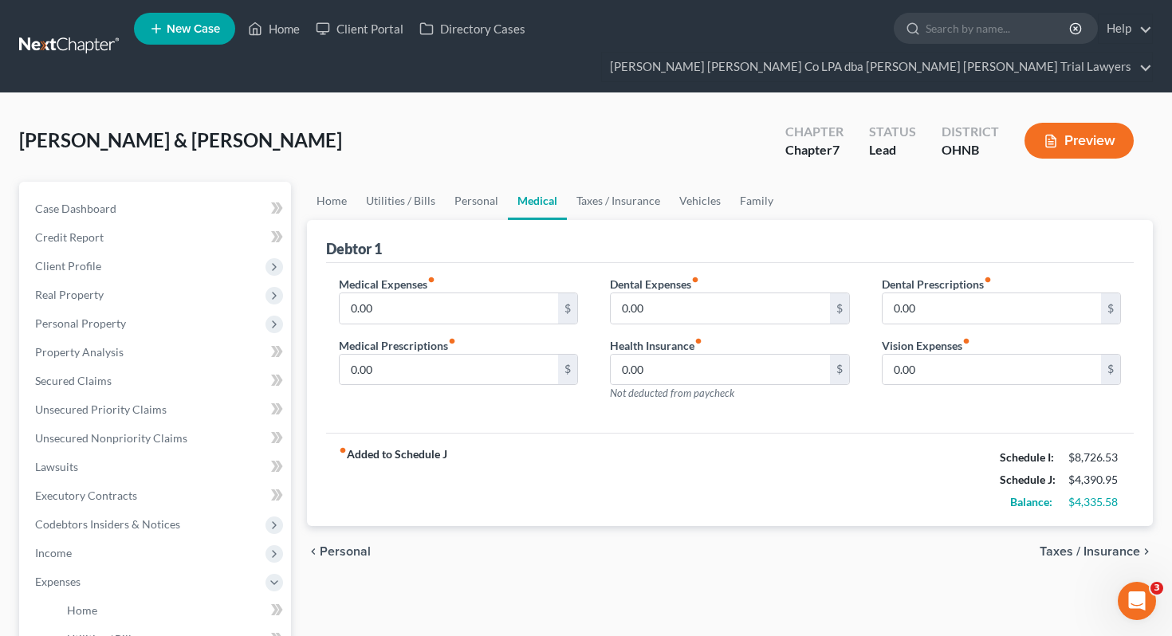
click at [446, 337] on label "Medical Prescriptions fiber_manual_record" at bounding box center [397, 345] width 117 height 17
click at [438, 293] on input "0.00" at bounding box center [449, 308] width 219 height 30
type input "155"
click at [451, 355] on input "0.00" at bounding box center [449, 370] width 219 height 30
type input "50"
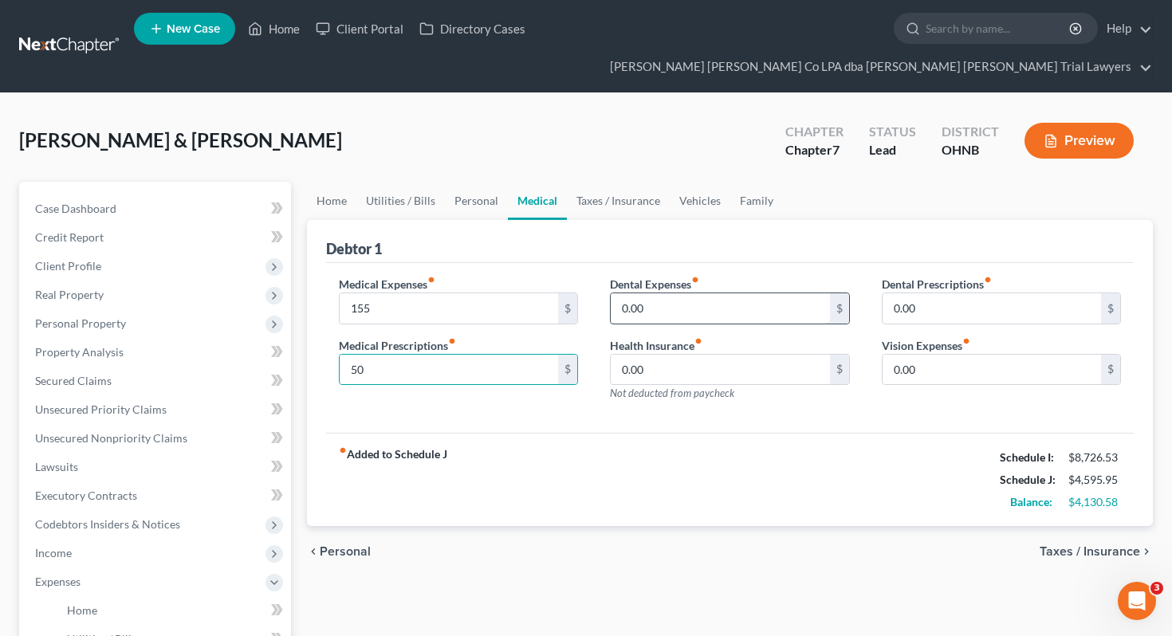
click at [681, 293] on input "0.00" at bounding box center [720, 308] width 219 height 30
type input "100"
click at [602, 182] on link "Taxes / Insurance" at bounding box center [618, 201] width 103 height 38
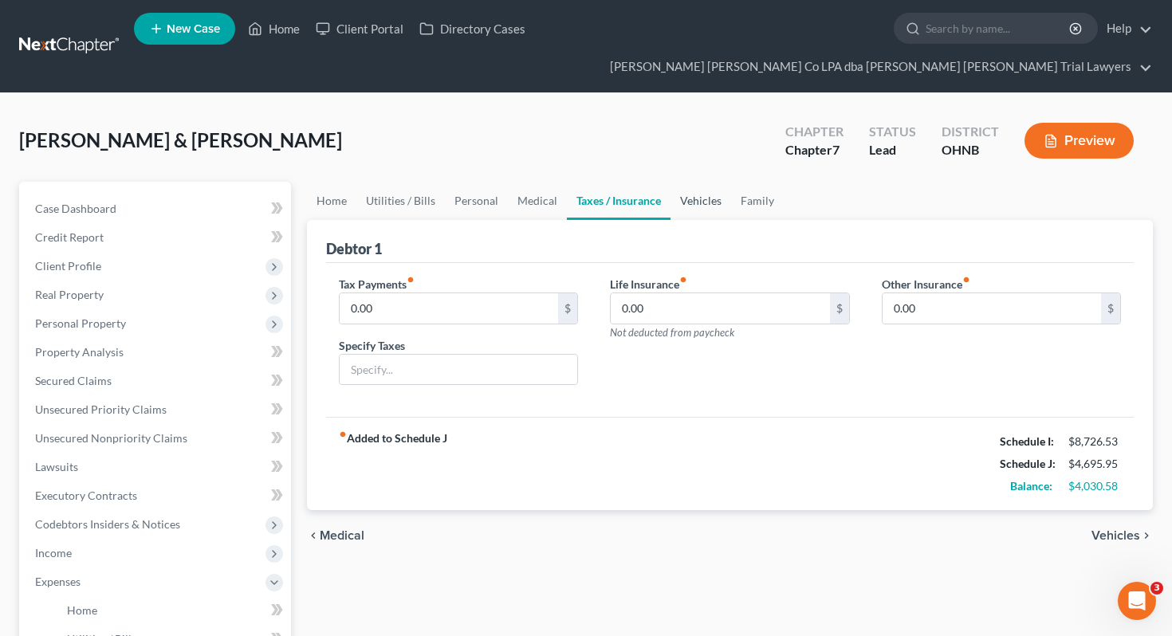
click at [714, 182] on link "Vehicles" at bounding box center [701, 201] width 61 height 38
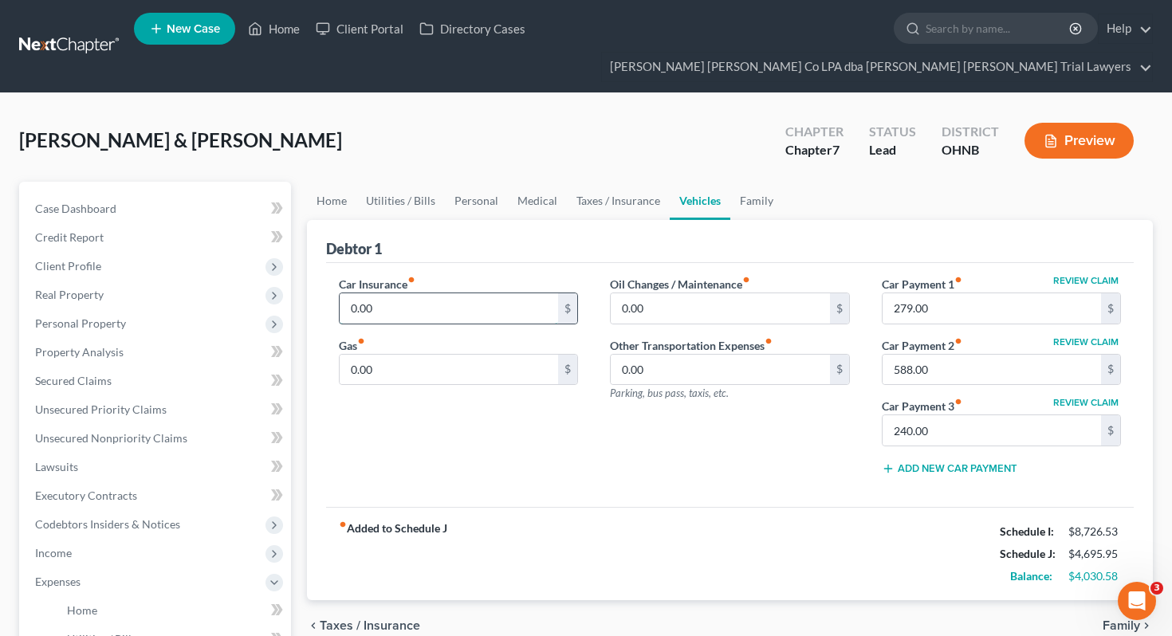
click at [501, 293] on input "0.00" at bounding box center [449, 308] width 219 height 30
type input "252.01"
click at [513, 355] on input "0.00" at bounding box center [449, 370] width 219 height 30
click at [510, 355] on input "0.00" at bounding box center [449, 370] width 219 height 30
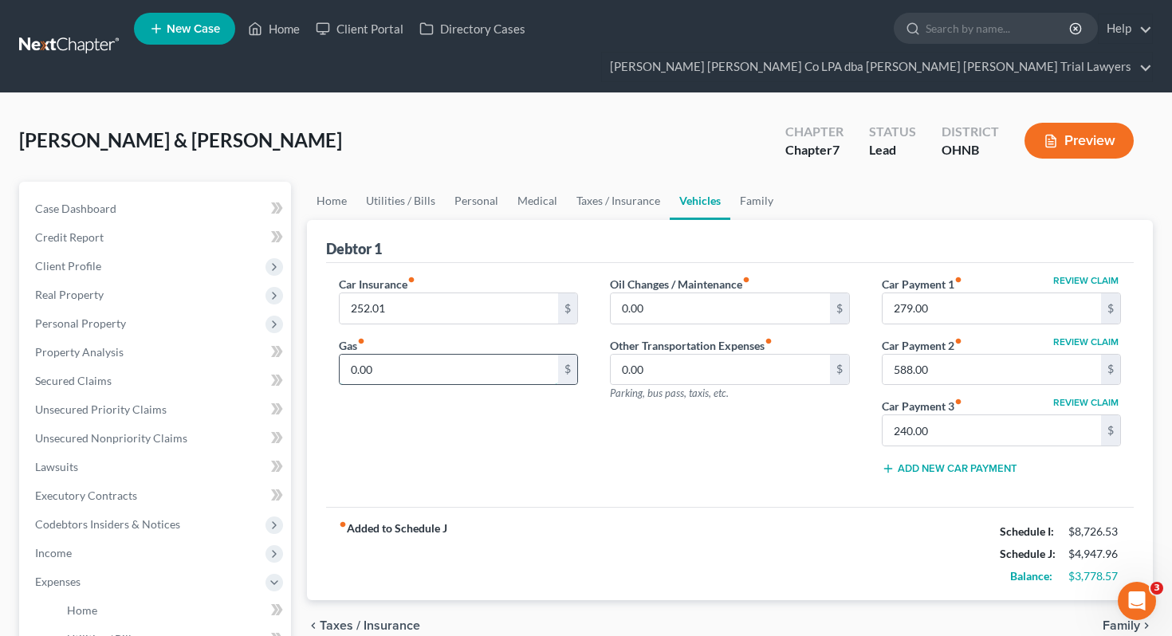
click at [510, 355] on input "0.00" at bounding box center [449, 370] width 219 height 30
type input "250"
click at [746, 293] on input "0.00" at bounding box center [720, 308] width 219 height 30
click at [723, 293] on input "0.00" at bounding box center [720, 308] width 219 height 30
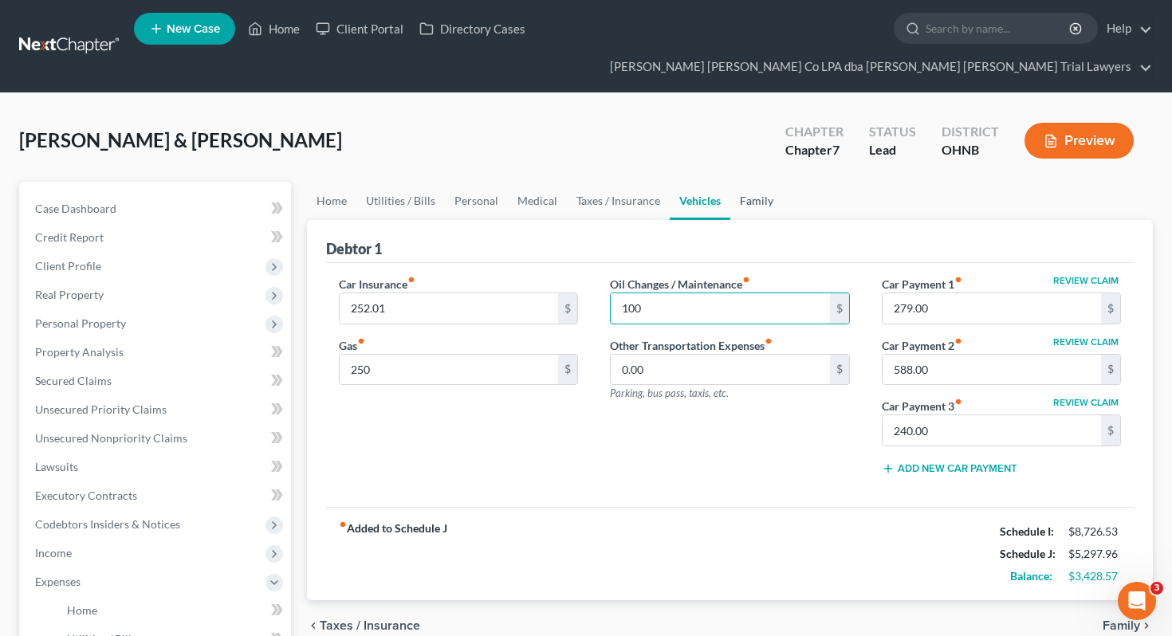
type input "100"
click at [772, 182] on link "Family" at bounding box center [757, 201] width 53 height 38
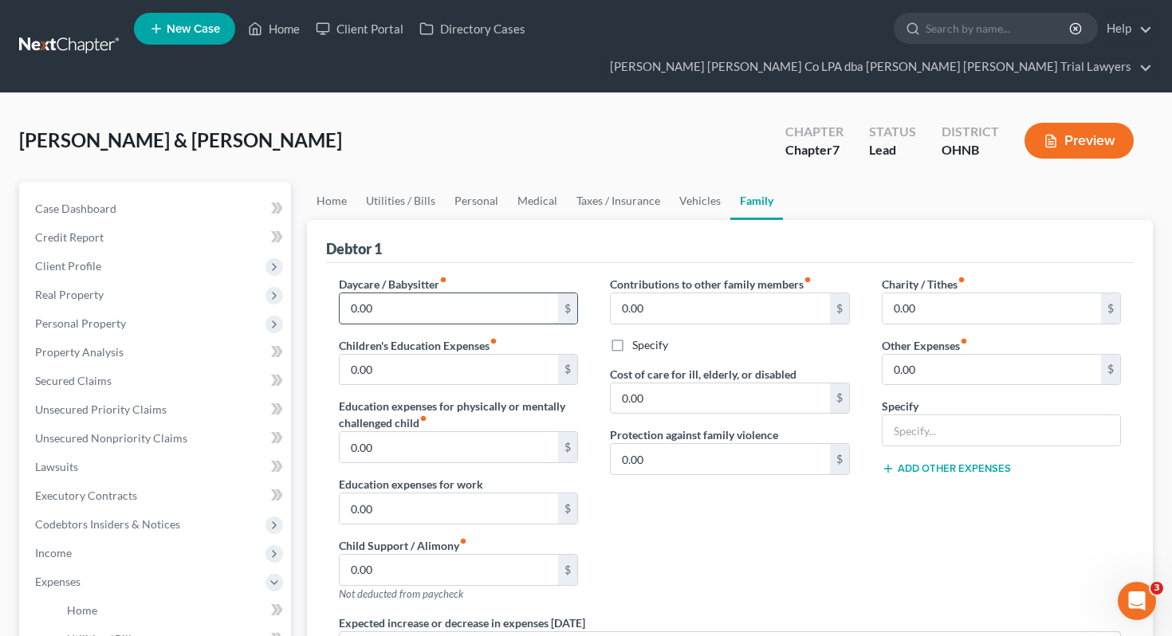
click at [470, 293] on input "0.00" at bounding box center [449, 308] width 219 height 30
type input "5"
click at [468, 355] on input "0.00" at bounding box center [449, 370] width 219 height 30
type input "200"
click at [932, 355] on input "0.00" at bounding box center [992, 370] width 219 height 30
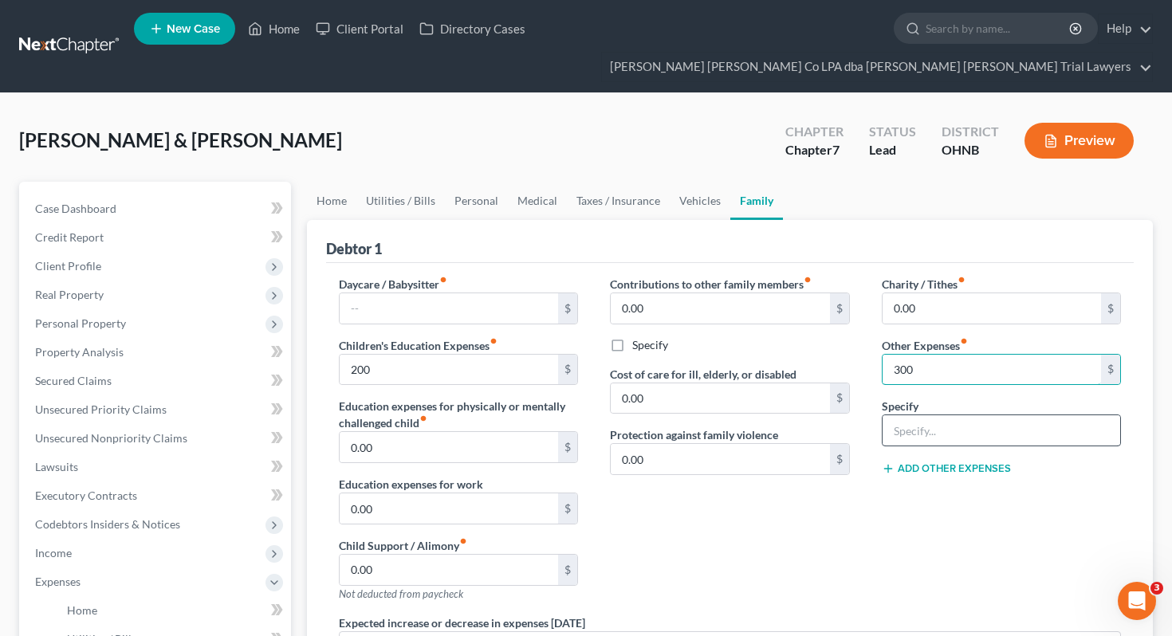
type input "300"
click at [920, 416] on input "text" at bounding box center [1002, 431] width 238 height 30
type input "Pet Expense"
click at [343, 182] on link "Home" at bounding box center [331, 201] width 49 height 38
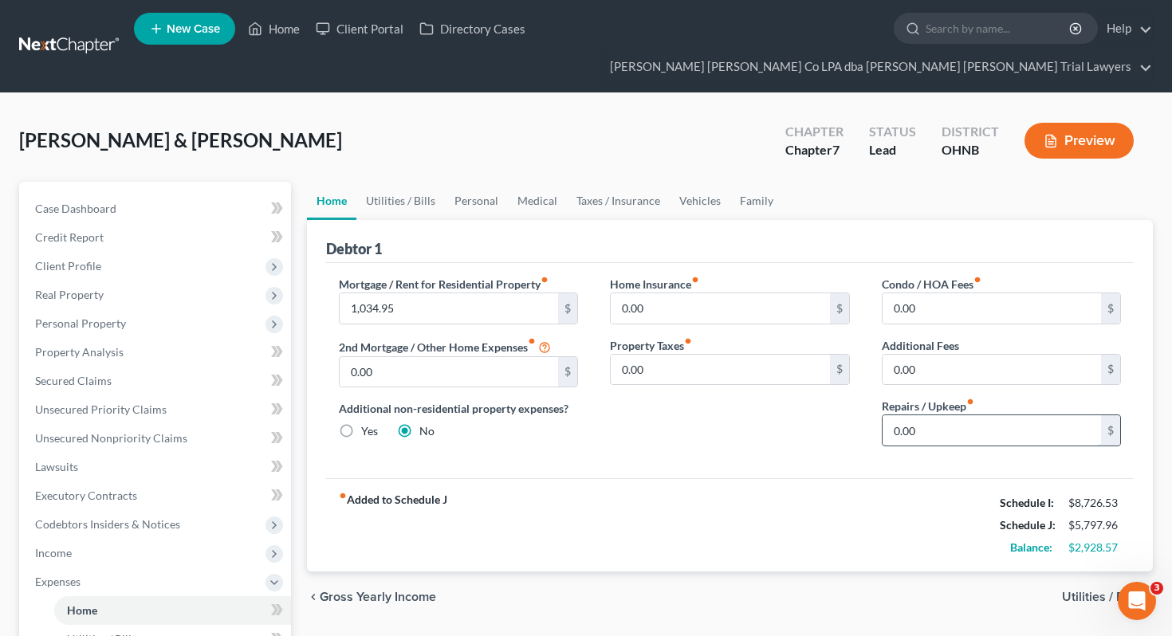
click at [957, 416] on input "0.00" at bounding box center [992, 431] width 219 height 30
type input "200"
click at [377, 185] on link "Utilities / Bills" at bounding box center [400, 201] width 89 height 38
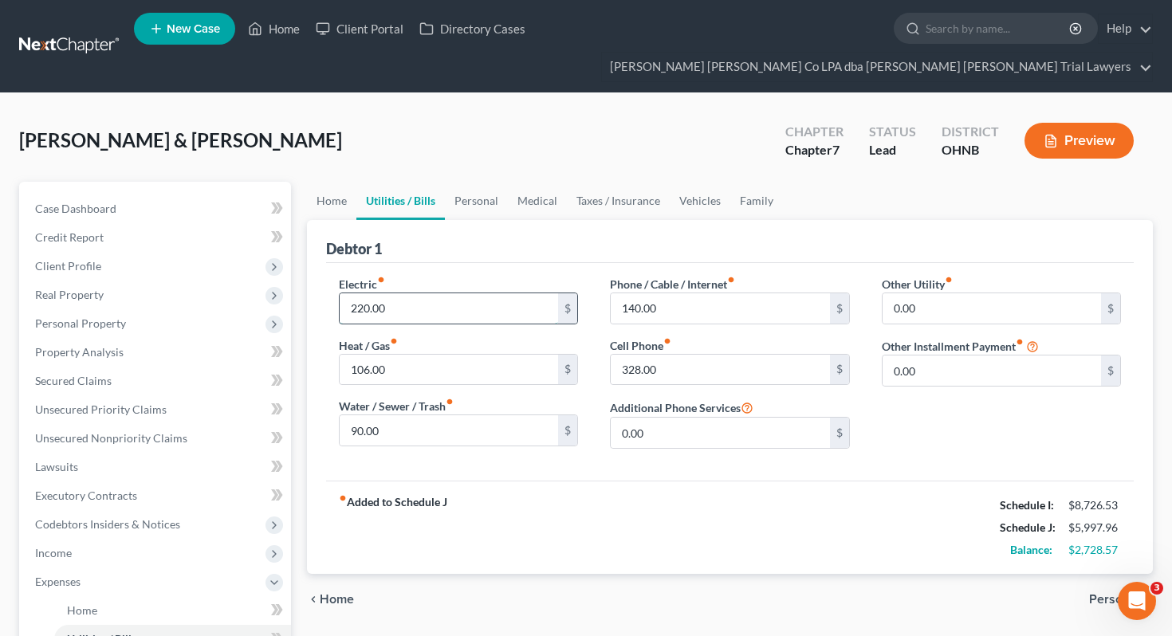
click at [403, 293] on input "220.00" at bounding box center [449, 308] width 219 height 30
type input "250"
click at [389, 355] on input "106.00" at bounding box center [449, 370] width 219 height 30
type input "150"
click at [397, 416] on input "90.00" at bounding box center [449, 431] width 219 height 30
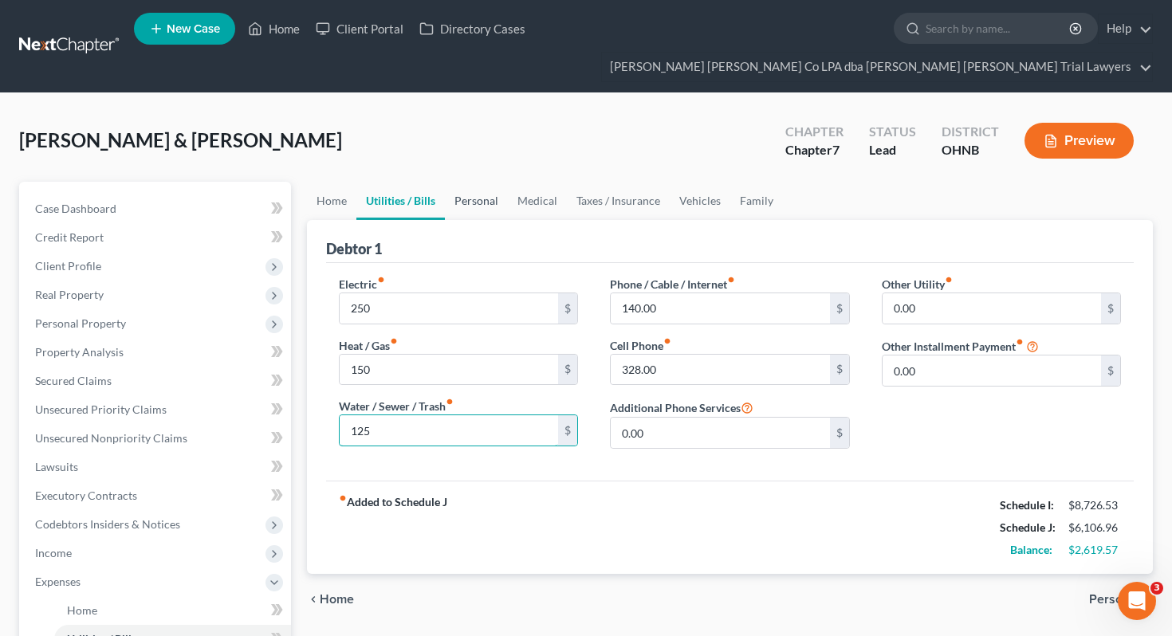
type input "125"
click at [489, 182] on link "Personal" at bounding box center [476, 201] width 63 height 38
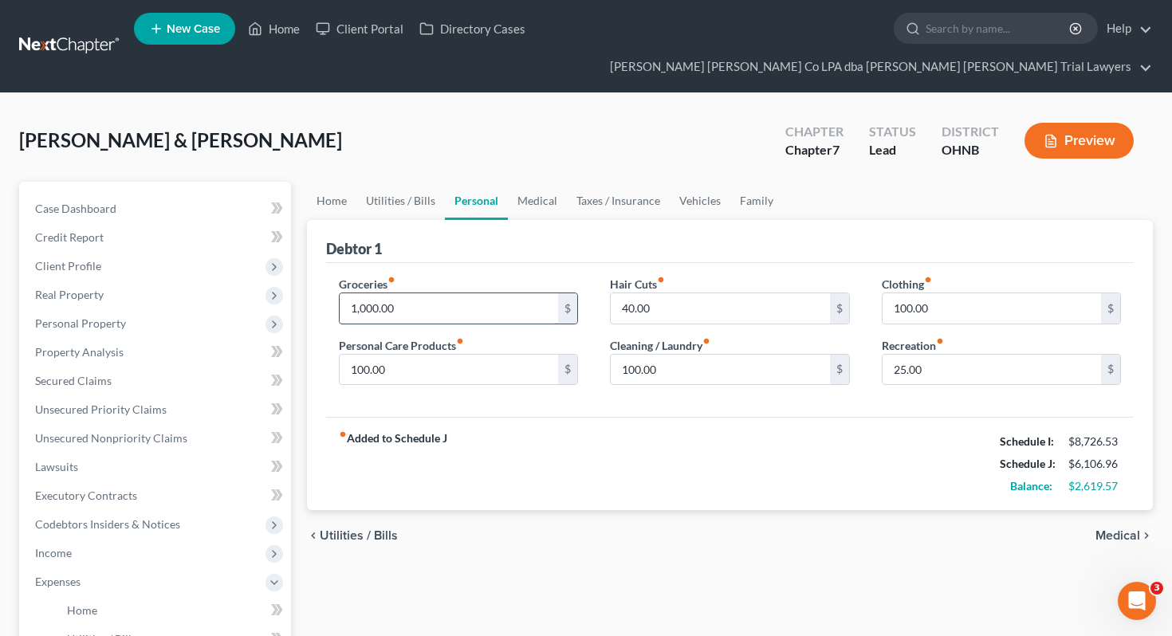
click at [455, 293] on input "1,000.00" at bounding box center [449, 308] width 219 height 30
type input "1,500"
click at [451, 355] on input "100.00" at bounding box center [449, 370] width 219 height 30
type input "300"
click at [688, 293] on input "40.00" at bounding box center [720, 308] width 219 height 30
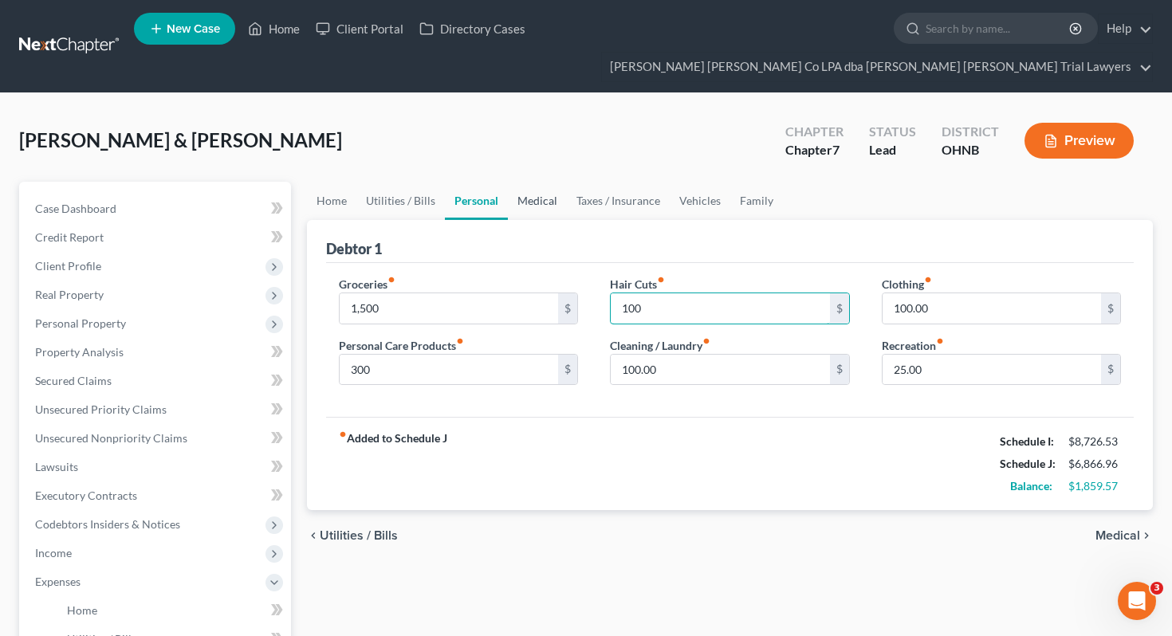
type input "100"
click at [520, 182] on link "Medical" at bounding box center [537, 201] width 59 height 38
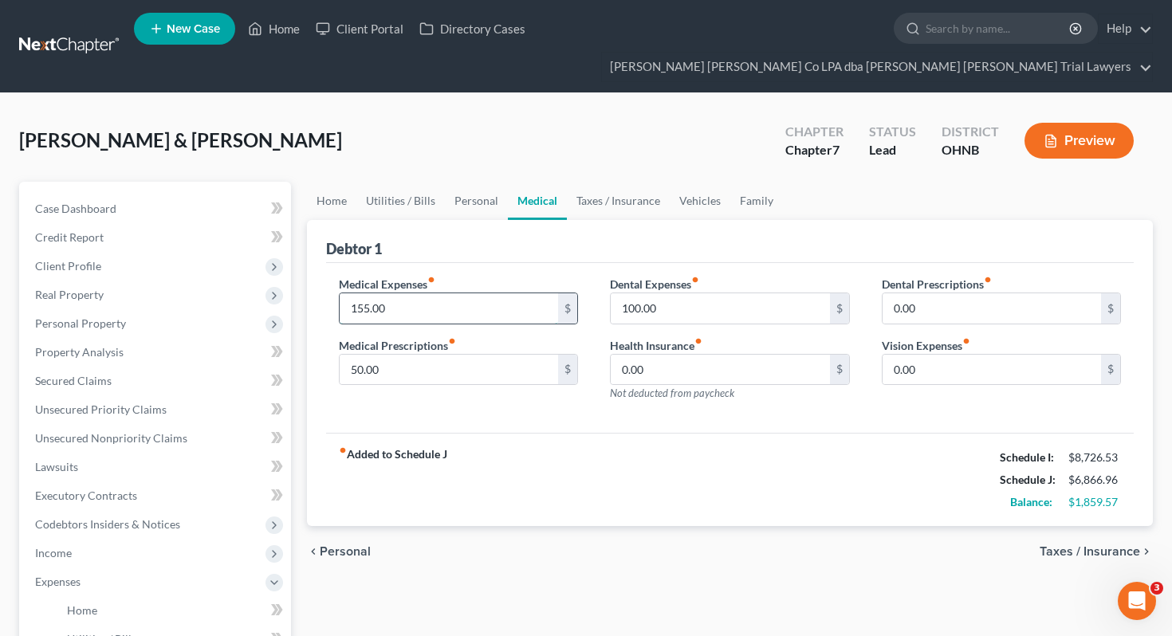
click at [469, 293] on input "155.00" at bounding box center [449, 308] width 219 height 30
type input "300"
click at [463, 355] on input "50.00" at bounding box center [449, 370] width 219 height 30
type input "150"
click at [948, 293] on input "0.00" at bounding box center [992, 308] width 219 height 30
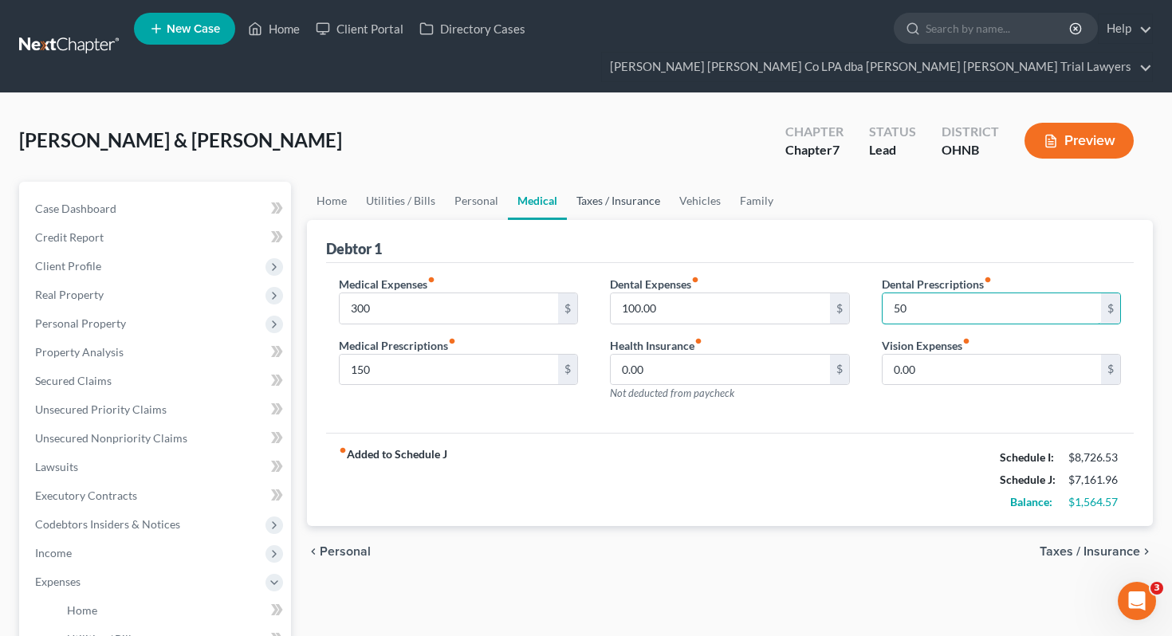
type input "50"
click at [638, 187] on link "Taxes / Insurance" at bounding box center [618, 201] width 103 height 38
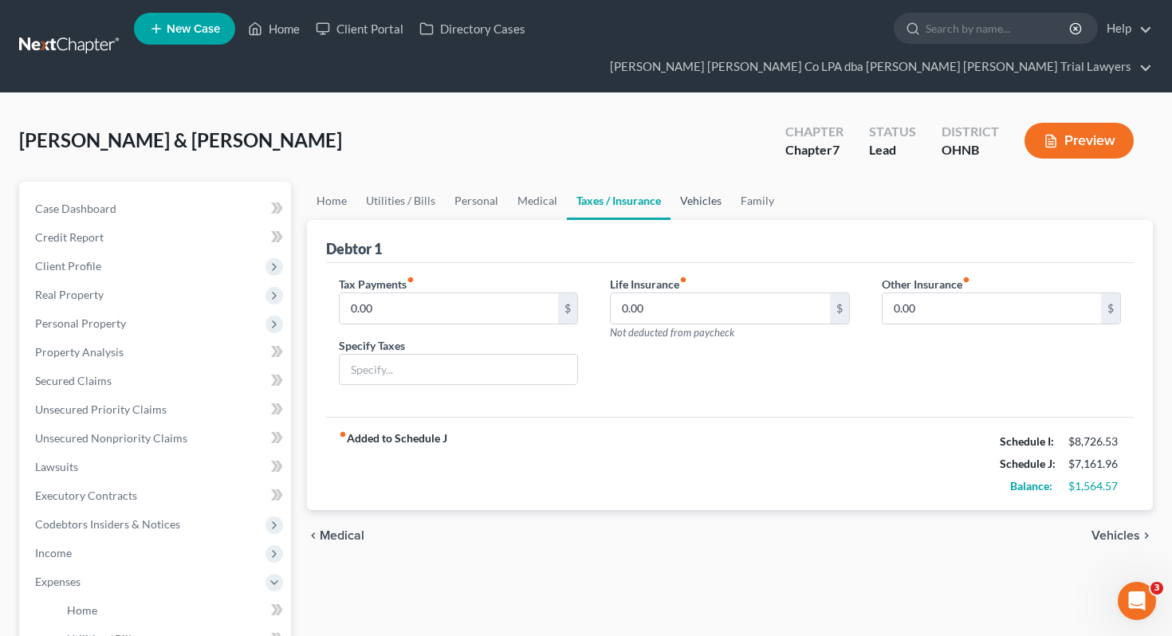
click at [703, 182] on link "Vehicles" at bounding box center [701, 201] width 61 height 38
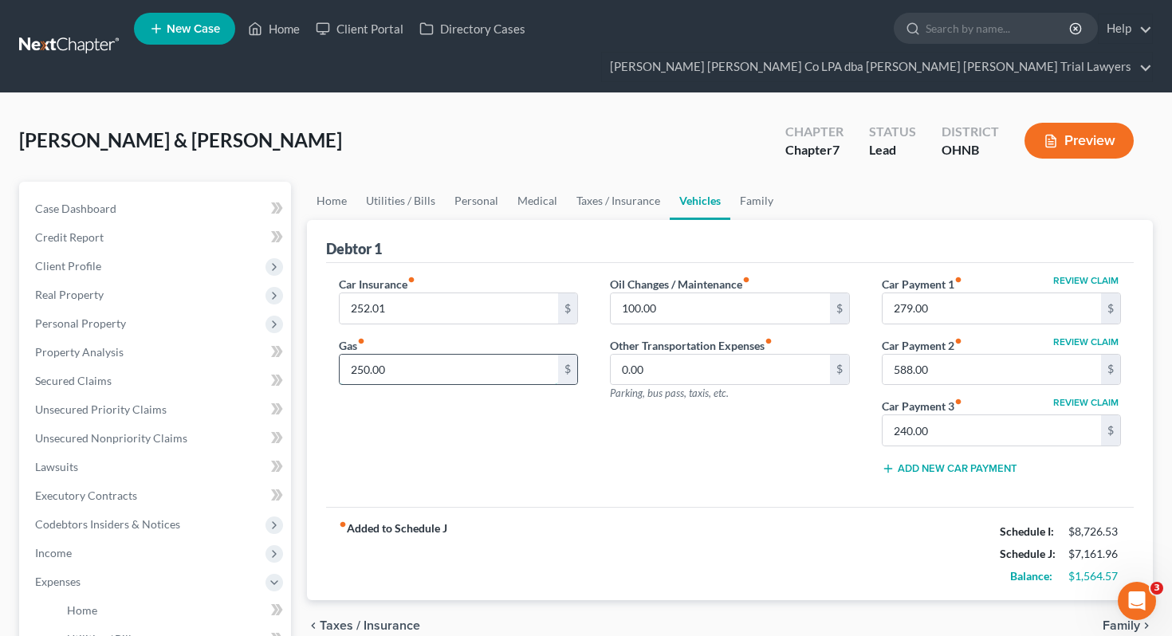
click at [433, 355] on input "250.00" at bounding box center [449, 370] width 219 height 30
type input "500"
click at [691, 293] on input "100.00" at bounding box center [720, 308] width 219 height 30
type input "200"
click at [752, 182] on link "Family" at bounding box center [757, 201] width 53 height 38
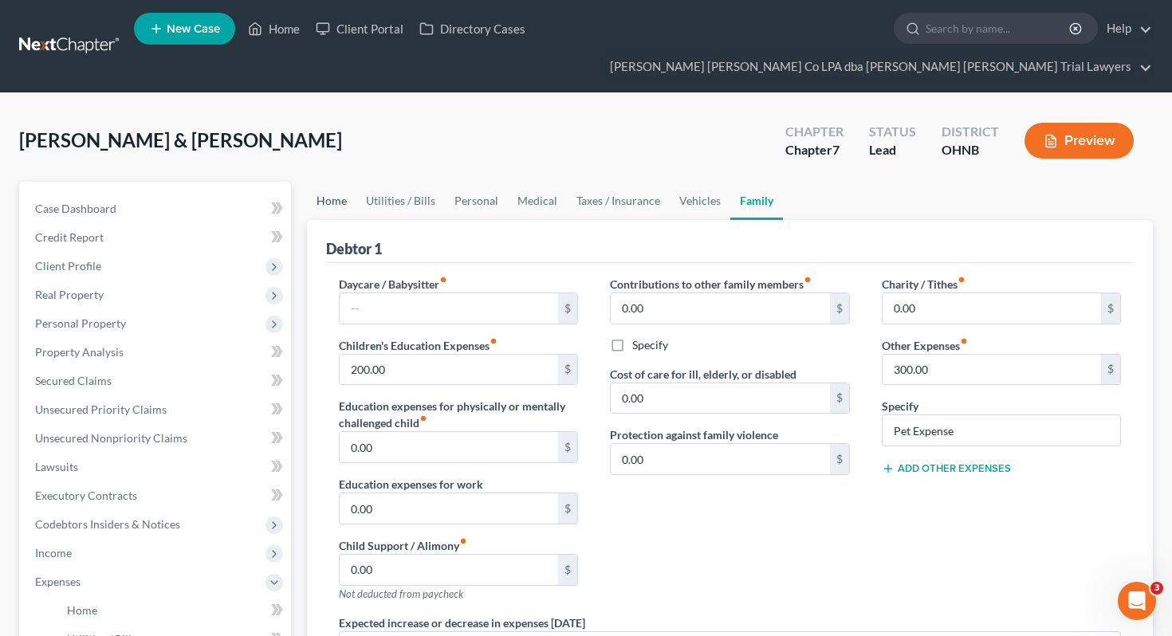
click at [325, 182] on link "Home" at bounding box center [331, 201] width 49 height 38
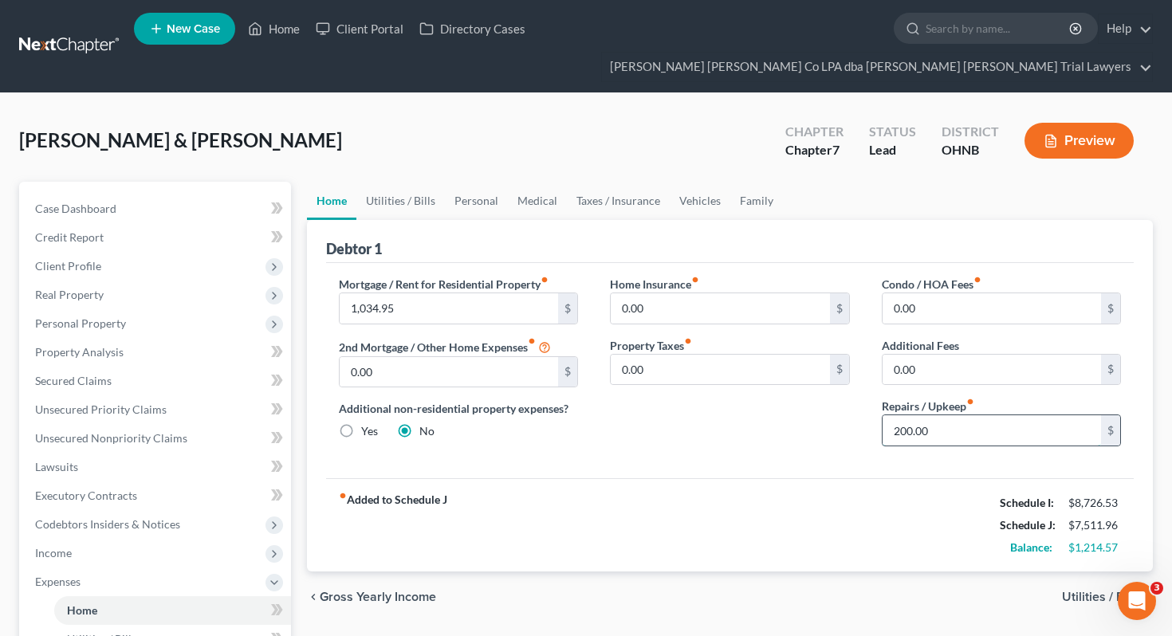
click at [953, 416] on input "200.00" at bounding box center [992, 431] width 219 height 30
type input "500"
click at [411, 182] on link "Utilities / Bills" at bounding box center [400, 201] width 89 height 38
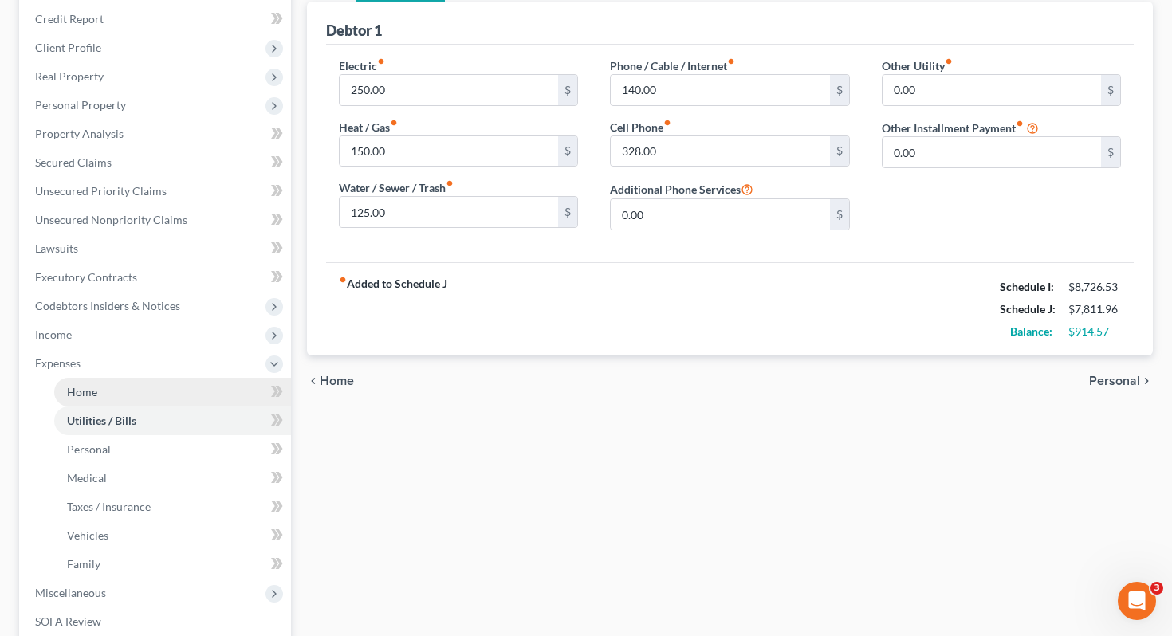
scroll to position [287, 0]
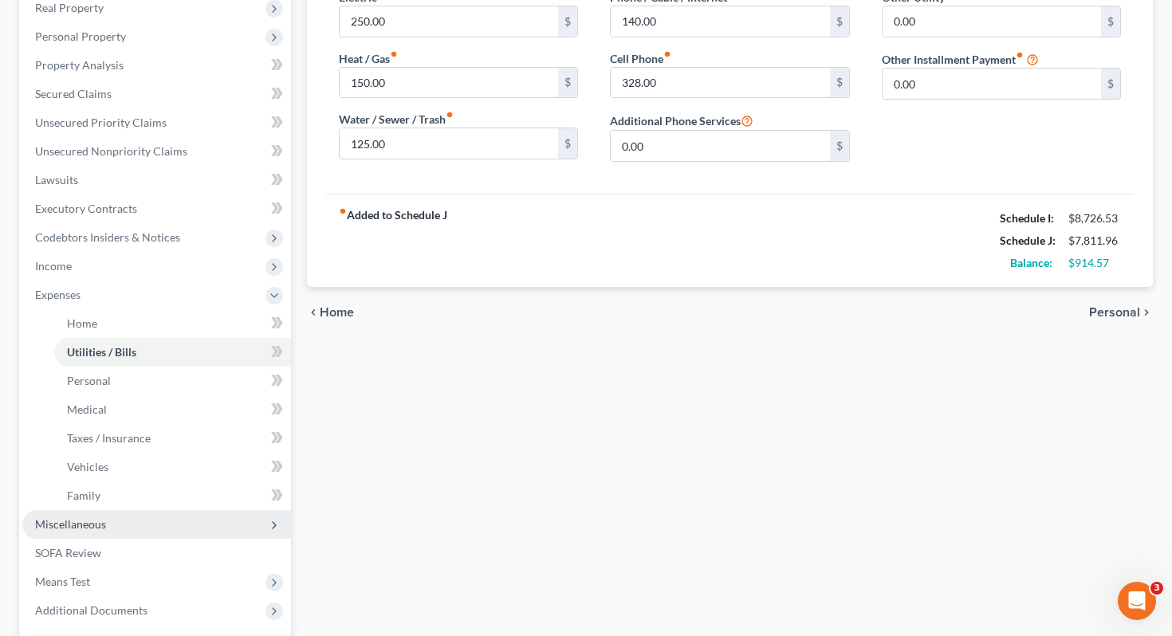
click at [148, 510] on span "Miscellaneous" at bounding box center [156, 524] width 269 height 29
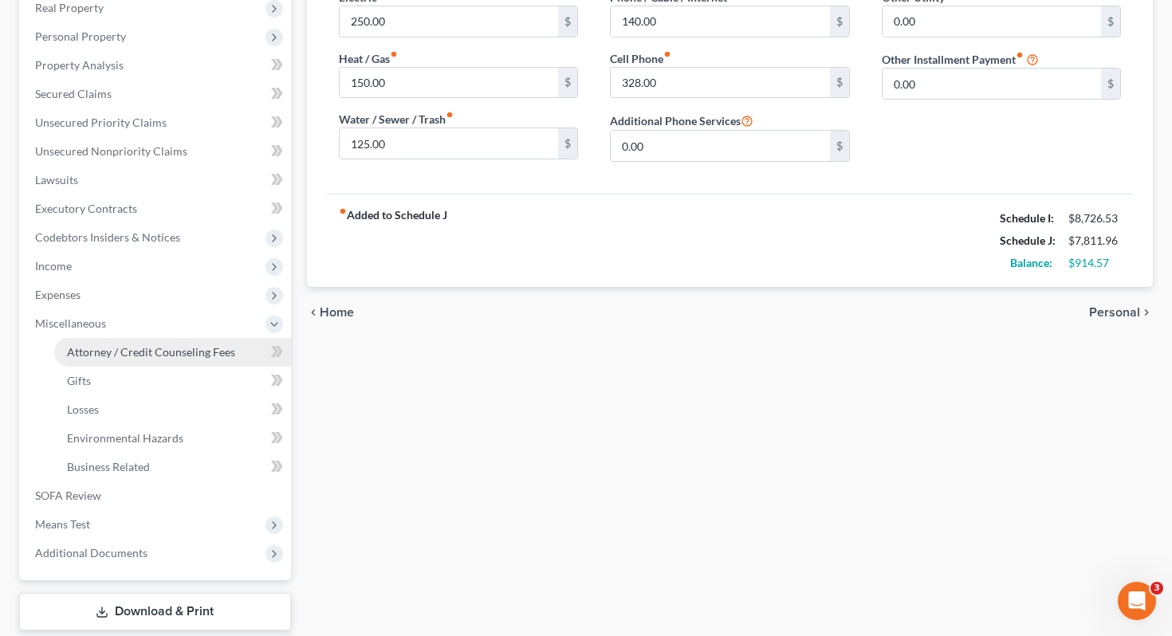
click at [166, 345] on span "Attorney / Credit Counseling Fees" at bounding box center [151, 352] width 168 height 14
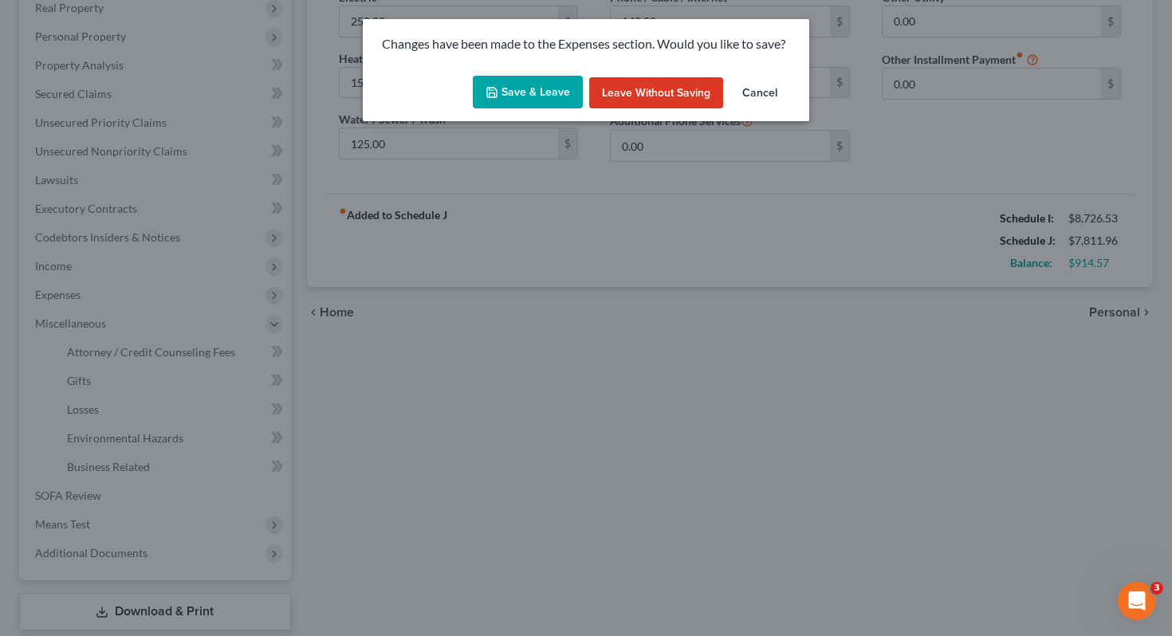
click at [546, 98] on button "Save & Leave" at bounding box center [528, 92] width 110 height 33
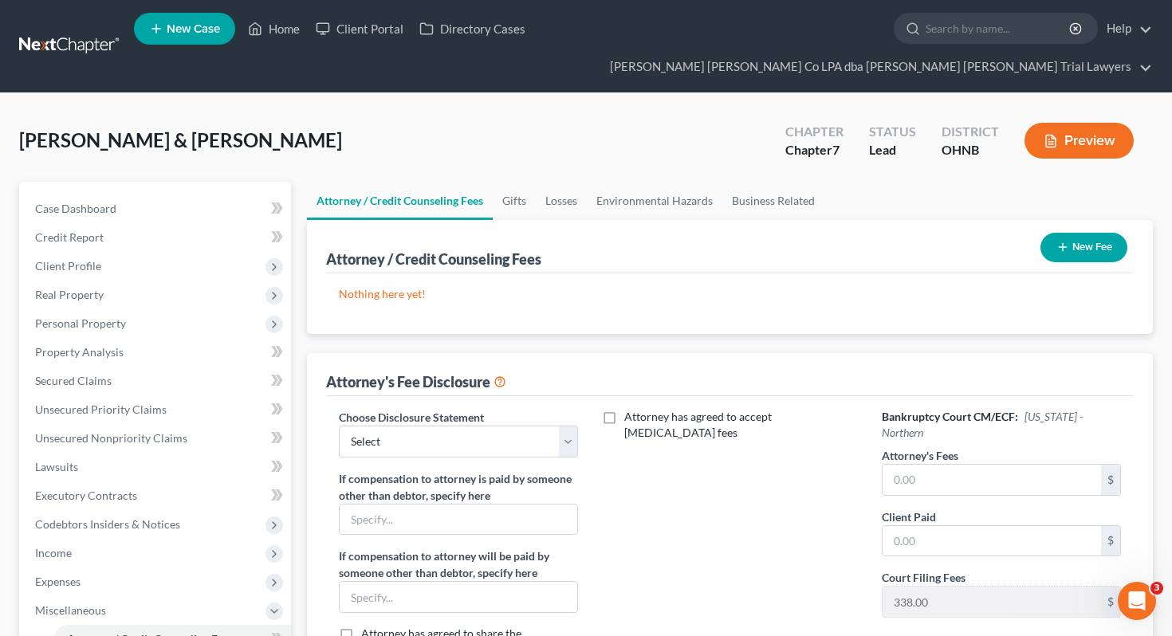
click at [1112, 227] on div "New Fee" at bounding box center [1084, 248] width 100 height 42
click at [1112, 233] on button "New Fee" at bounding box center [1084, 248] width 87 height 30
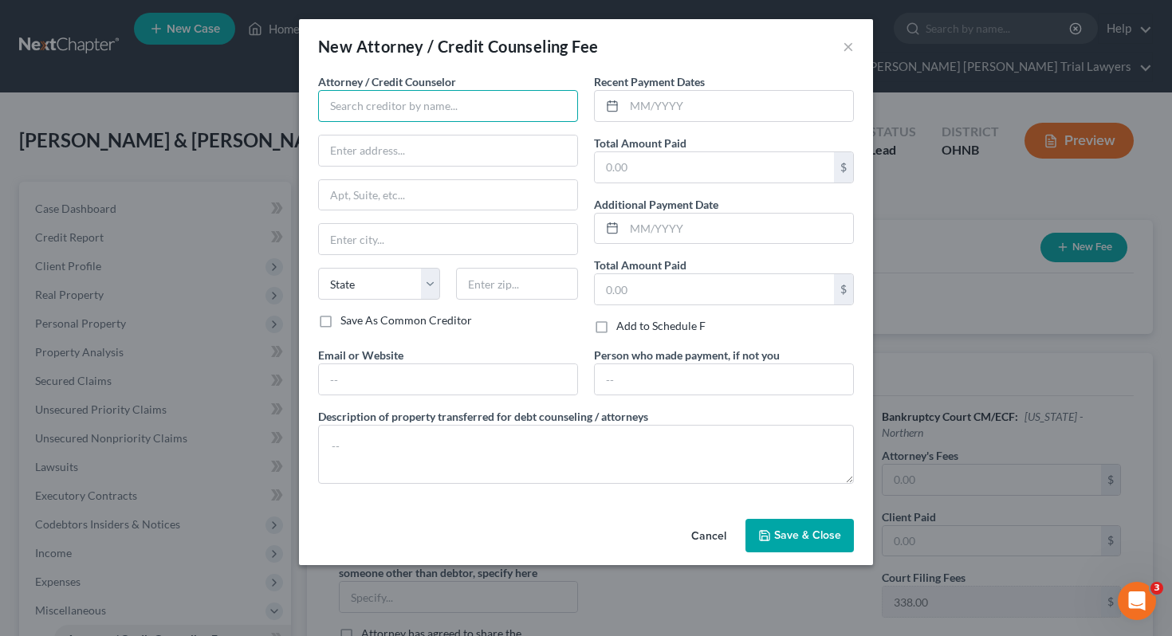
click at [492, 108] on input "text" at bounding box center [448, 106] width 260 height 32
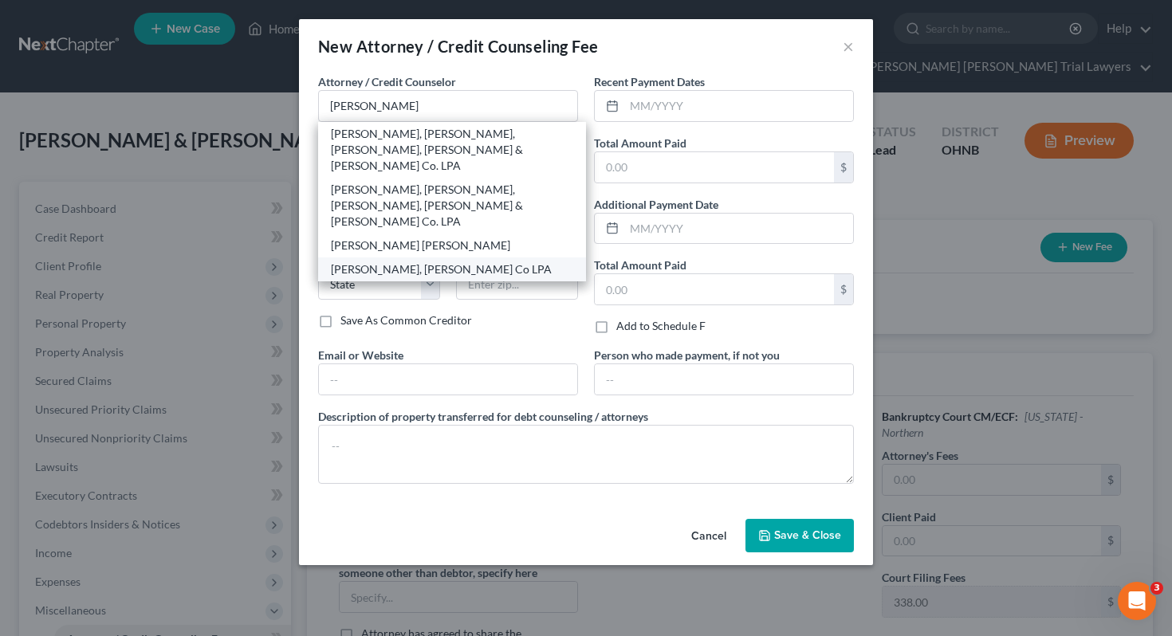
click at [474, 262] on div "[PERSON_NAME], [PERSON_NAME] Co LPA" at bounding box center [452, 270] width 242 height 16
type input "[PERSON_NAME], [PERSON_NAME] Co LPA"
type input "[STREET_ADDRESS][US_STATE]"
type input "Sandusky"
select select "36"
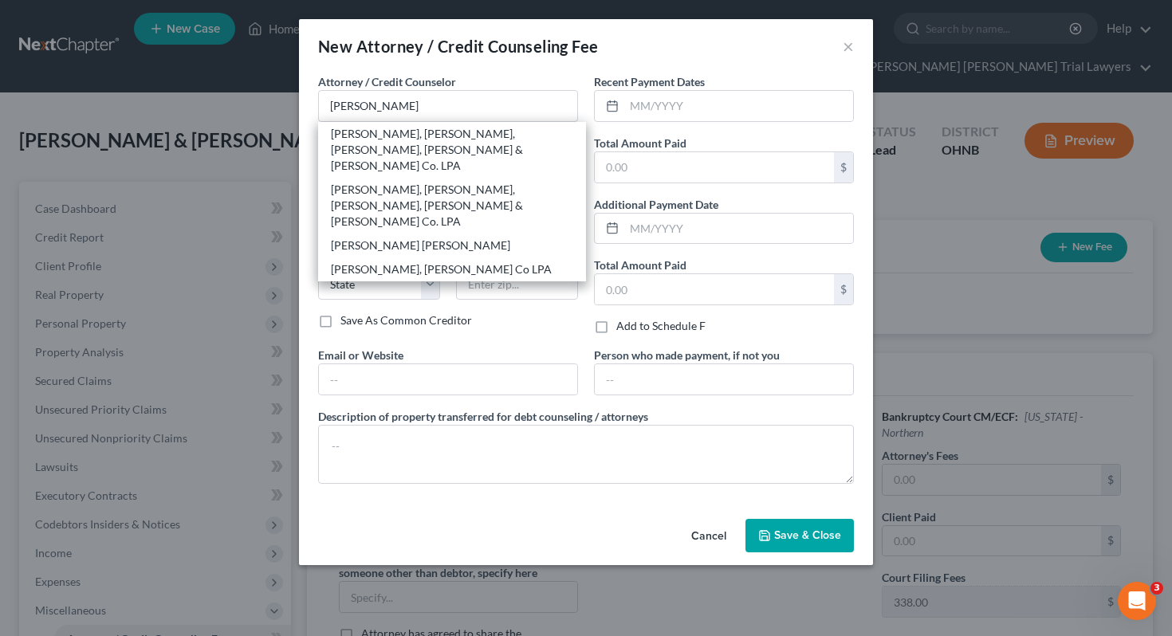
type input "44870"
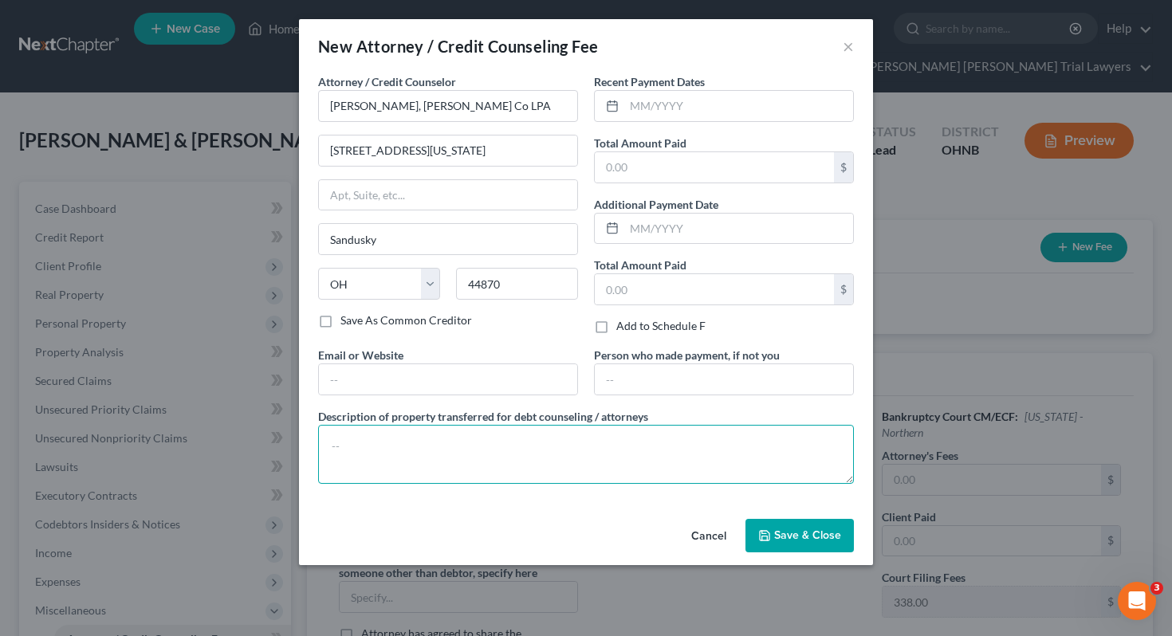
click at [412, 451] on textarea at bounding box center [586, 454] width 536 height 59
type textarea "1700 attorney fee, 338 filing fee, 62 credit counseling credit report fee."
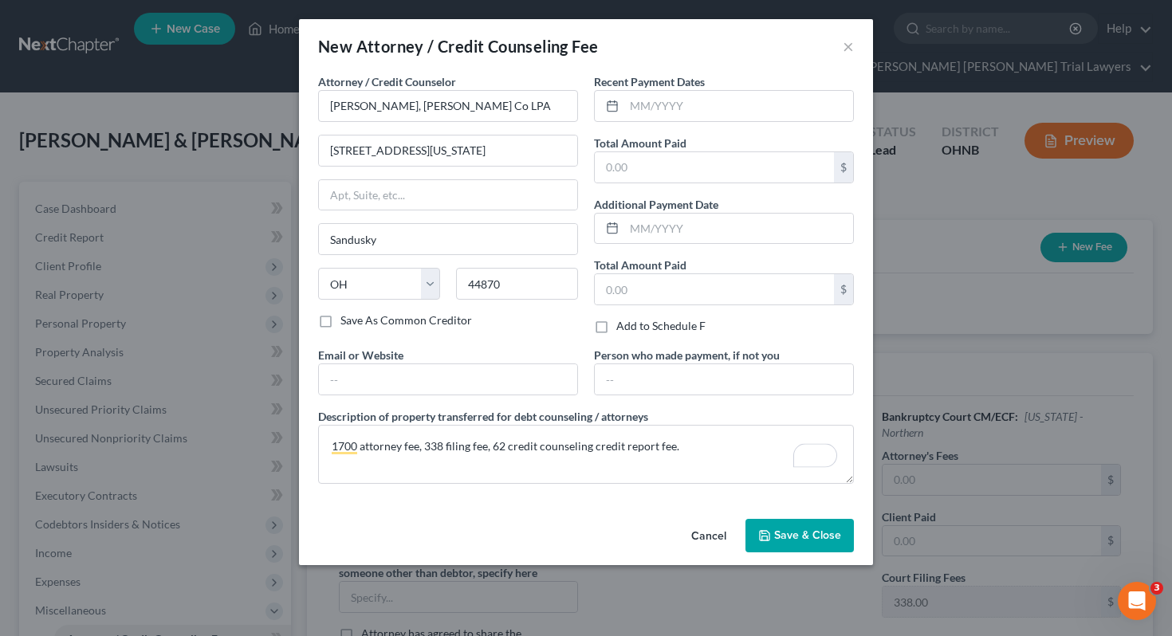
click at [818, 550] on button "Save & Close" at bounding box center [800, 535] width 108 height 33
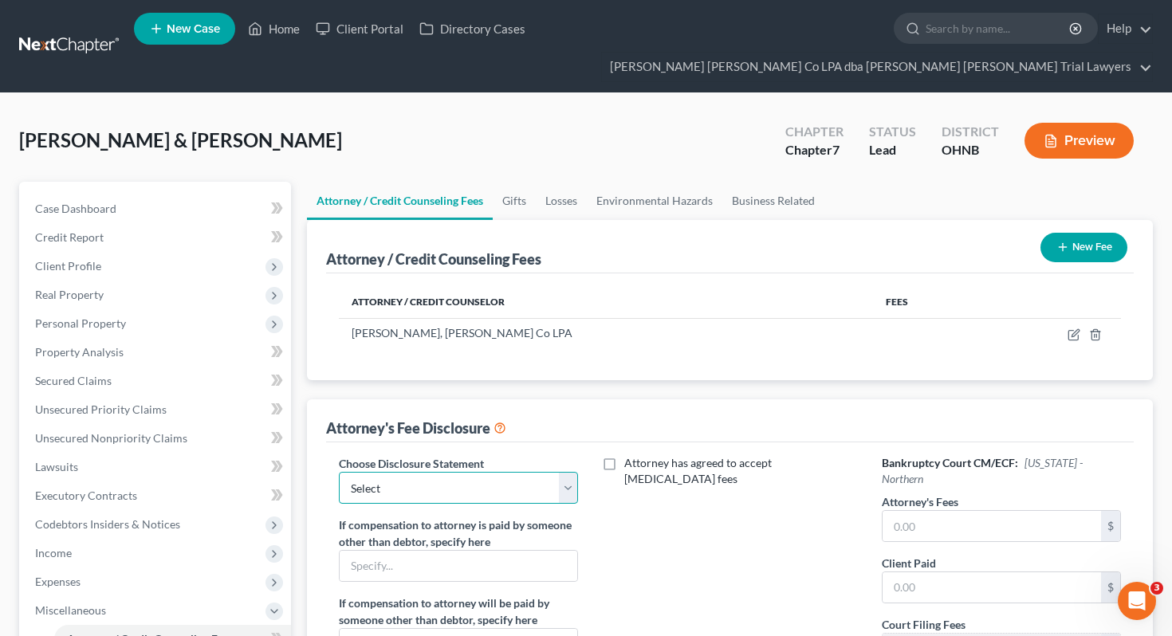
click at [381, 472] on select "Select Fee Disclosure" at bounding box center [459, 488] width 240 height 32
select select "0"
click at [921, 511] on input "text" at bounding box center [992, 526] width 219 height 30
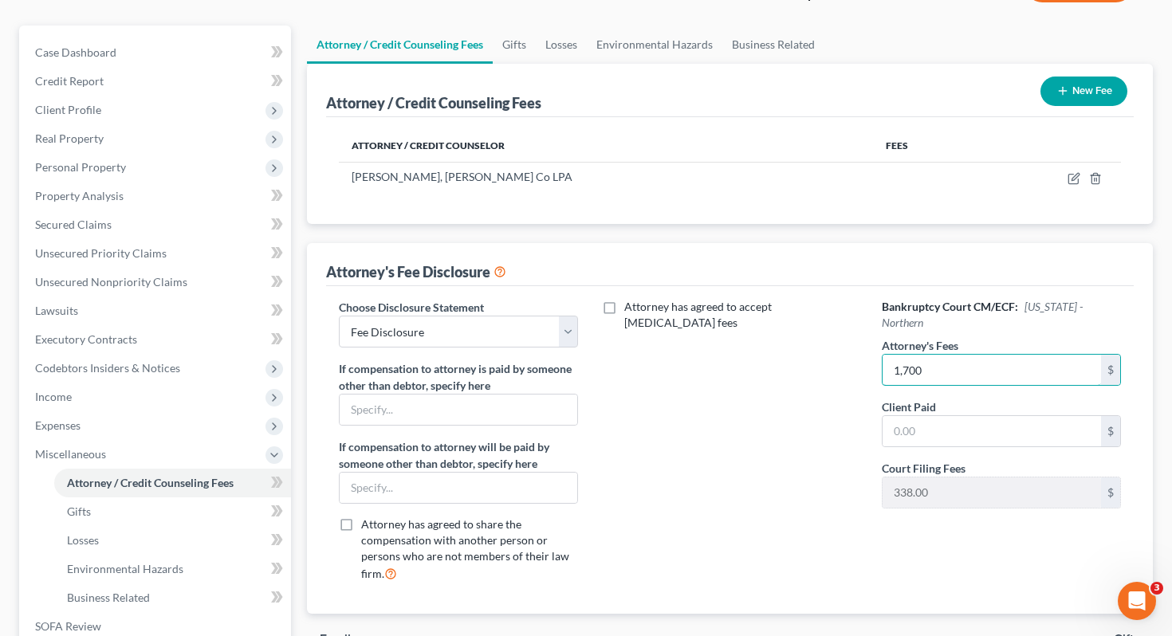
scroll to position [353, 0]
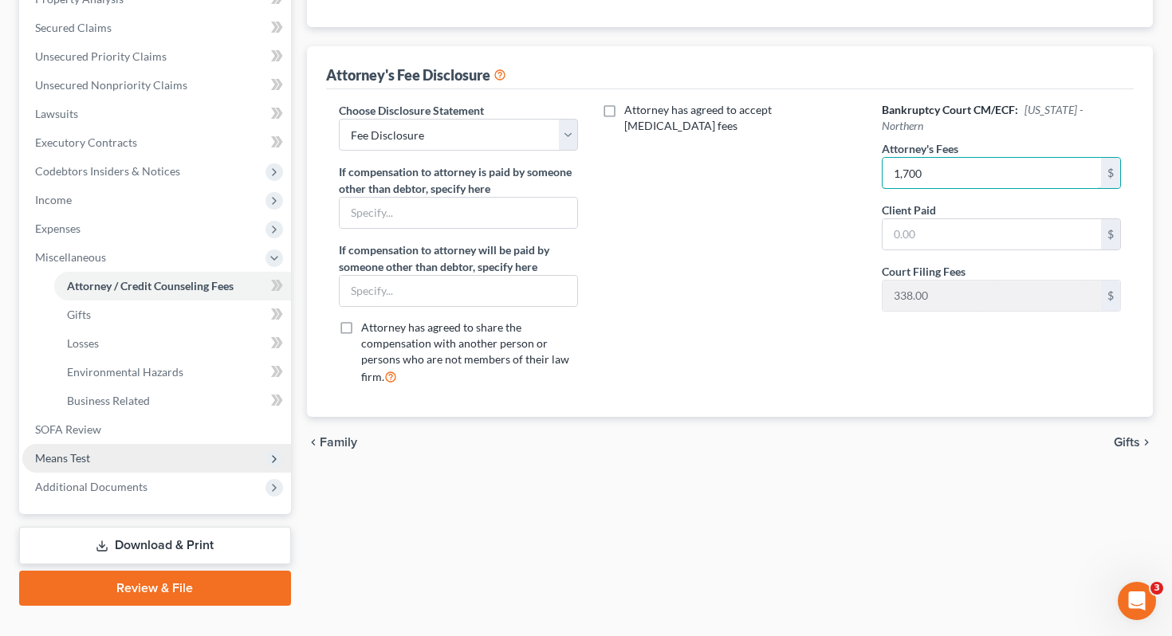
type input "1,700"
click at [174, 444] on span "Means Test" at bounding box center [156, 458] width 269 height 29
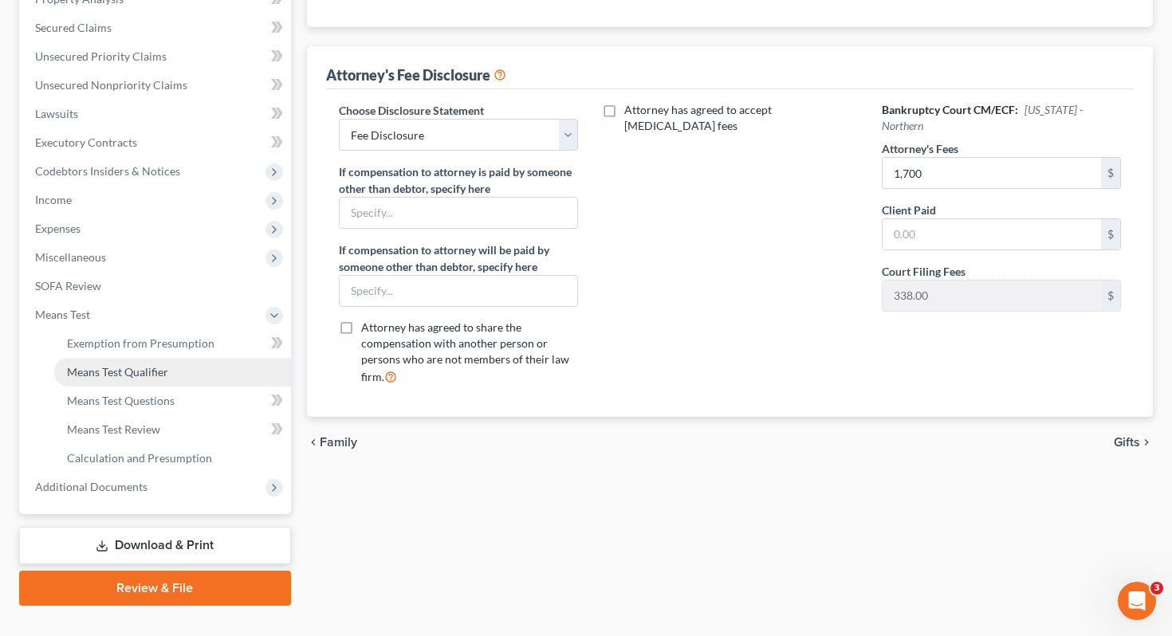
click at [154, 365] on span "Means Test Qualifier" at bounding box center [117, 372] width 101 height 14
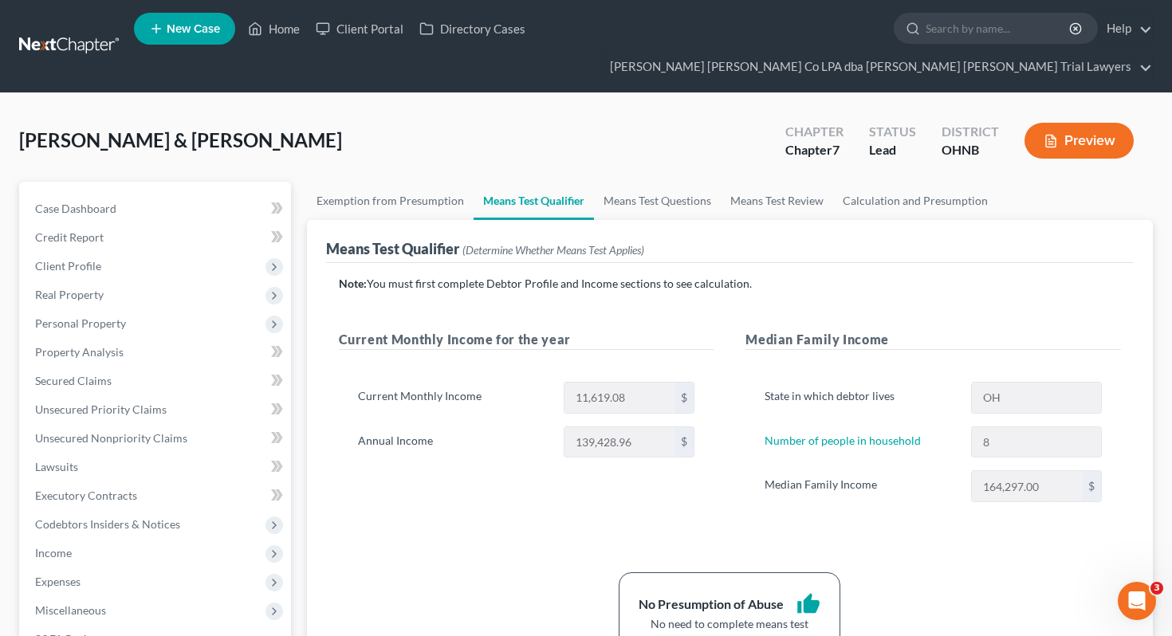
click at [265, 50] on ul "New Case Home Client Portal Directory Cases - No Result - See all results Or Pr…" at bounding box center [643, 46] width 1019 height 77
click at [266, 32] on link "Home" at bounding box center [274, 28] width 68 height 29
